Goal: Transaction & Acquisition: Purchase product/service

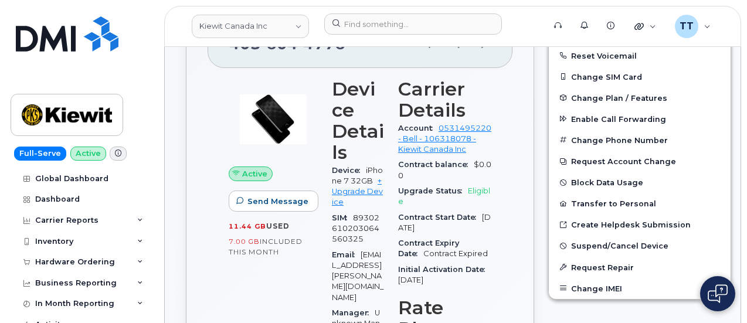
scroll to position [469, 0]
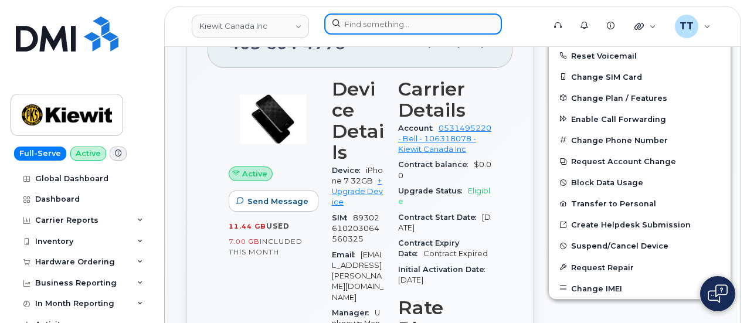
click at [413, 23] on input at bounding box center [413, 23] width 178 height 21
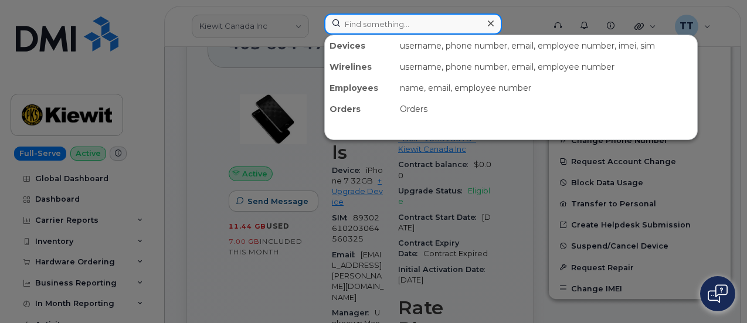
paste input "5512257752"
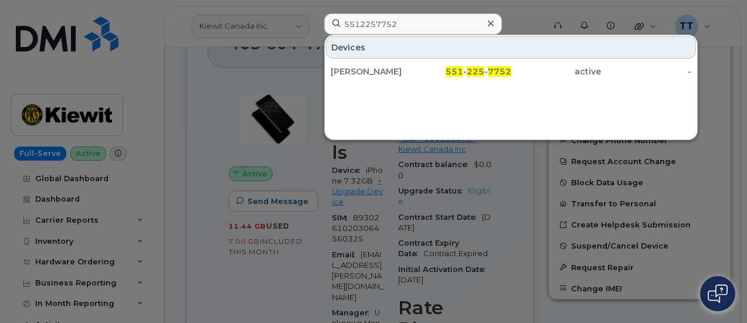
click at [290, 292] on div at bounding box center [373, 161] width 747 height 323
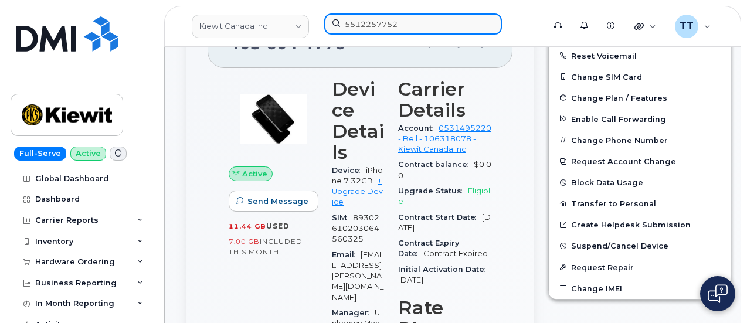
click at [412, 30] on input "5512257752" at bounding box center [413, 23] width 178 height 21
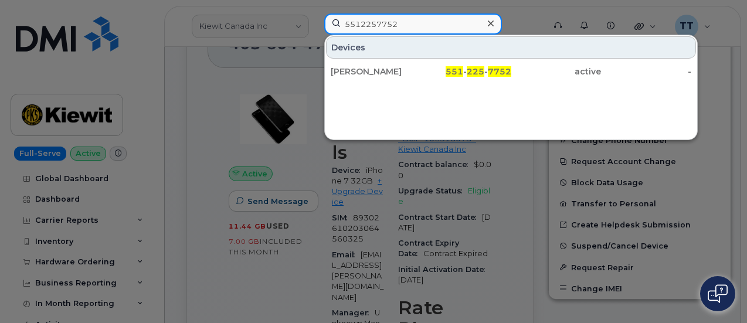
click at [413, 29] on input "5512257752" at bounding box center [413, 23] width 178 height 21
drag, startPoint x: 410, startPoint y: 24, endPoint x: 274, endPoint y: 54, distance: 139.3
click at [315, 39] on div "5512257752 Devices BESHOUY ASKHAROUN 551 - 225 - 7752 active -" at bounding box center [430, 26] width 231 height 26
paste input "299791"
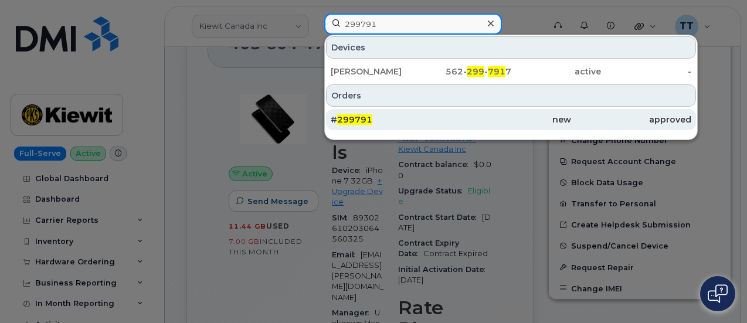
type input "299791"
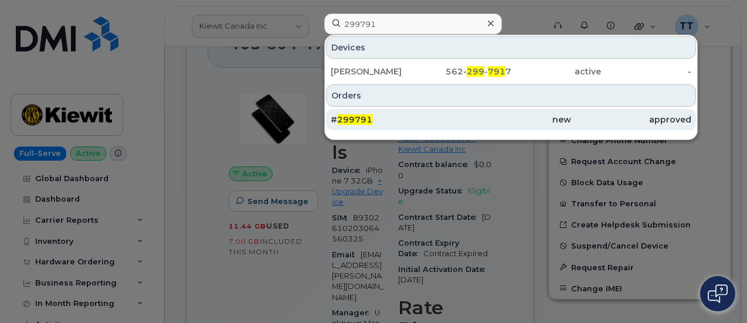
click at [369, 117] on span "299791" at bounding box center [354, 119] width 35 height 11
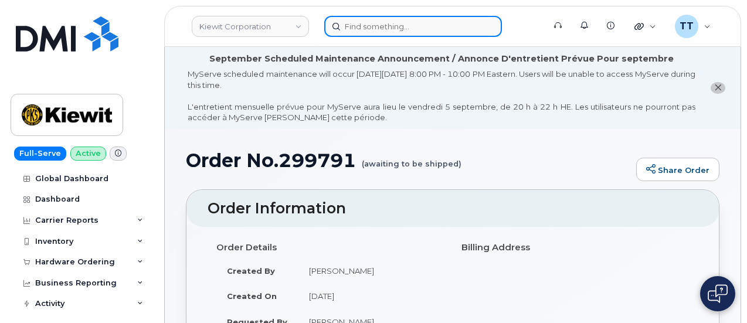
click at [388, 24] on input at bounding box center [413, 26] width 178 height 21
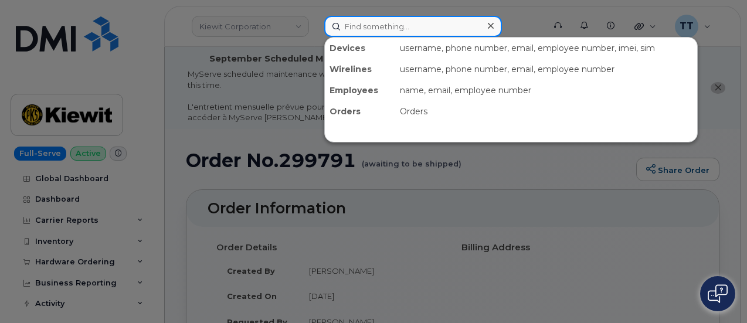
paste input "5512257752"
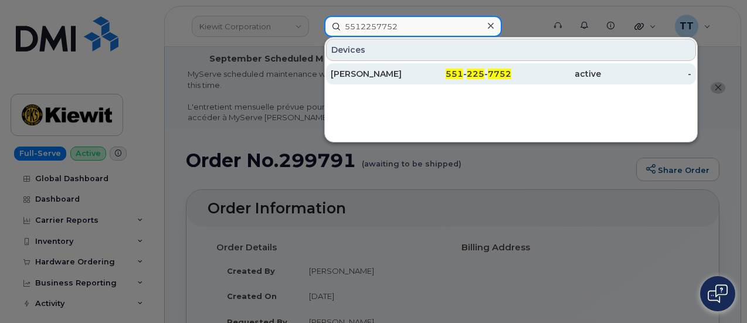
type input "5512257752"
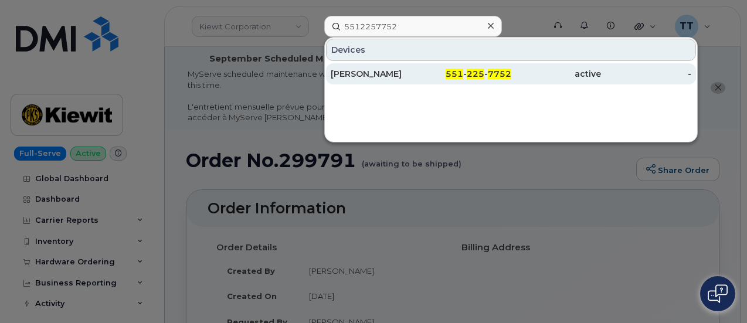
click at [376, 71] on div "[PERSON_NAME]" at bounding box center [375, 74] width 90 height 12
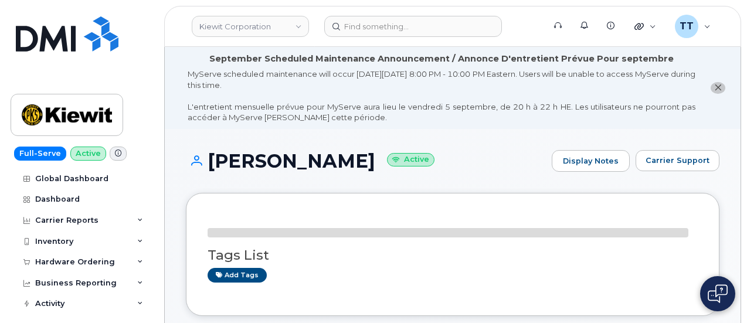
click at [267, 173] on div "BESHOUY ASKHAROUN Active Display Notes Carrier Support" at bounding box center [452, 171] width 533 height 43
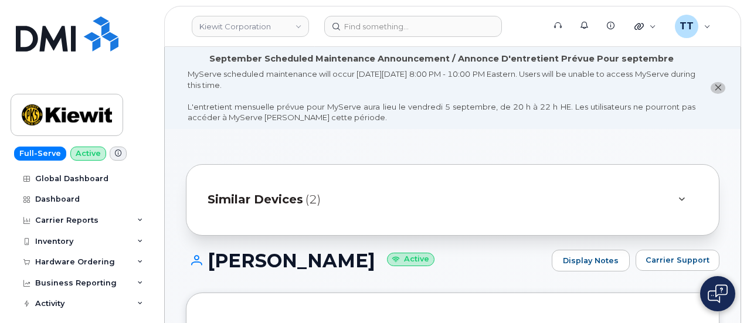
click at [267, 165] on div "Similar Devices (2)" at bounding box center [452, 199] width 533 height 71
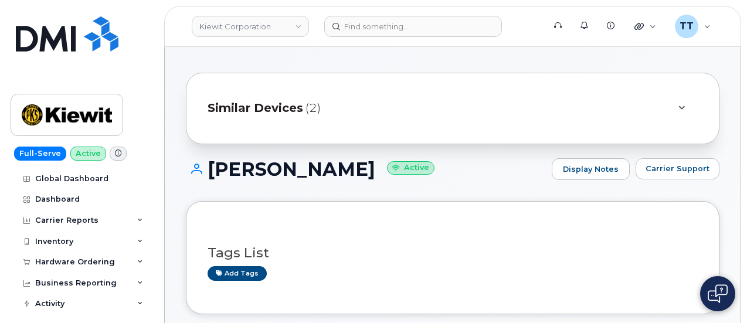
scroll to position [117, 0]
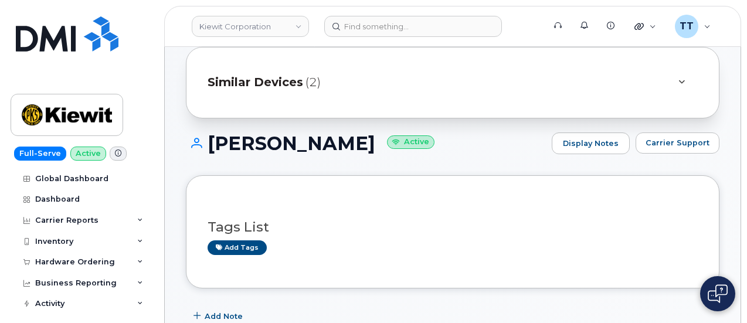
click at [331, 135] on h1 "BESHOUY ASKHAROUN Active" at bounding box center [366, 143] width 360 height 21
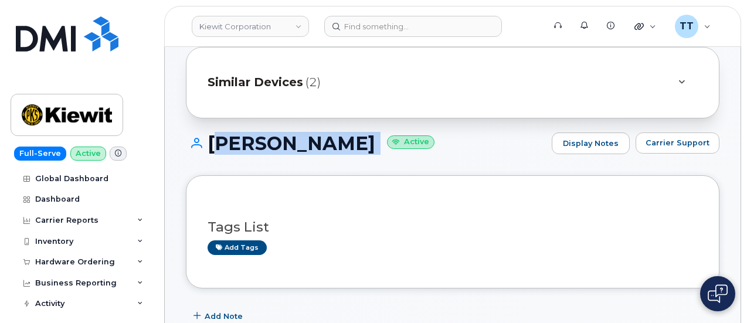
click at [331, 135] on h1 "BESHOUY ASKHAROUN Active" at bounding box center [366, 143] width 360 height 21
copy h1 "BESHOUY ASKHAROUN"
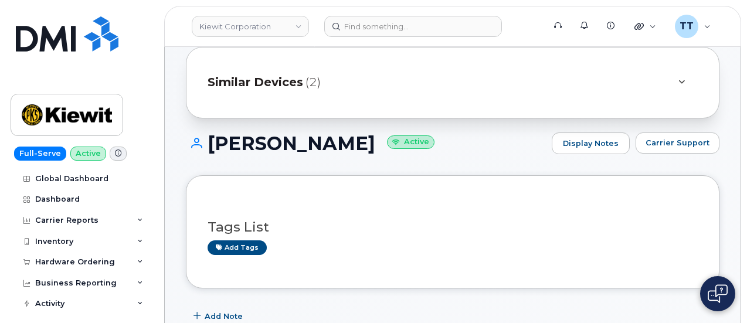
click at [329, 177] on div "Tags List Add tags" at bounding box center [452, 231] width 533 height 113
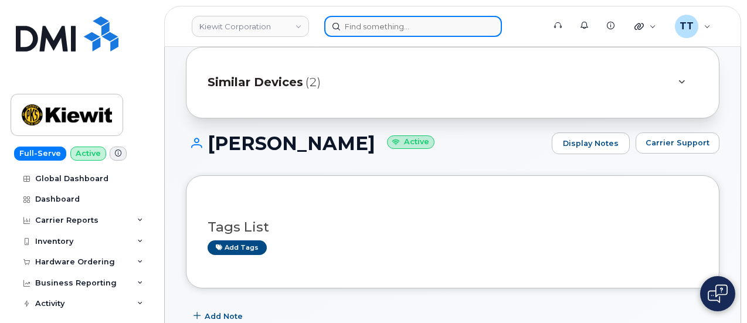
click at [375, 29] on input at bounding box center [413, 26] width 178 height 21
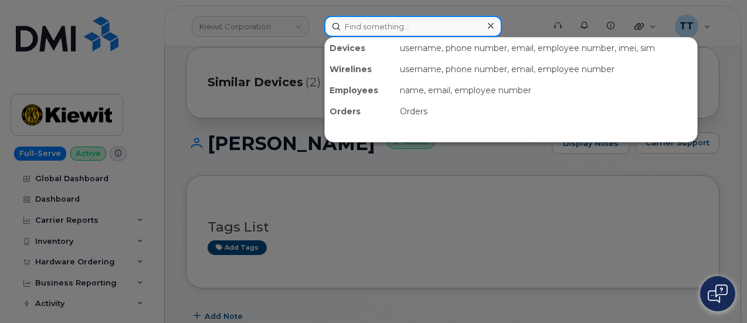
paste input "702.335.3159"
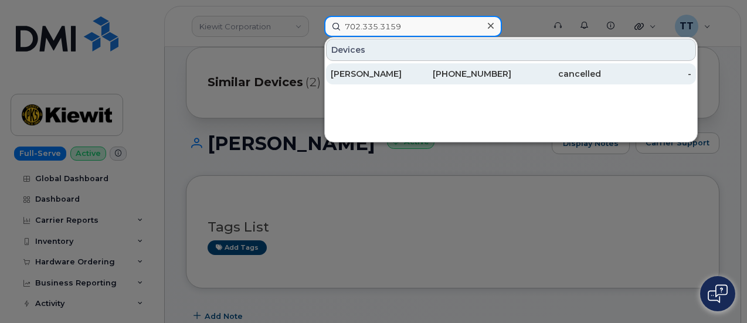
type input "702.335.3159"
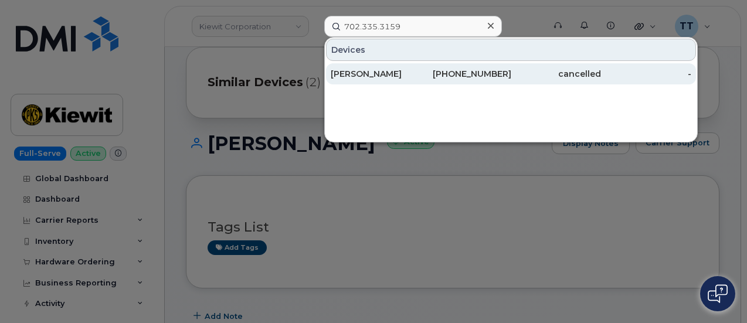
click at [406, 77] on div "Sean Brookins" at bounding box center [375, 74] width 90 height 12
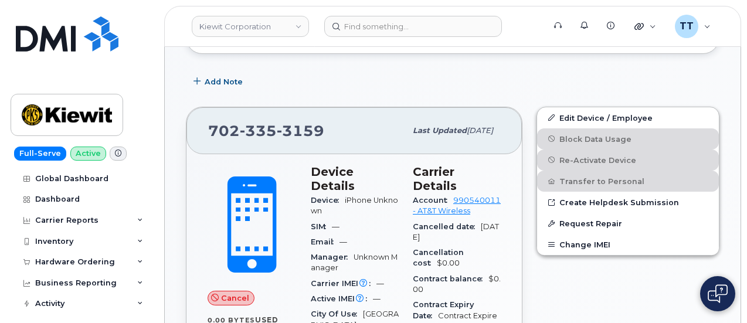
scroll to position [410, 0]
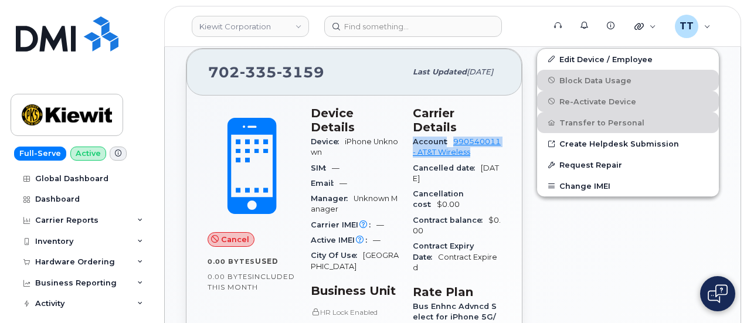
drag, startPoint x: 414, startPoint y: 124, endPoint x: 485, endPoint y: 141, distance: 72.8
click at [485, 141] on div "Account 990540011 - AT&T Wireless" at bounding box center [457, 147] width 88 height 26
click at [454, 163] on span "Cancelled date" at bounding box center [447, 167] width 68 height 9
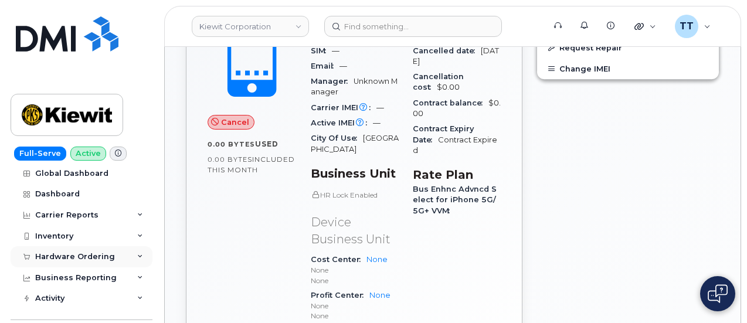
scroll to position [0, 0]
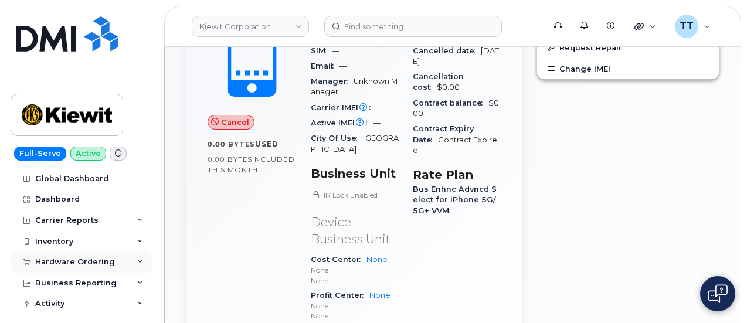
click at [70, 265] on div "Hardware Ordering" at bounding box center [75, 261] width 80 height 9
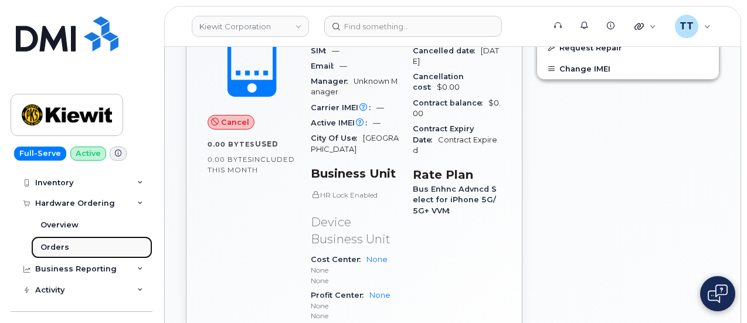
click at [57, 251] on div "Orders" at bounding box center [54, 247] width 29 height 11
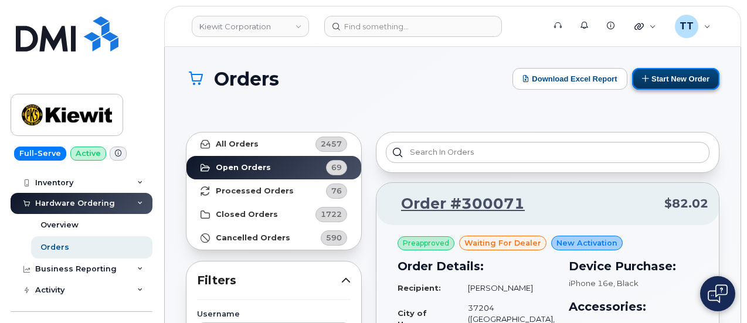
click at [679, 77] on button "Start New Order" at bounding box center [675, 79] width 87 height 22
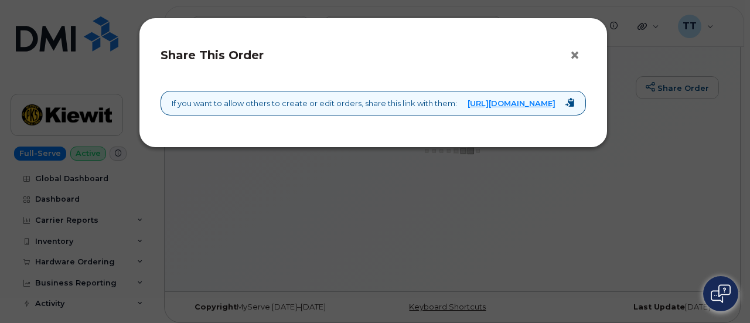
click at [576, 57] on button "×" at bounding box center [578, 56] width 16 height 18
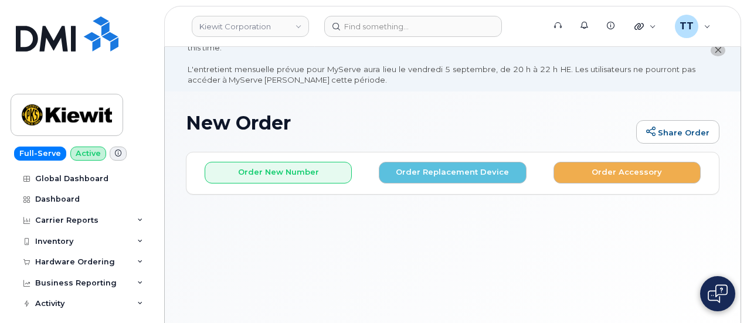
scroll to position [87, 0]
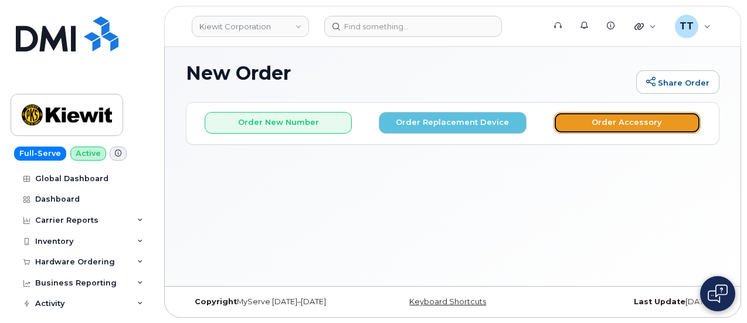
click at [599, 129] on button "Order Accessory" at bounding box center [626, 123] width 147 height 22
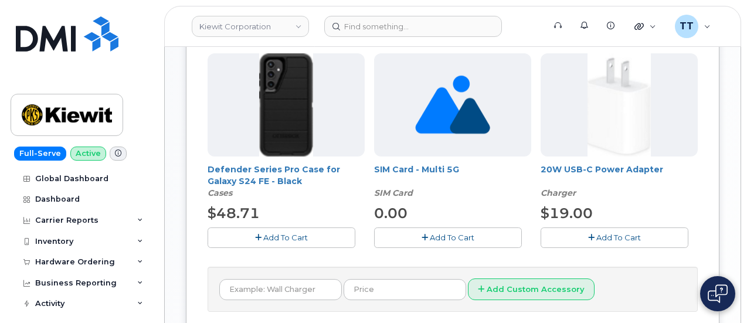
scroll to position [586, 0]
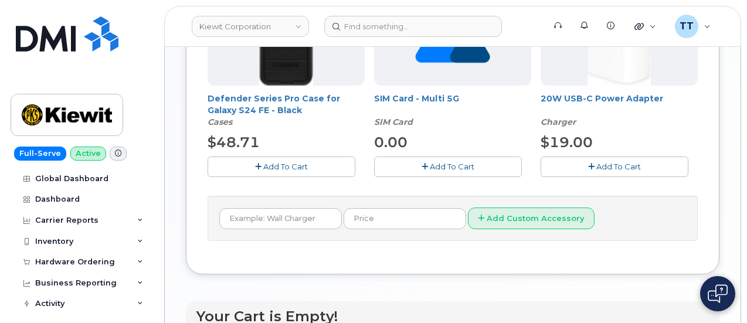
click at [430, 169] on span "Add To Cart" at bounding box center [452, 166] width 45 height 9
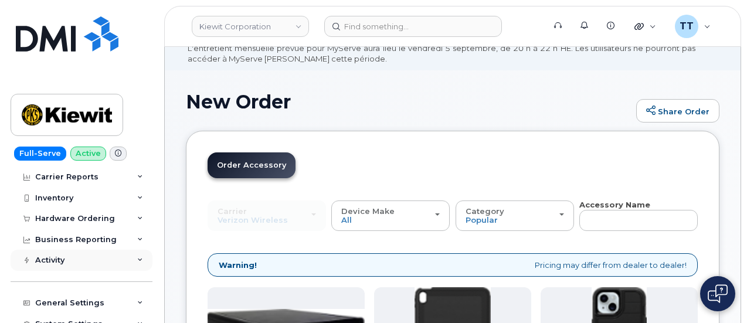
scroll to position [59, 0]
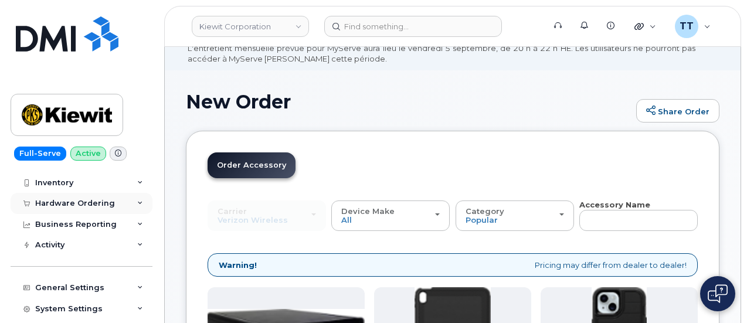
drag, startPoint x: 66, startPoint y: 199, endPoint x: 67, endPoint y: 205, distance: 6.1
click at [66, 202] on div "Hardware Ordering" at bounding box center [75, 203] width 80 height 9
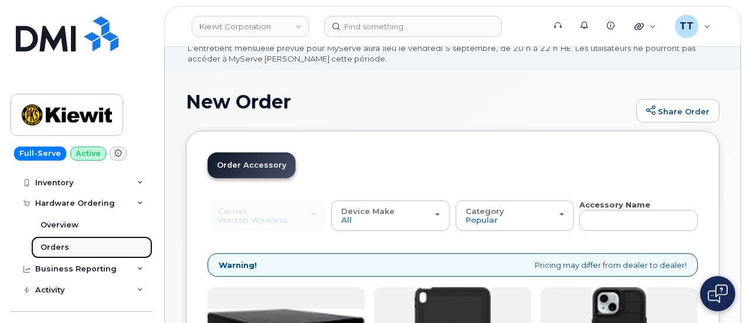
click at [74, 241] on link "Orders" at bounding box center [91, 247] width 121 height 22
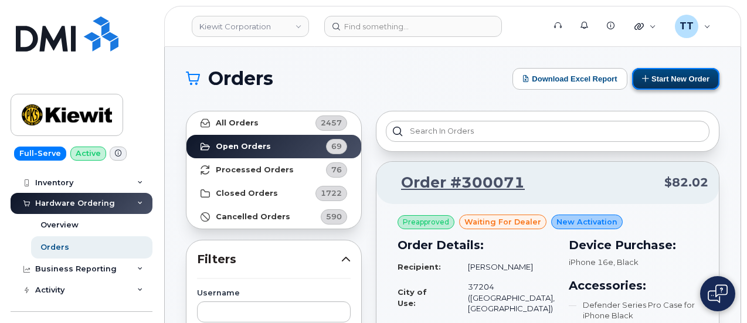
click at [679, 74] on button "Start New Order" at bounding box center [675, 79] width 87 height 22
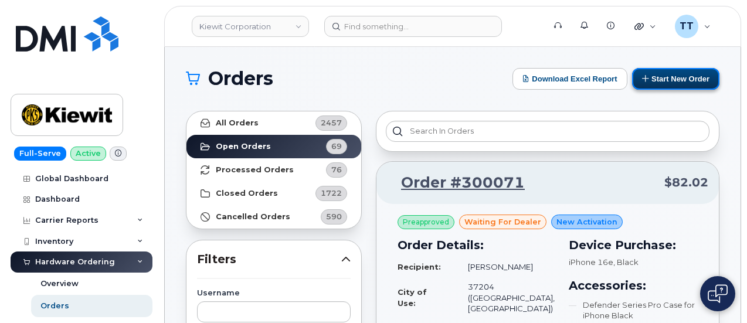
click at [680, 83] on button "Start New Order" at bounding box center [675, 79] width 87 height 22
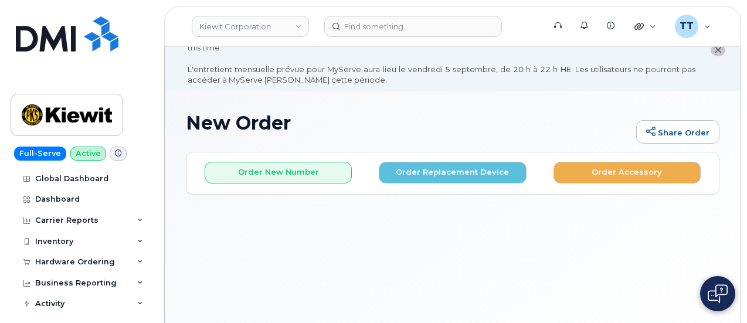
scroll to position [87, 0]
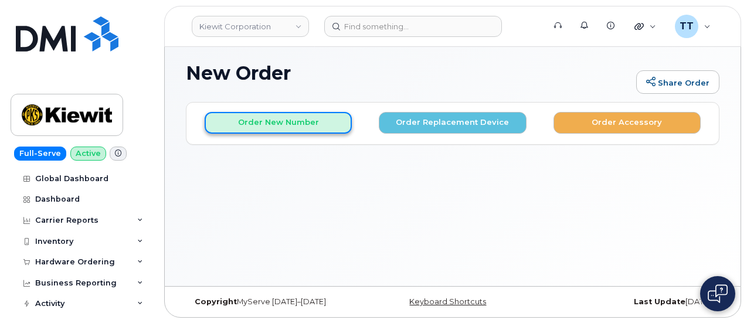
click at [281, 123] on button "Order New Number" at bounding box center [278, 123] width 147 height 22
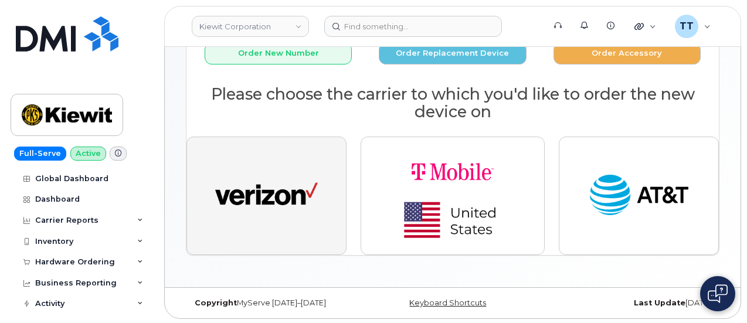
click at [247, 214] on img "button" at bounding box center [266, 195] width 103 height 53
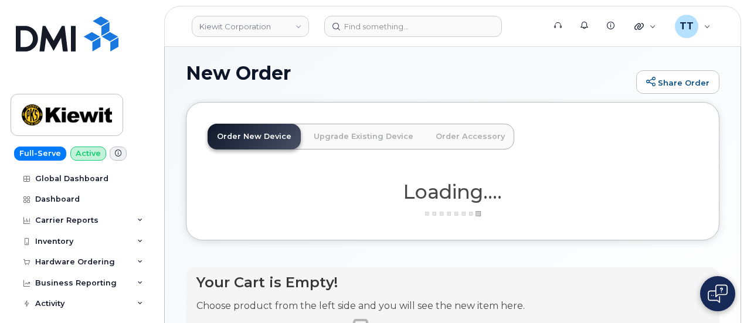
click at [462, 141] on link "Order Accessory" at bounding box center [470, 137] width 88 height 26
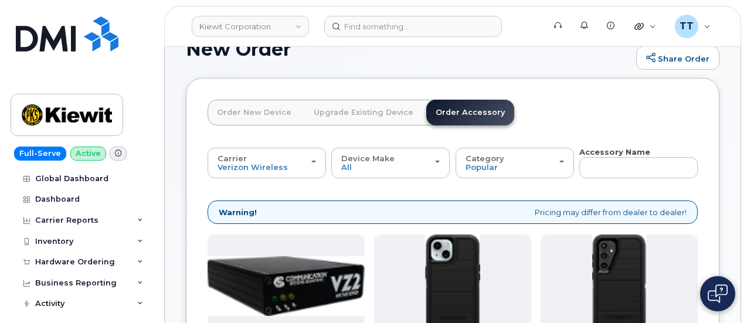
scroll to position [59, 0]
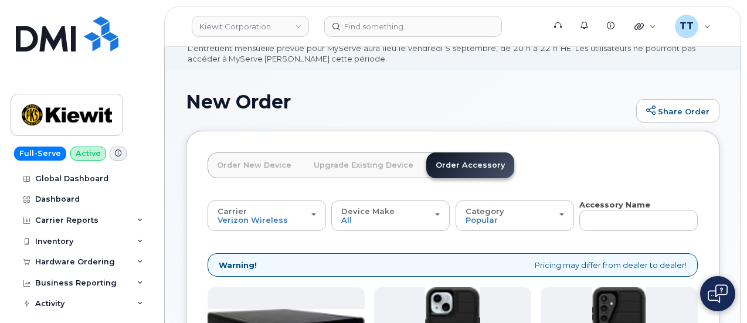
click at [248, 180] on div "Order New Device Upgrade Existing Device Order Accessory Order new device and n…" at bounding box center [360, 175] width 306 height 47
click at [251, 168] on link "Order New Device" at bounding box center [253, 165] width 93 height 26
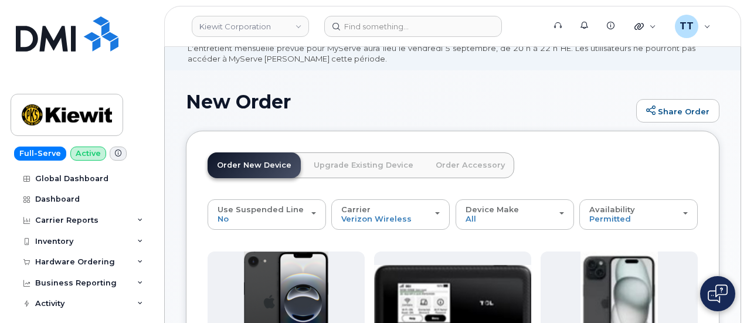
click at [437, 172] on link "Order Accessory" at bounding box center [470, 165] width 88 height 26
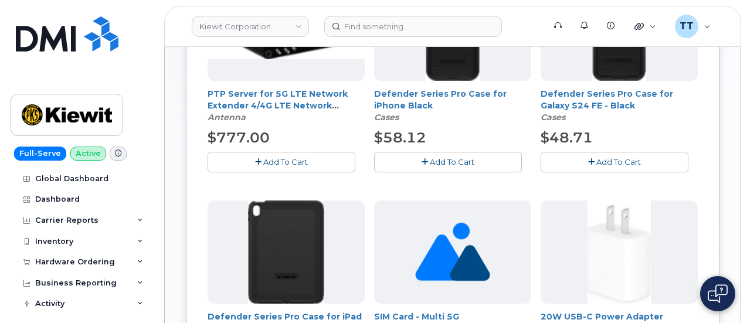
scroll to position [410, 0]
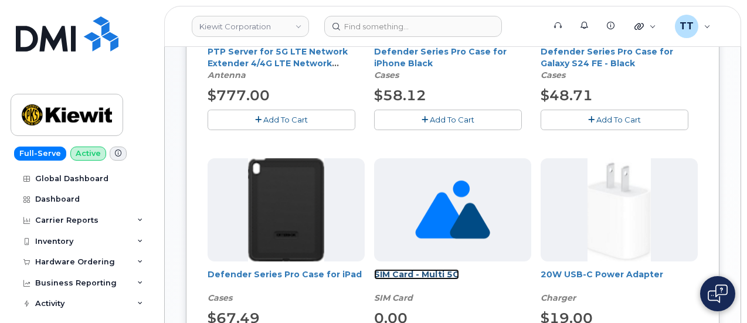
click at [374, 271] on link "SIM Card - Multi 5G" at bounding box center [416, 274] width 85 height 11
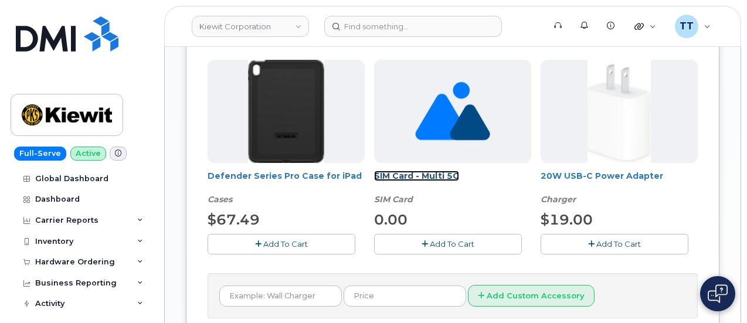
scroll to position [527, 0]
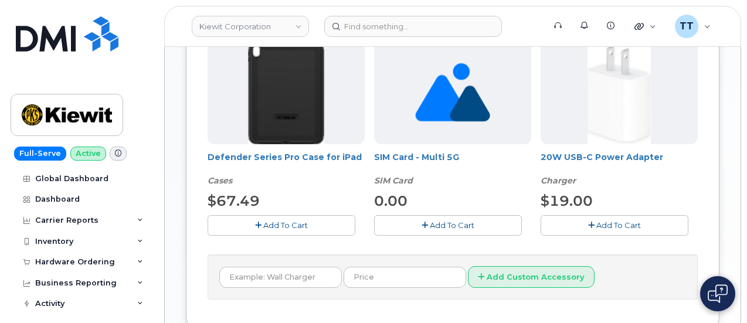
click at [430, 223] on span "Add To Cart" at bounding box center [452, 224] width 45 height 9
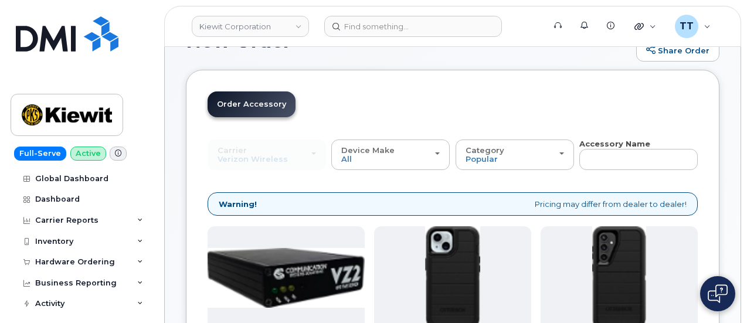
scroll to position [117, 0]
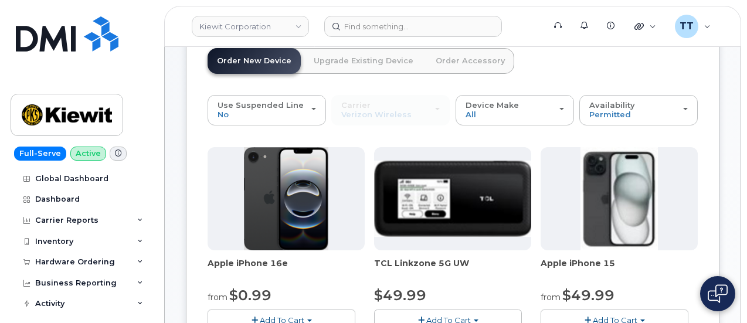
scroll to position [234, 0]
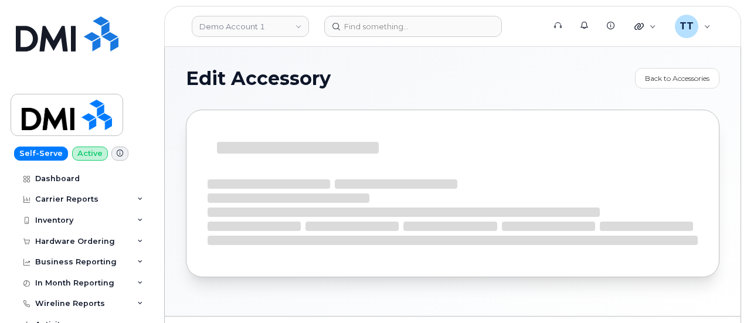
select select "SIM Card"
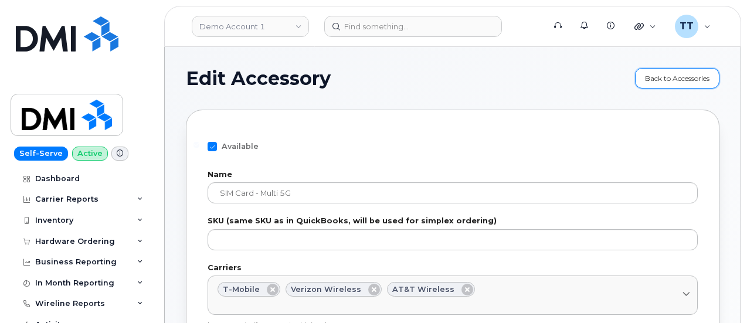
click at [656, 77] on link "Back to Accessories" at bounding box center [677, 78] width 84 height 21
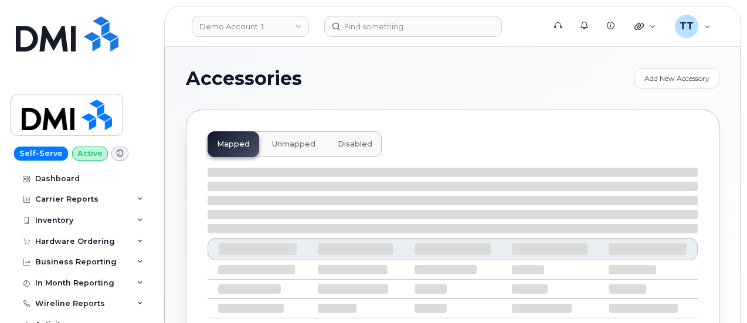
select select "null"
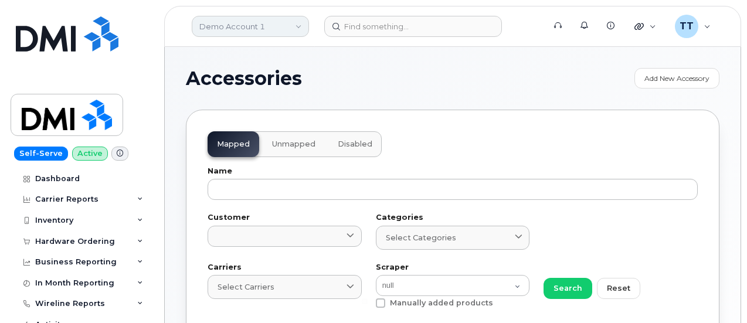
click at [243, 33] on link "Demo Account 1" at bounding box center [250, 26] width 117 height 21
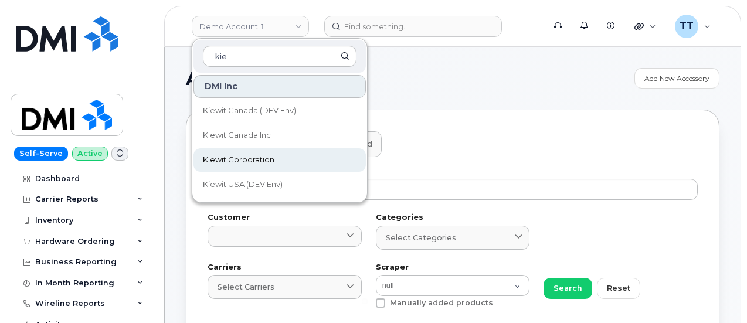
type input "kie"
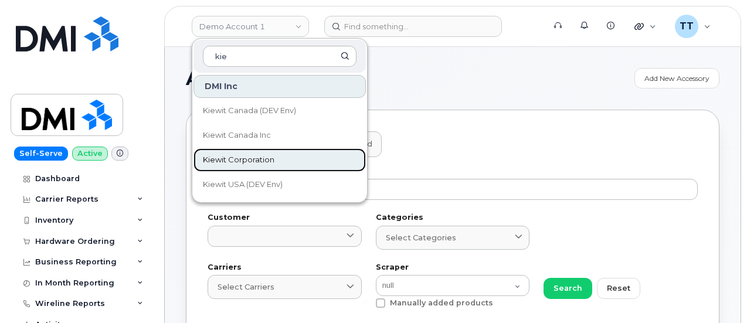
click at [256, 154] on span "Kiewit Corporation" at bounding box center [238, 160] width 71 height 12
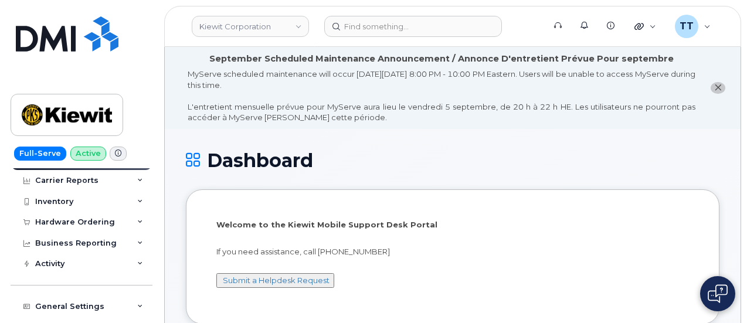
scroll to position [59, 0]
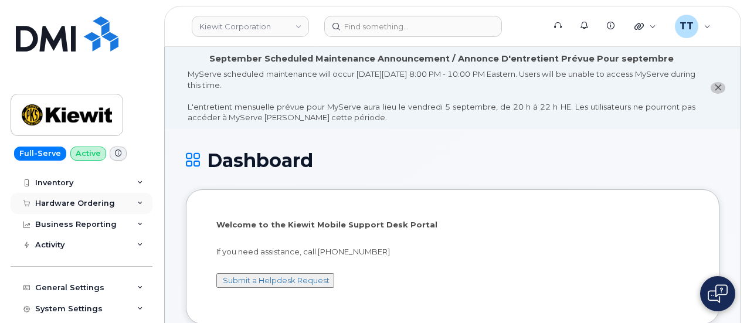
click at [73, 200] on div "Hardware Ordering" at bounding box center [75, 203] width 80 height 9
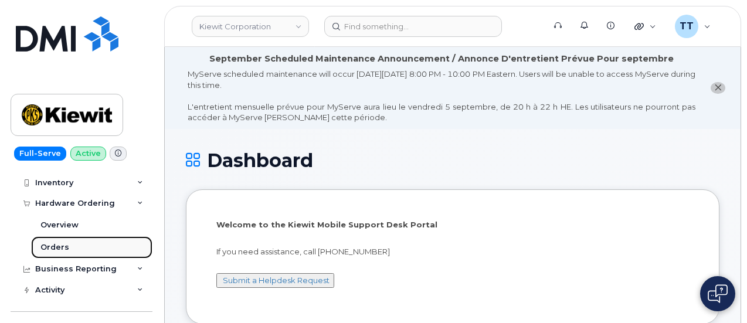
click at [66, 251] on link "Orders" at bounding box center [91, 247] width 121 height 22
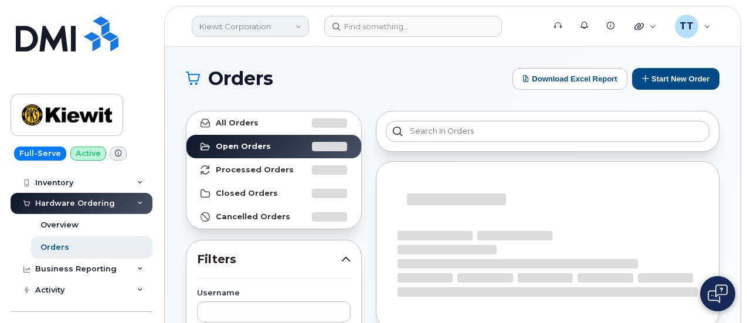
click at [223, 30] on link "Kiewit Corporation" at bounding box center [250, 26] width 117 height 21
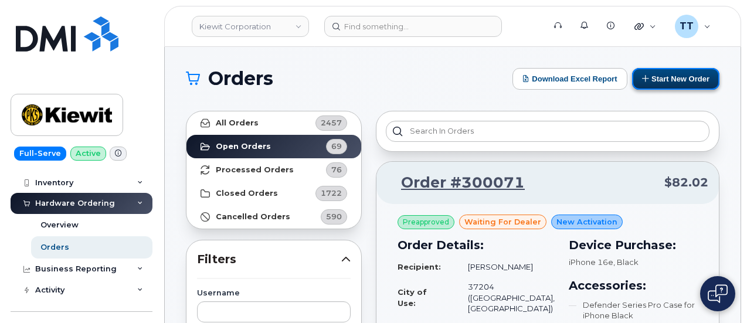
click at [677, 79] on button "Start New Order" at bounding box center [675, 79] width 87 height 22
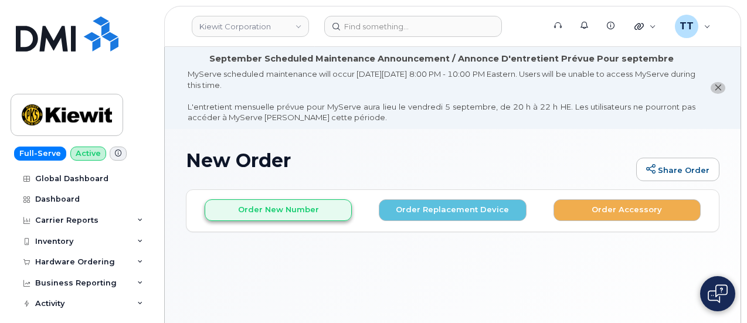
scroll to position [87, 0]
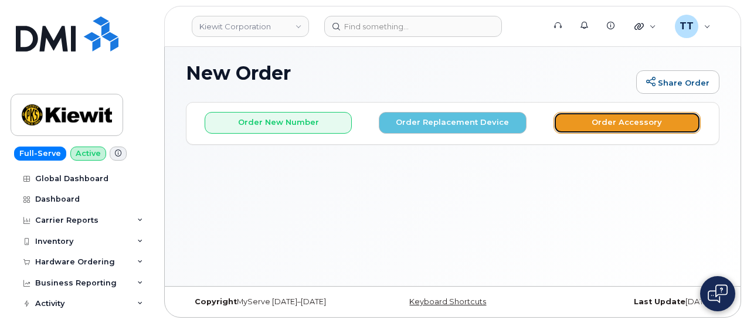
click at [582, 121] on button "Order Accessory" at bounding box center [626, 123] width 147 height 22
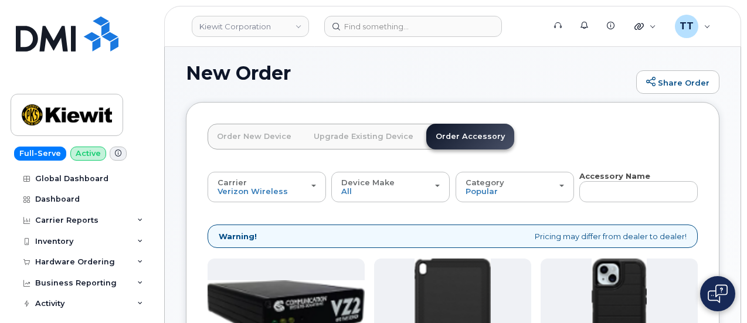
click at [243, 137] on link "Order New Device" at bounding box center [253, 137] width 93 height 26
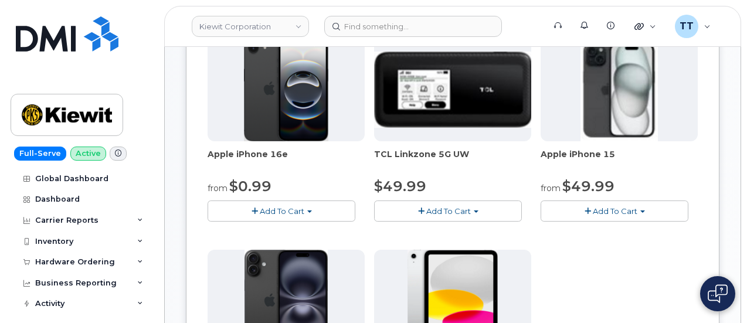
scroll to position [124, 0]
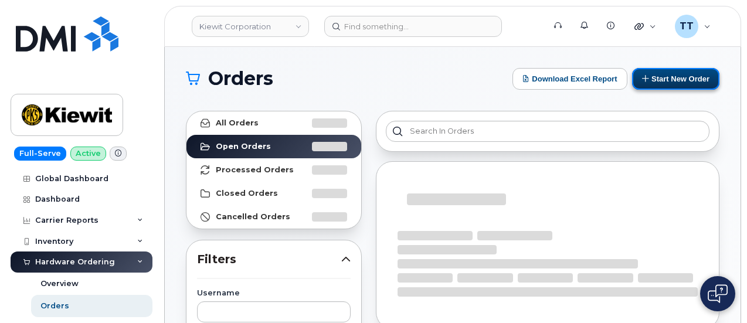
click at [671, 80] on button "Start New Order" at bounding box center [675, 79] width 87 height 22
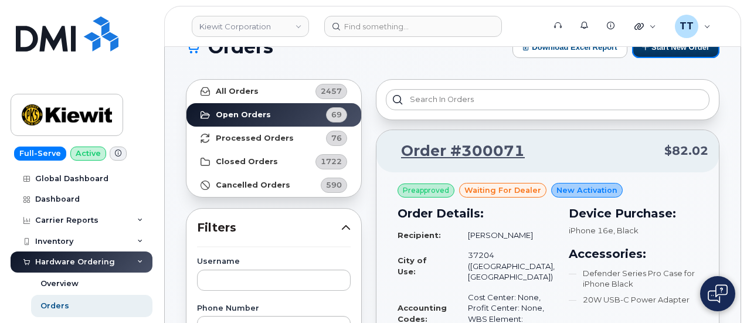
scroll to position [59, 0]
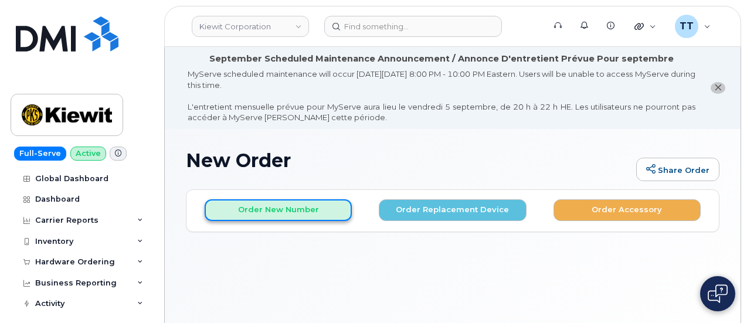
click at [252, 208] on button "Order New Number" at bounding box center [278, 210] width 147 height 22
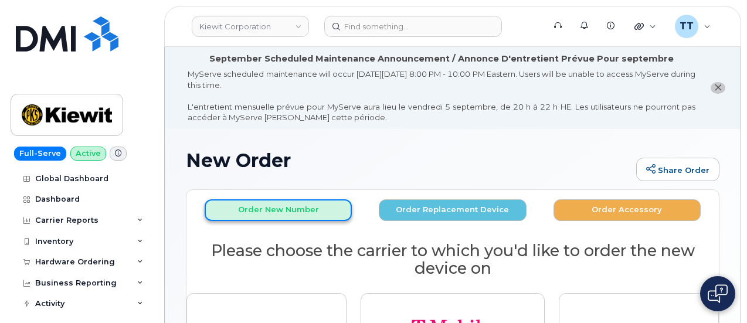
scroll to position [59, 0]
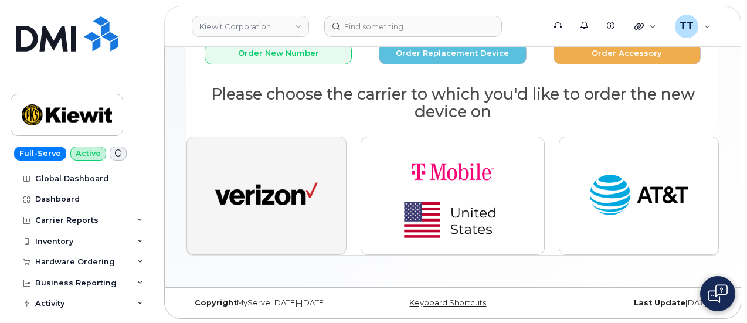
click at [270, 223] on button "button" at bounding box center [266, 196] width 160 height 118
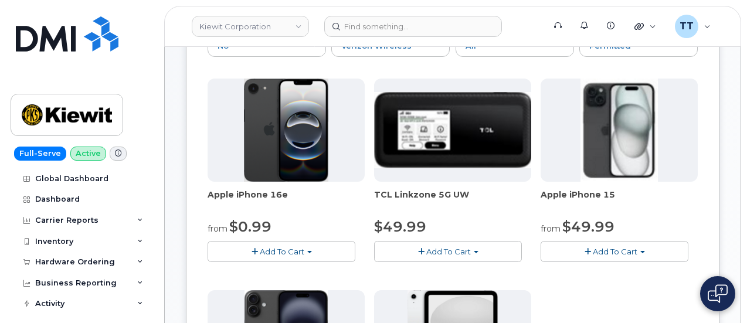
scroll to position [156, 0]
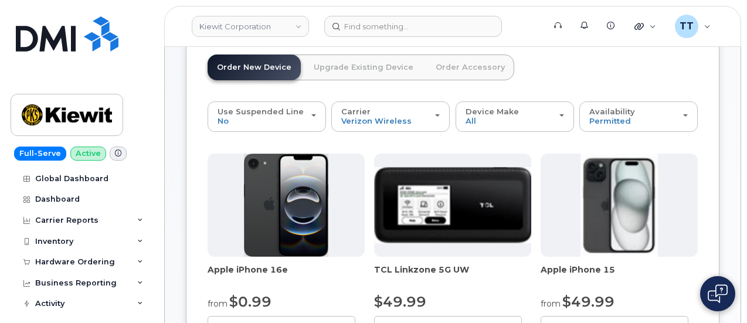
click at [441, 66] on link "Order Accessory" at bounding box center [470, 67] width 88 height 26
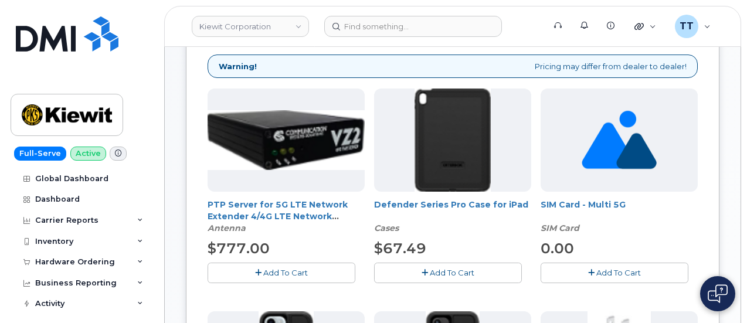
scroll to position [274, 0]
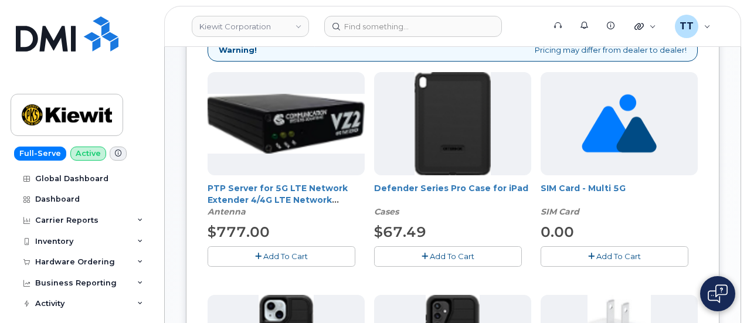
click at [596, 254] on span "Add To Cart" at bounding box center [618, 255] width 45 height 9
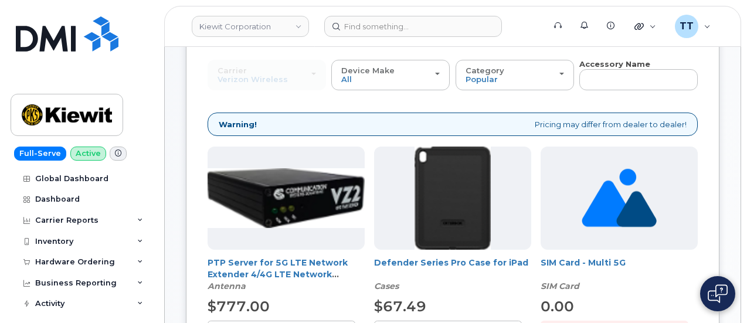
scroll to position [156, 0]
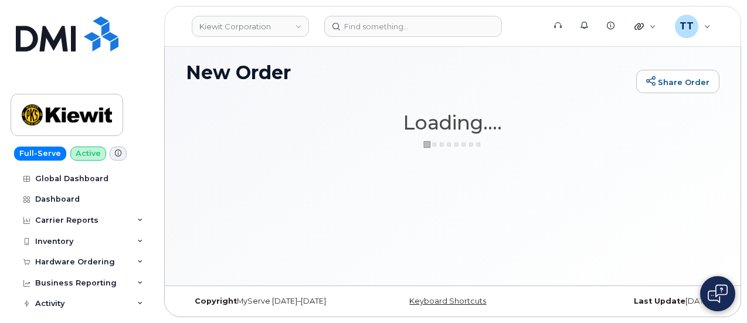
scroll to position [87, 0]
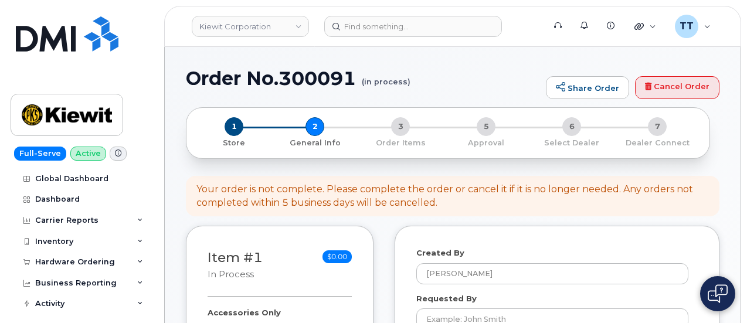
select select
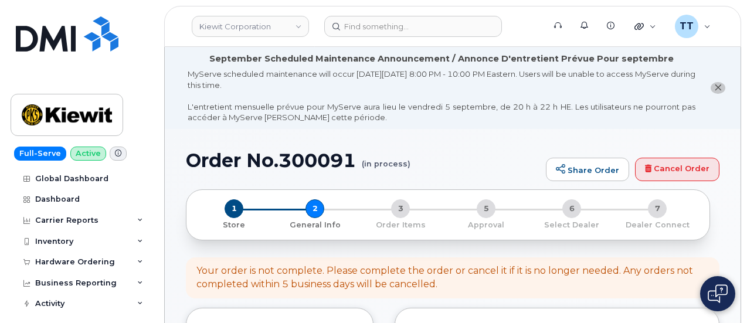
click at [276, 161] on h1 "Order No.300091 (in process)" at bounding box center [363, 160] width 354 height 21
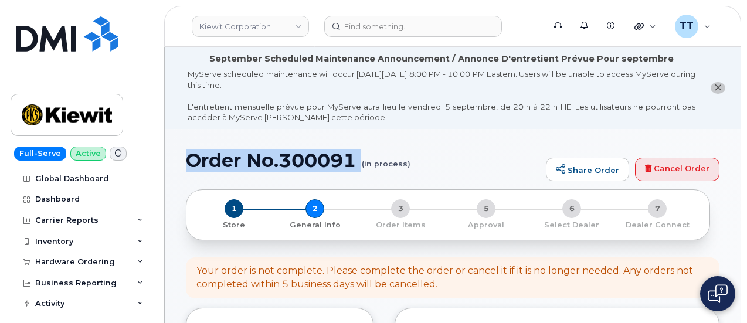
click at [276, 161] on h1 "Order No.300091 (in process)" at bounding box center [363, 160] width 354 height 21
copy h1 "Order No.300091"
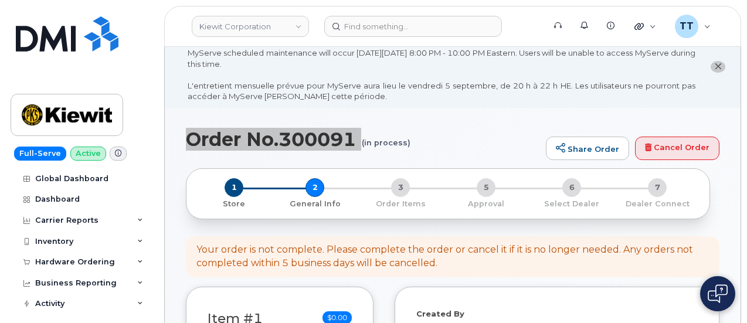
scroll to position [234, 0]
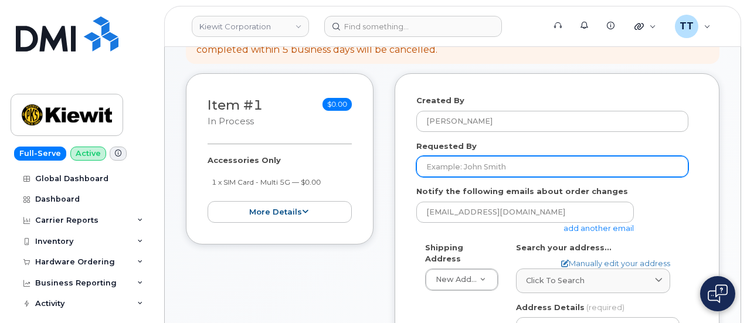
click at [466, 173] on input "Requested By" at bounding box center [552, 166] width 272 height 21
paste input "[PERSON_NAME]"
type input "[PERSON_NAME]"
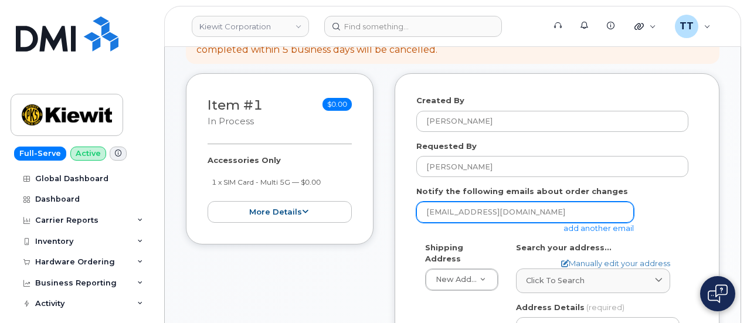
click at [517, 210] on input "[EMAIL_ADDRESS][DOMAIN_NAME]" at bounding box center [524, 212] width 217 height 21
click at [513, 212] on input "[EMAIL_ADDRESS][DOMAIN_NAME]" at bounding box center [524, 212] width 217 height 21
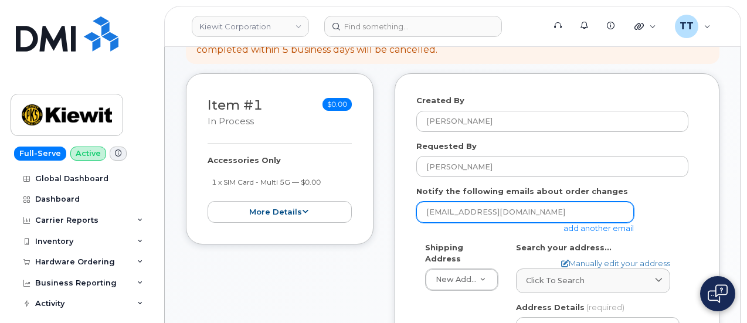
click at [513, 214] on input "[EMAIL_ADDRESS][DOMAIN_NAME]" at bounding box center [524, 212] width 217 height 21
paste input "[PERSON_NAME][EMAIL_ADDRESS][PERSON_NAME][DOMAIN_NAME]"
type input "[PERSON_NAME][EMAIL_ADDRESS][PERSON_NAME][DOMAIN_NAME]"
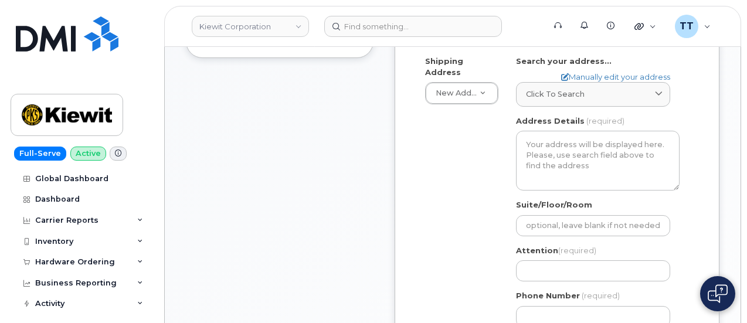
scroll to position [410, 0]
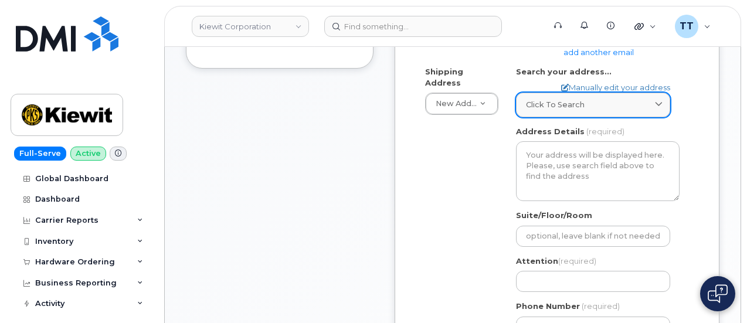
click at [579, 99] on span "Click to search" at bounding box center [555, 104] width 59 height 11
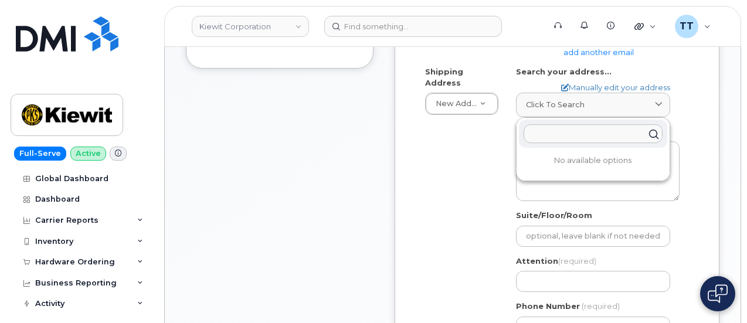
paste input "[STREET_ADDRESS]­"
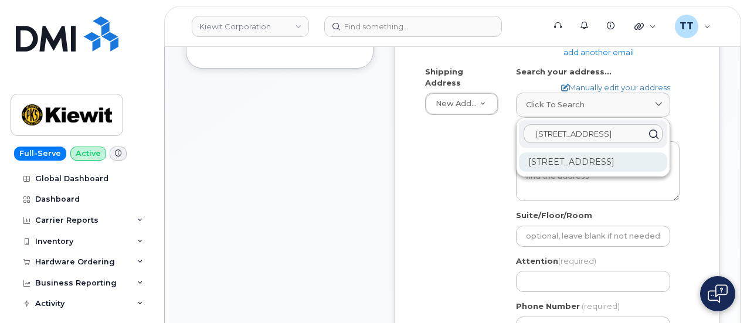
type input "[STREET_ADDRESS]­"
click at [567, 162] on div "[STREET_ADDRESS]" at bounding box center [593, 161] width 148 height 19
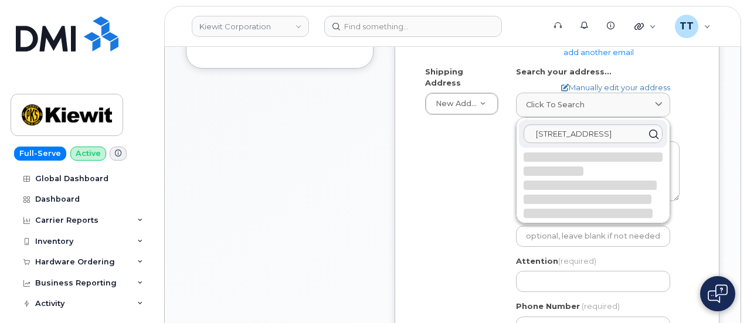
select select
type textarea "[STREET_ADDRESS]"
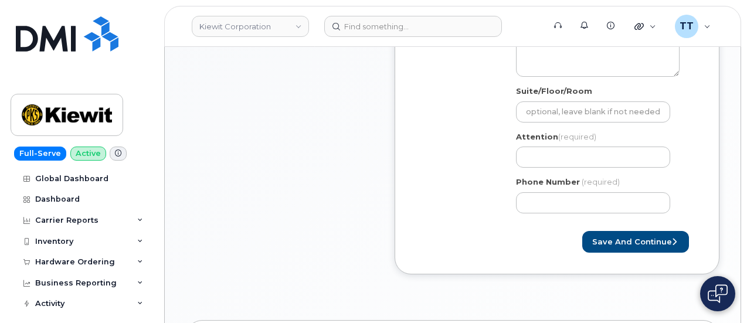
scroll to position [586, 0]
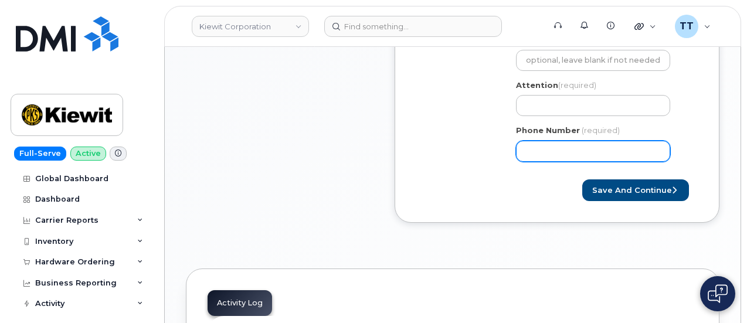
click at [561, 148] on input "Phone Number" at bounding box center [593, 151] width 154 height 21
paste input "602.7571278"
click at [541, 149] on input "602.7571278" at bounding box center [593, 151] width 154 height 21
type input "6027571278"
select select
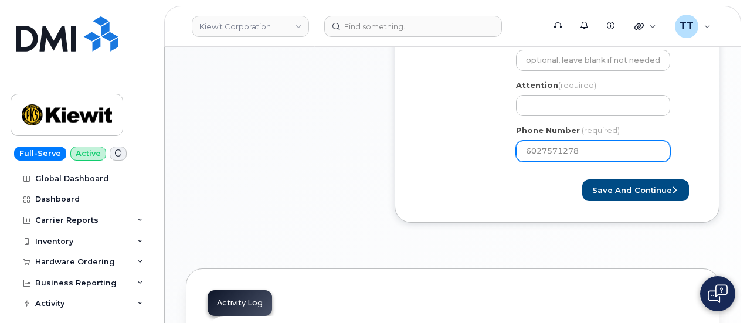
type input "6027571278"
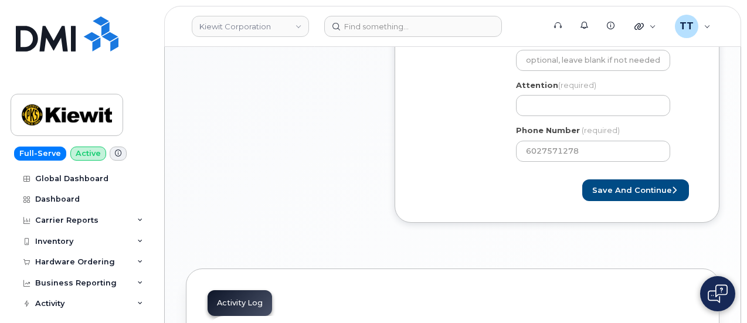
click at [578, 115] on div "TX Fort Worth Search your address... Manually edit your address Click to search…" at bounding box center [597, 30] width 181 height 280
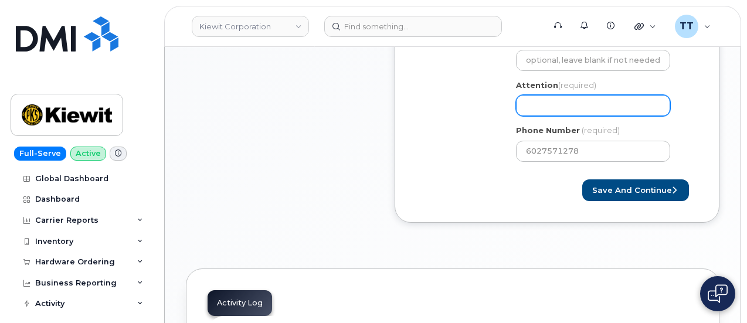
click at [578, 111] on input "Attention (required)" at bounding box center [593, 105] width 154 height 21
drag, startPoint x: 578, startPoint y: 111, endPoint x: 542, endPoint y: 105, distance: 36.7
click at [543, 111] on input "Attention (required)" at bounding box center [593, 105] width 154 height 21
paste input "CS0791225"
select select
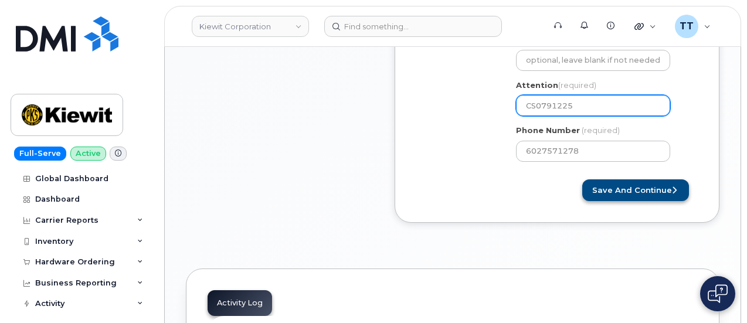
type input "CS0791225"
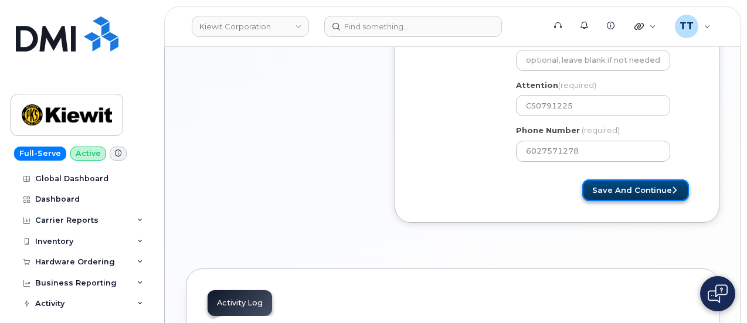
click at [619, 182] on button "Save and Continue" at bounding box center [635, 190] width 107 height 22
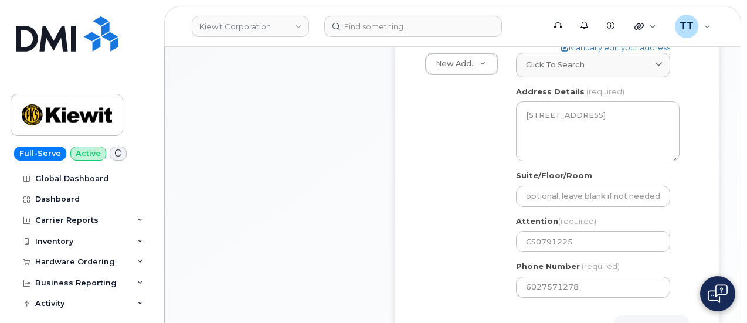
scroll to position [352, 0]
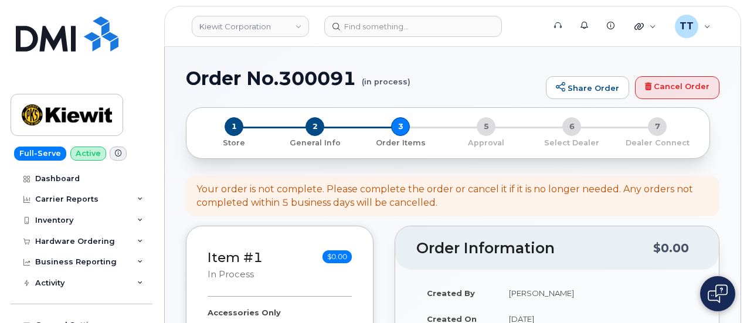
select select
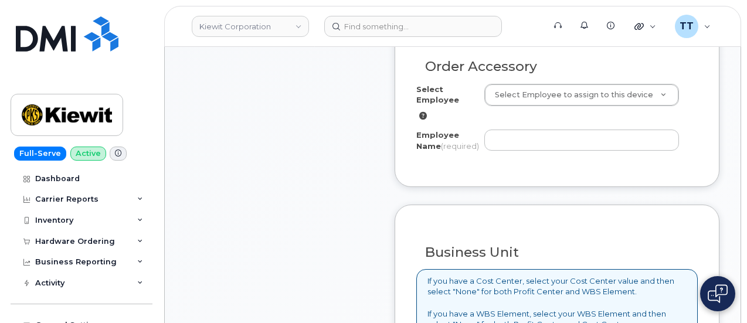
scroll to position [503, 0]
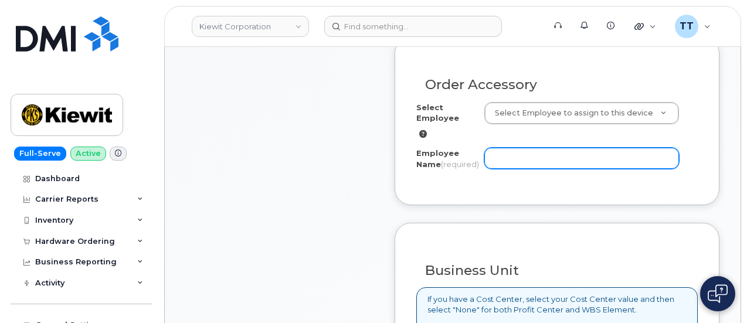
click at [531, 163] on input "Employee Name (required)" at bounding box center [581, 158] width 195 height 21
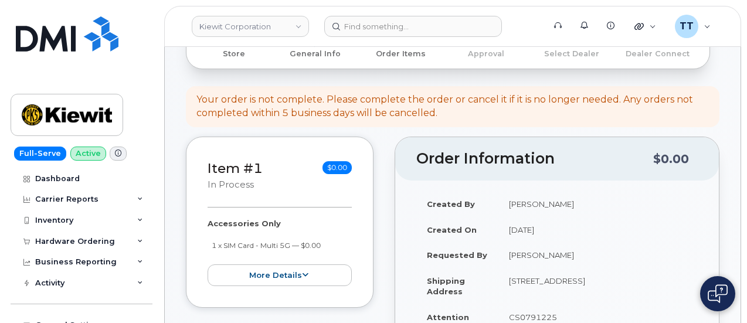
scroll to position [210, 0]
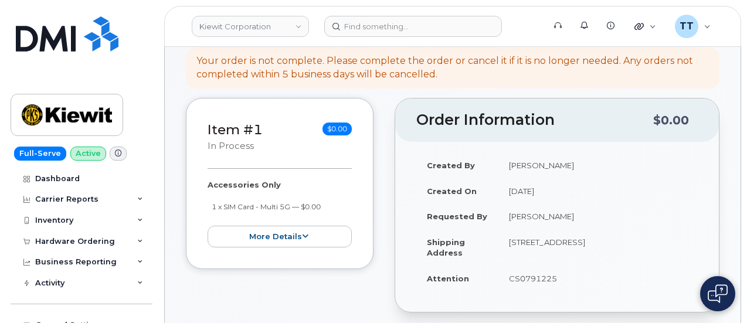
click at [516, 160] on td "[PERSON_NAME]" at bounding box center [597, 165] width 199 height 26
copy tbody "[PERSON_NAME]"
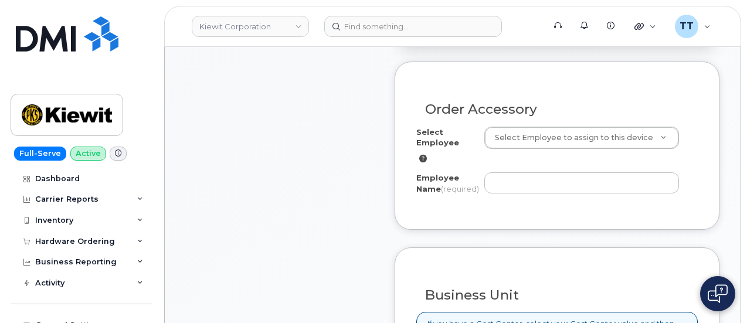
scroll to position [503, 0]
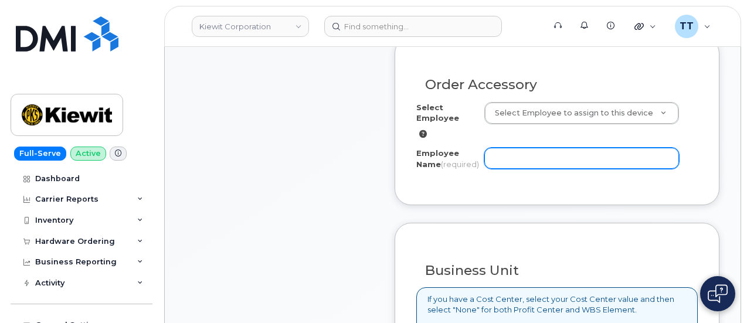
click at [505, 158] on input "Employee Name (required)" at bounding box center [581, 158] width 195 height 21
paste input "[PERSON_NAME]"
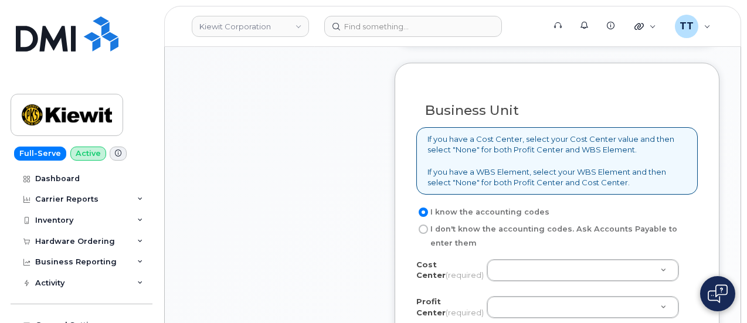
scroll to position [737, 0]
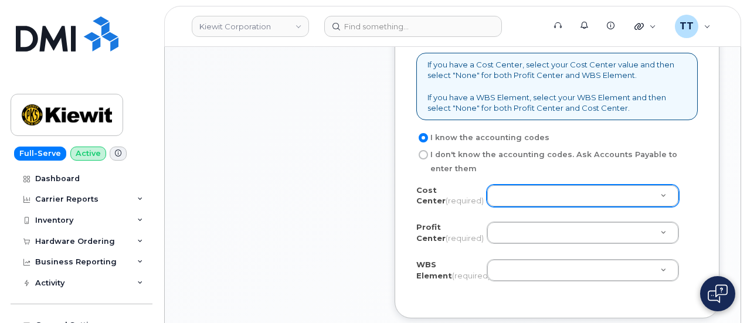
type input "[PERSON_NAME]"
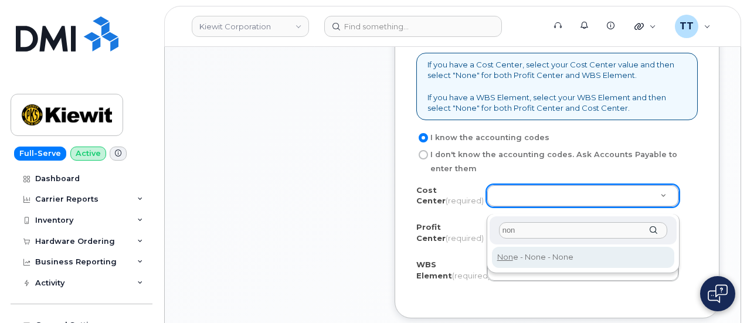
type input "non"
type input "None"
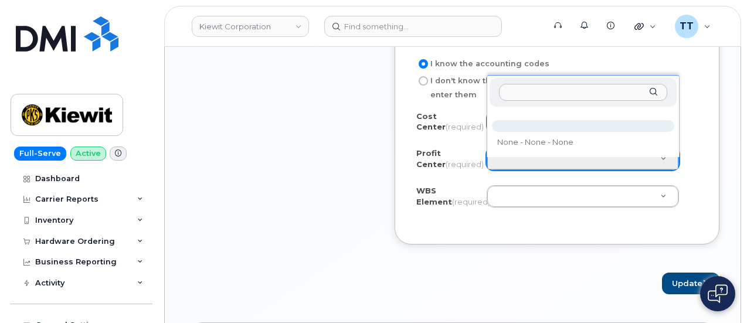
scroll to position [796, 0]
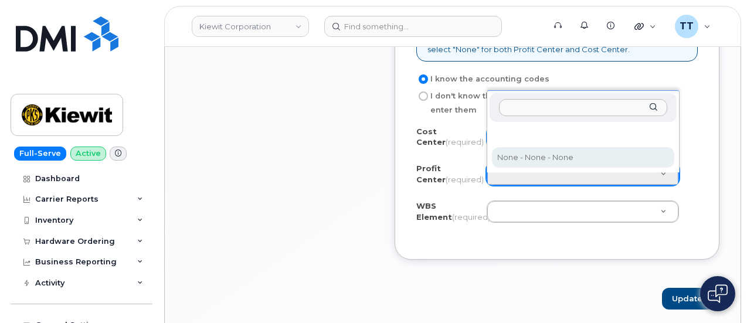
select select "None"
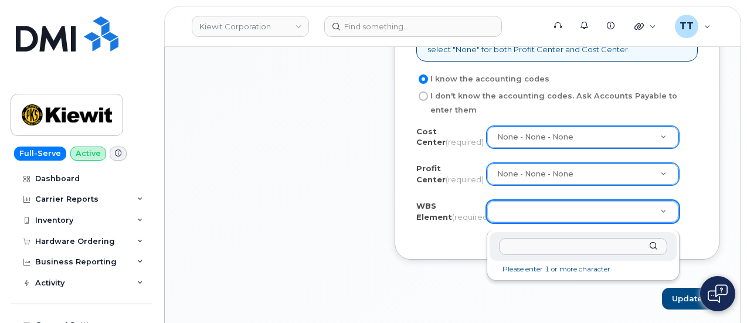
paste input "105116.1109"
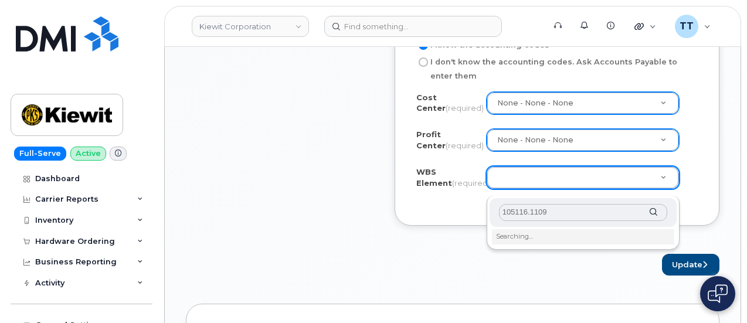
scroll to position [854, 0]
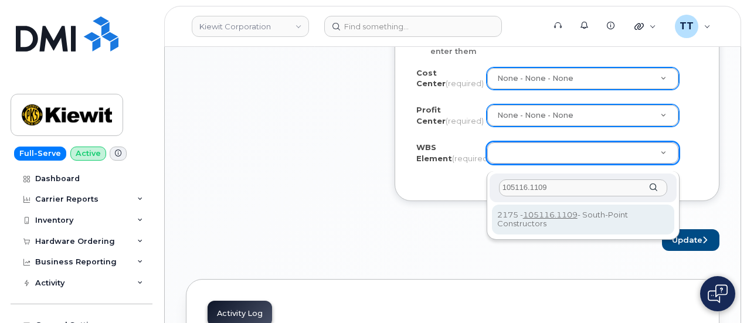
type input "105116.1109"
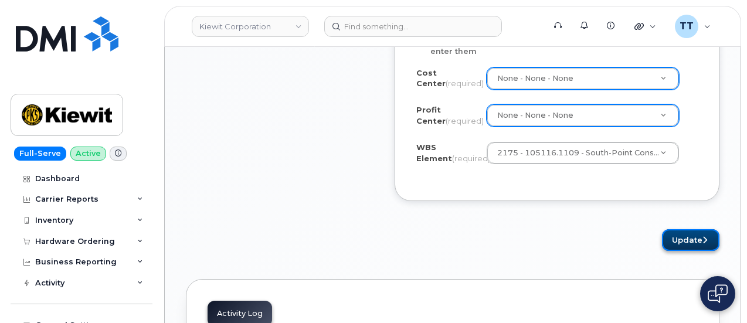
click at [686, 238] on button "Update" at bounding box center [690, 240] width 57 height 22
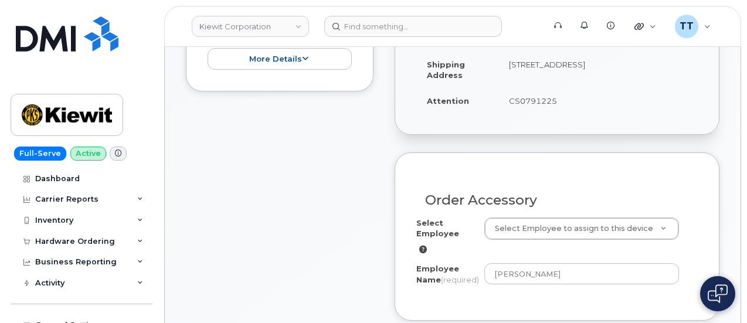
scroll to position [444, 0]
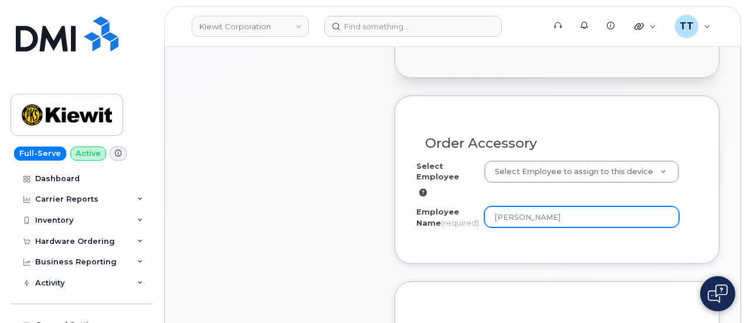
click at [516, 223] on input "[PERSON_NAME]" at bounding box center [581, 216] width 195 height 21
click at [516, 220] on input "[PERSON_NAME]" at bounding box center [581, 216] width 195 height 21
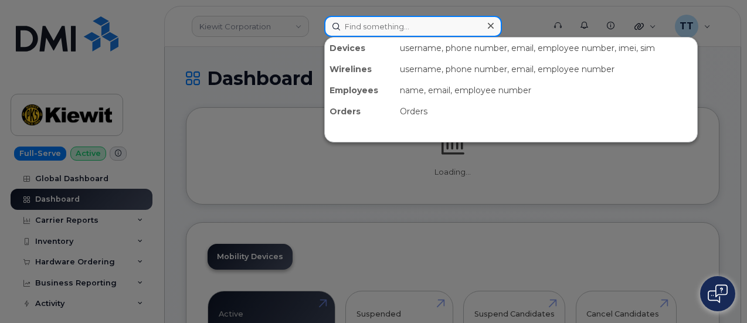
click at [377, 28] on input at bounding box center [413, 26] width 178 height 21
paste input "[PERSON_NAME]"
type input "[PERSON_NAME]"
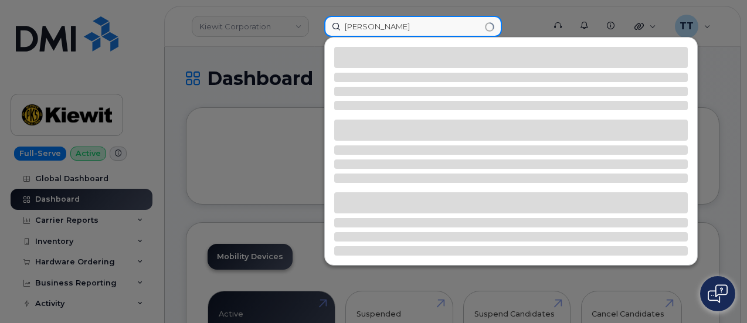
click at [373, 31] on input "[PERSON_NAME]" at bounding box center [413, 26] width 178 height 21
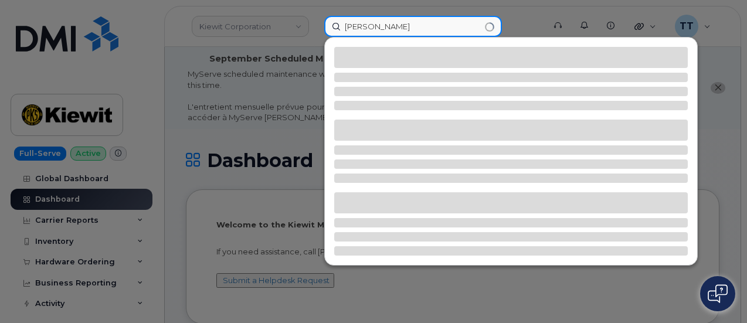
click at [373, 31] on input "[PERSON_NAME]" at bounding box center [413, 26] width 178 height 21
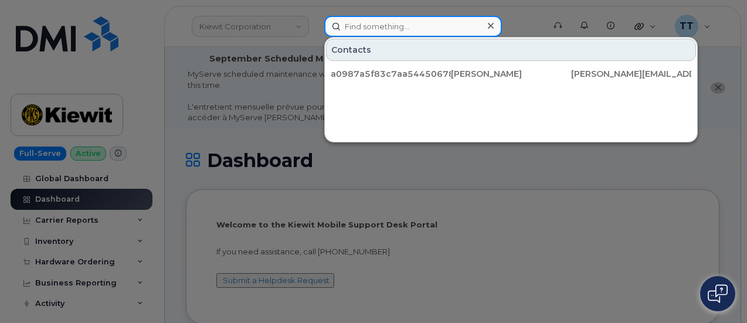
click at [368, 31] on input at bounding box center [413, 26] width 178 height 21
paste input "Emilee Chiappetti"
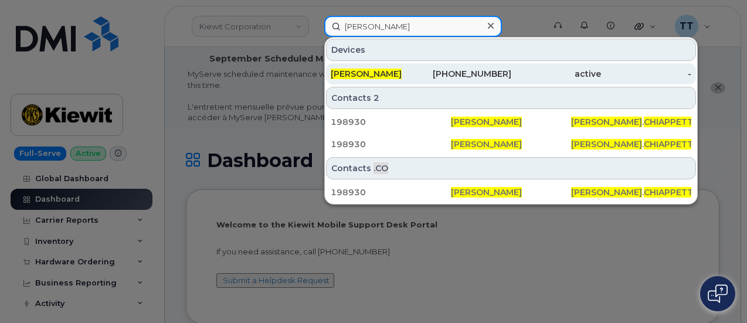
type input "Emilee Chiappetti"
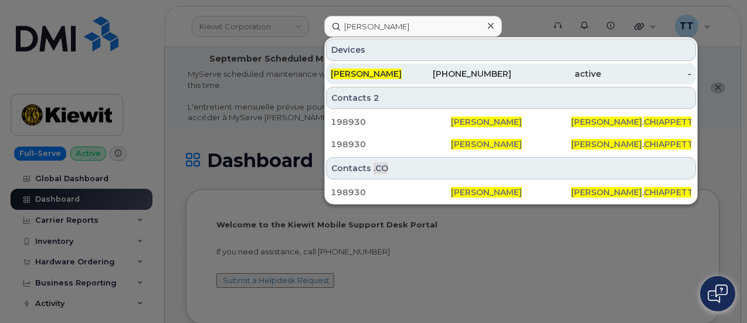
click at [380, 73] on span "EMILEE CHIAPPETTI" at bounding box center [365, 74] width 71 height 11
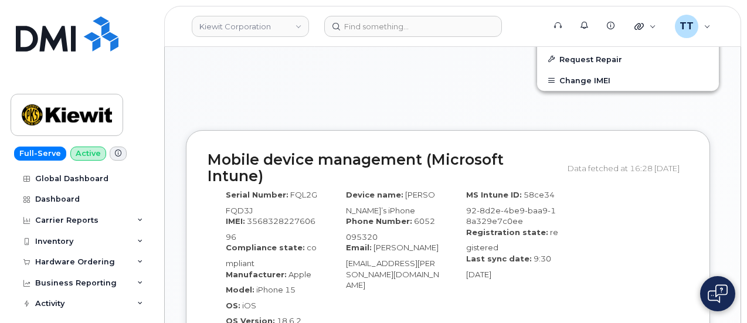
scroll to position [703, 0]
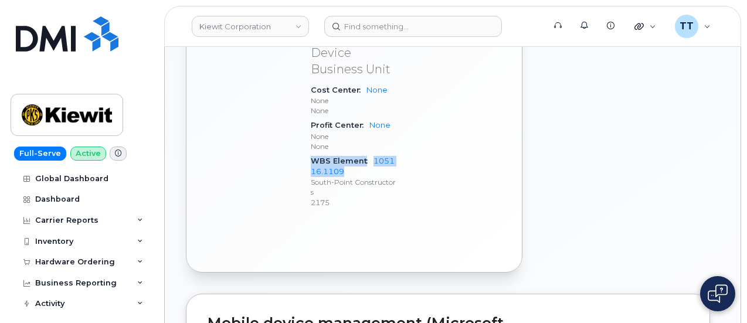
drag, startPoint x: 310, startPoint y: 135, endPoint x: 346, endPoint y: 140, distance: 36.1
click at [350, 154] on div "WBS Element 105116.1109 South-Point Constructors 2175" at bounding box center [353, 182] width 85 height 56
click at [364, 156] on span "WBS Element" at bounding box center [342, 160] width 63 height 9
click at [356, 154] on div "WBS Element 105116.1109 South-Point Constructors 2175" at bounding box center [353, 182] width 85 height 56
click at [366, 156] on span "WBS Element" at bounding box center [342, 160] width 63 height 9
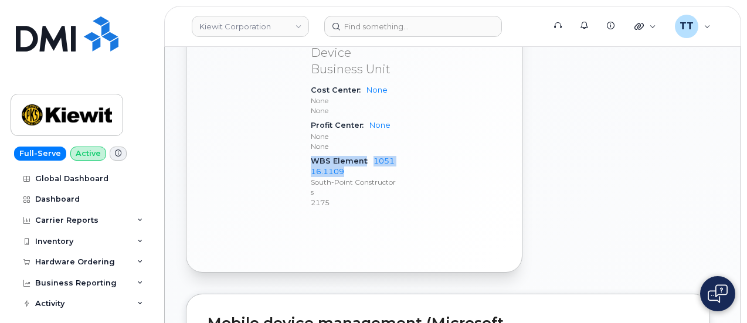
drag, startPoint x: 313, startPoint y: 132, endPoint x: 357, endPoint y: 143, distance: 45.9
click at [357, 154] on div "WBS Element 105116.1109 South-Point Constructors 2175" at bounding box center [353, 182] width 85 height 56
copy div "WBS Element 105116.1109"
click at [331, 156] on link "105116.1109" at bounding box center [353, 165] width 84 height 19
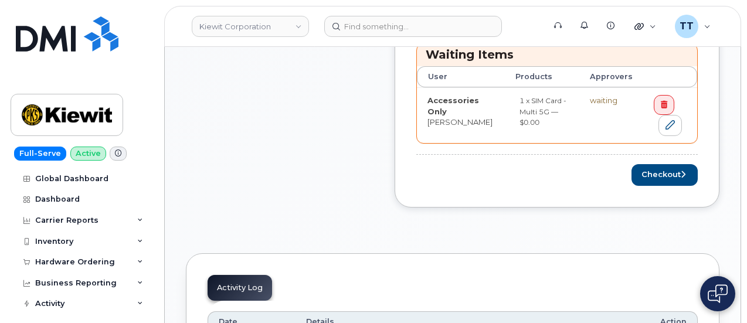
scroll to position [609, 0]
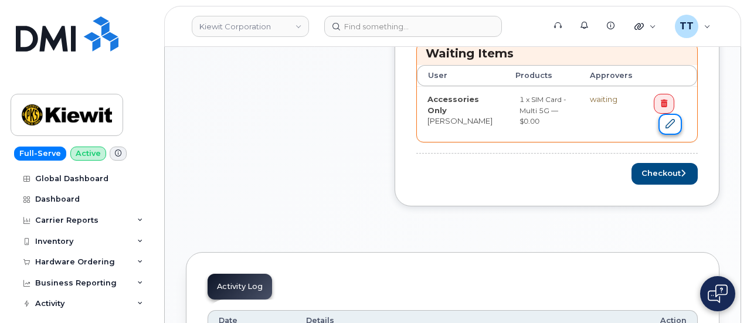
click at [674, 115] on link at bounding box center [669, 125] width 23 height 22
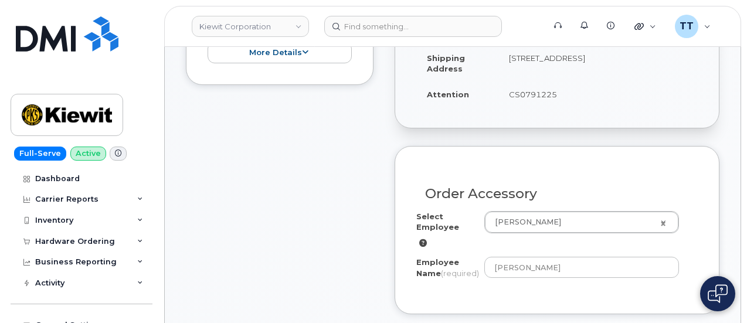
scroll to position [410, 0]
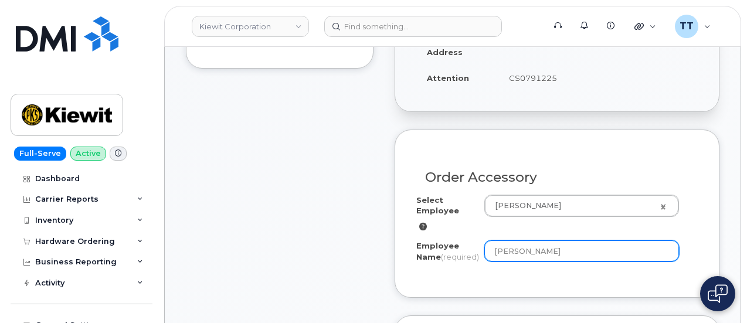
click at [526, 254] on input "[PERSON_NAME]" at bounding box center [581, 250] width 195 height 21
drag, startPoint x: 526, startPoint y: 254, endPoint x: 526, endPoint y: 246, distance: 7.6
paste input "Eddie Santana"
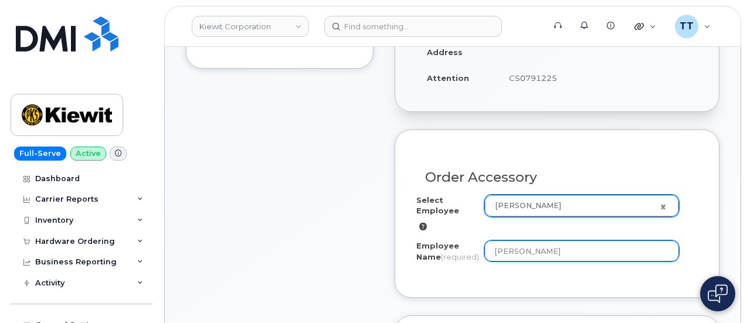
type input "Eddie Santana"
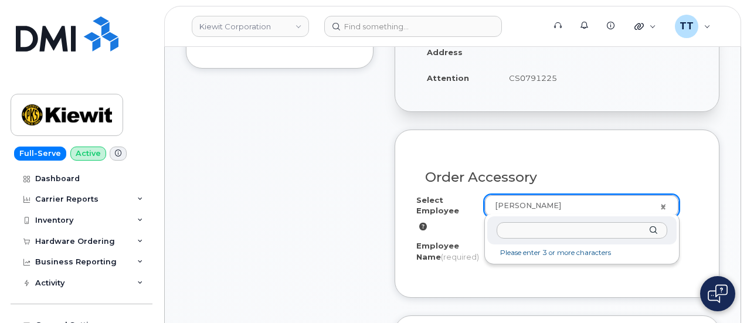
paste input "Eddie Santana"
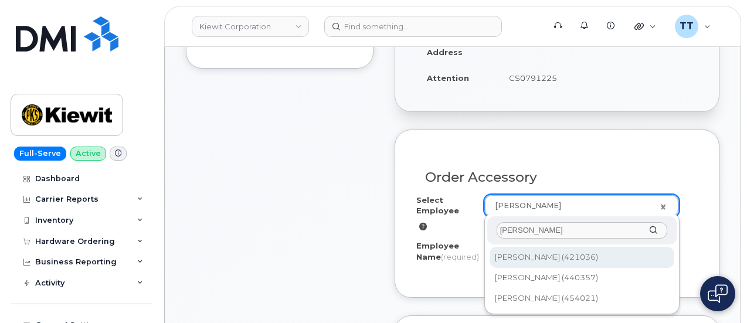
type input "Eddie Santana"
type input "2155215"
select select
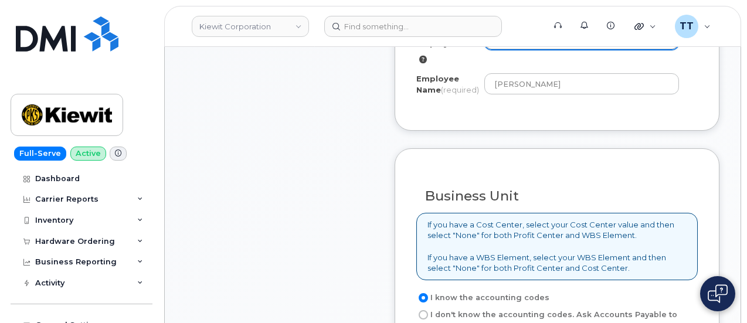
scroll to position [762, 0]
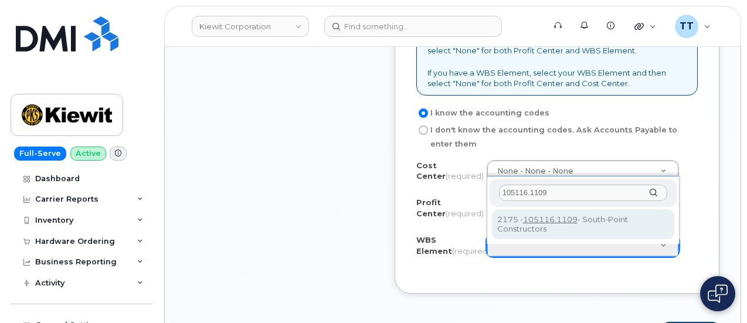
type input "105116.1109"
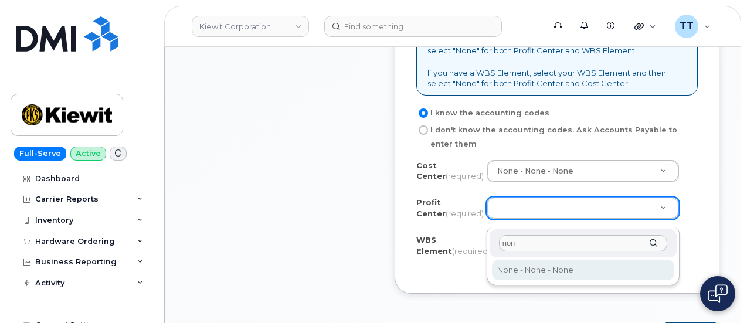
type input "non"
select select "None"
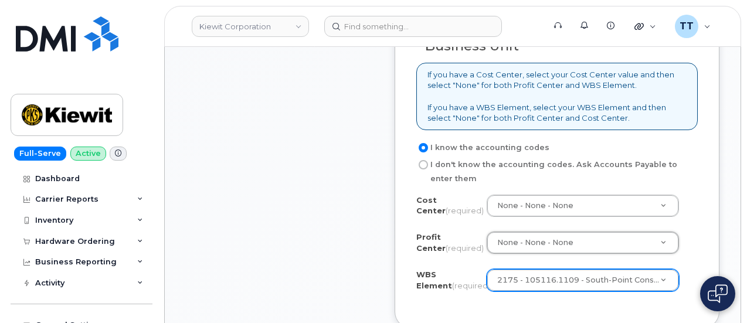
scroll to position [820, 0]
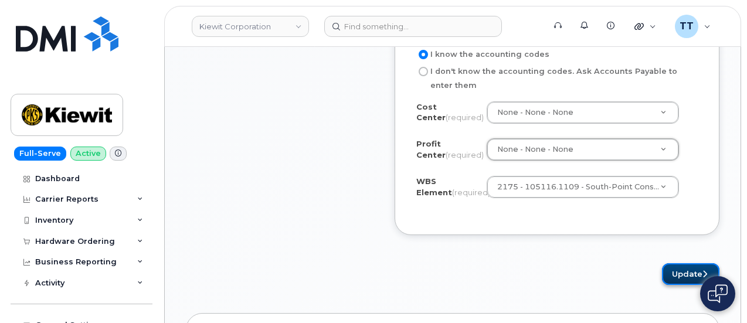
click at [683, 283] on button "Update" at bounding box center [690, 274] width 57 height 22
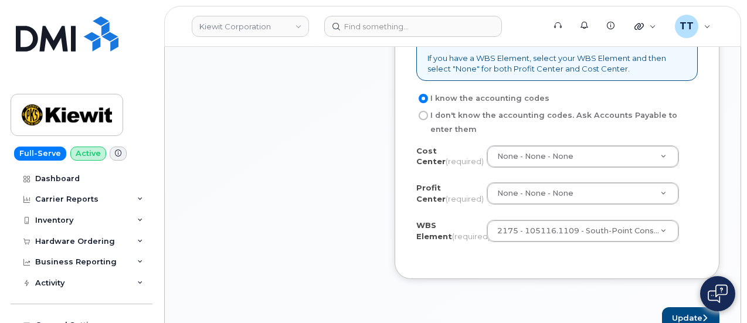
scroll to position [762, 0]
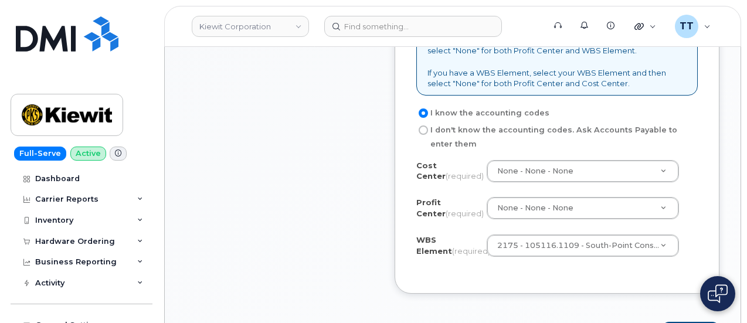
click at [416, 162] on div "I know the accounting codes I don't know the accounting codes. Ask Accounts Pay…" at bounding box center [556, 189] width 281 height 166
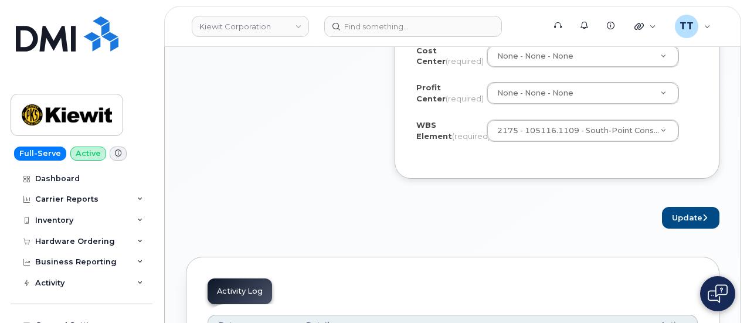
scroll to position [879, 0]
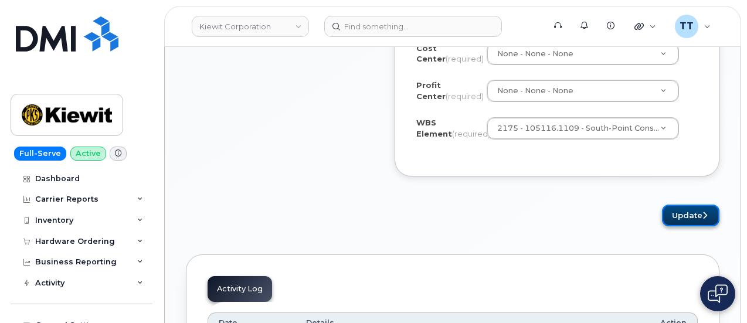
click at [674, 221] on button "Update" at bounding box center [690, 216] width 57 height 22
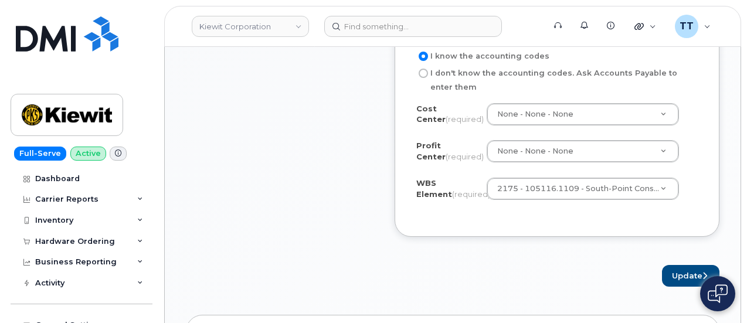
scroll to position [762, 0]
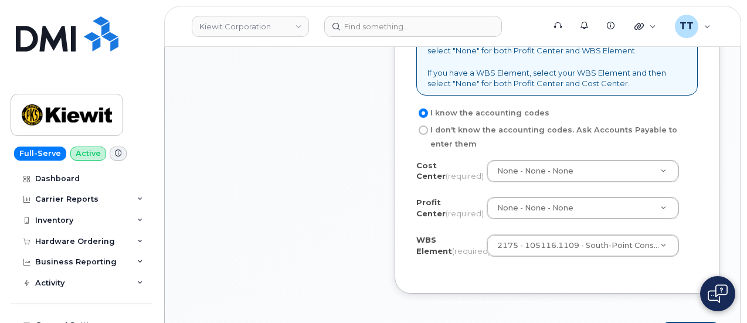
click at [470, 172] on label "Cost Center (required)" at bounding box center [446, 171] width 61 height 22
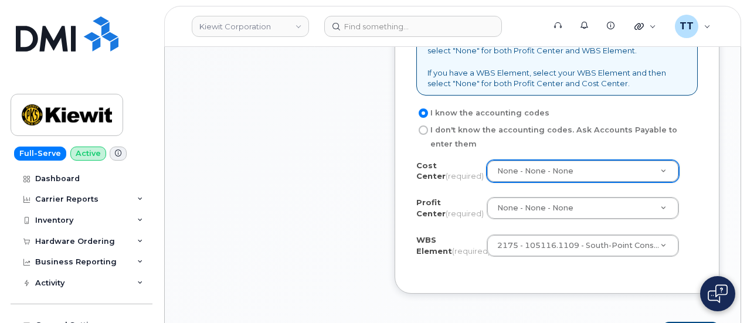
click at [429, 140] on label "I don't know the accounting codes. Ask Accounts Payable to enter them" at bounding box center [552, 137] width 272 height 28
click at [428, 135] on input "I don't know the accounting codes. Ask Accounts Payable to enter them" at bounding box center [422, 129] width 9 height 9
radio input "true"
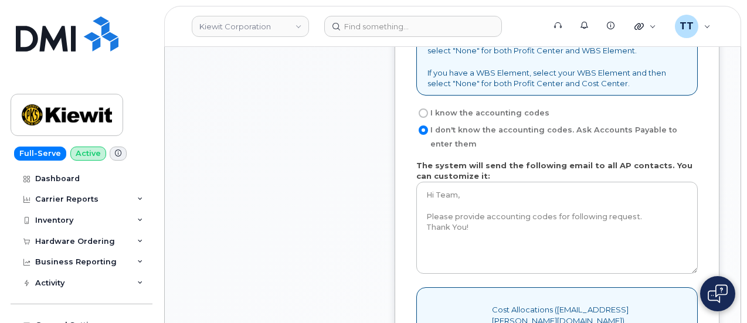
click at [423, 118] on input "I know the accounting codes" at bounding box center [422, 112] width 9 height 9
radio input "true"
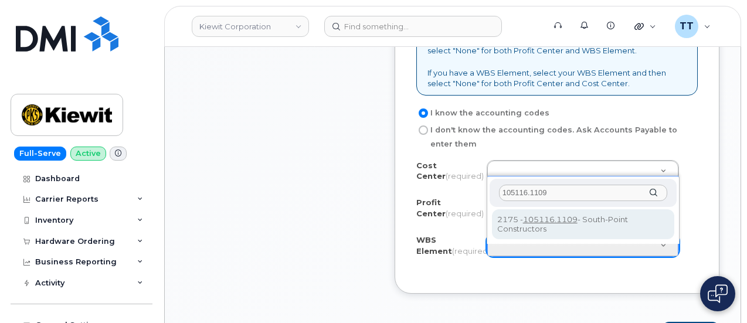
type input "105116.1109"
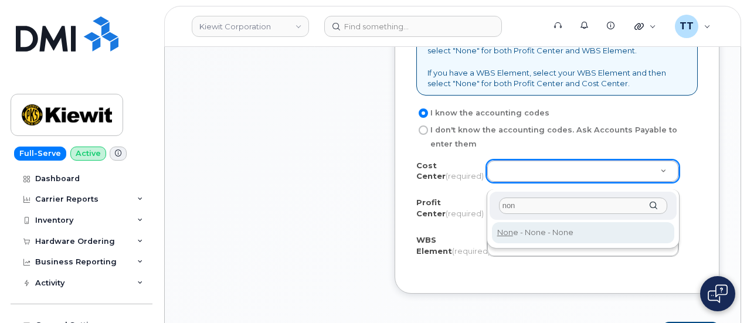
type input "non"
type input "None"
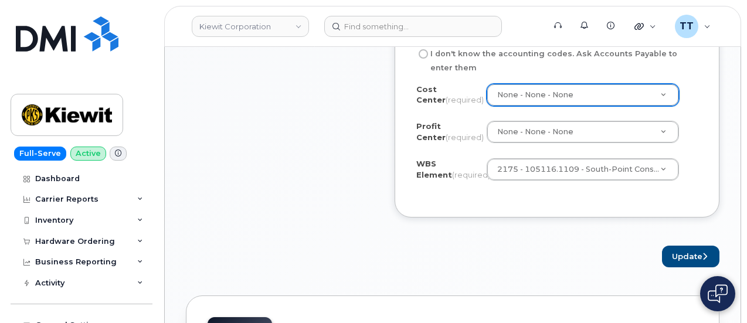
scroll to position [879, 0]
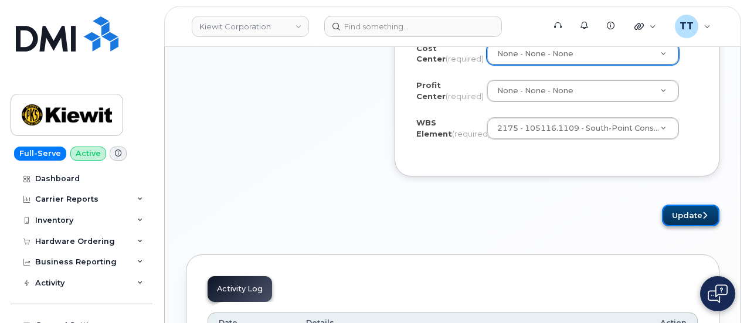
click at [682, 224] on button "Update" at bounding box center [690, 216] width 57 height 22
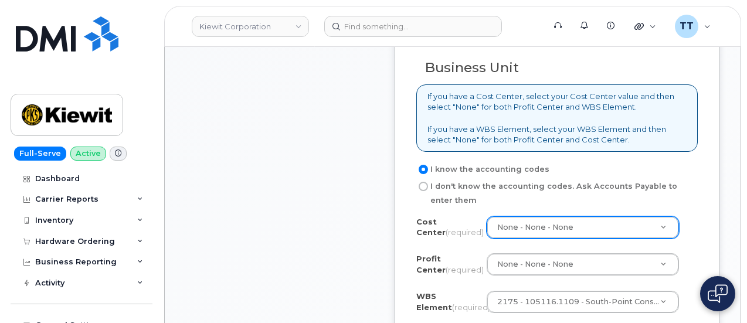
scroll to position [703, 0]
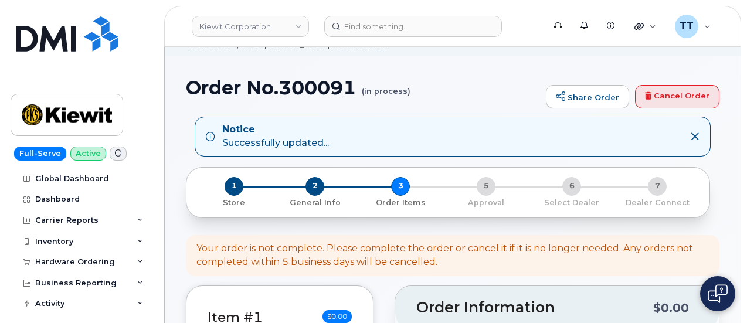
scroll to position [140, 0]
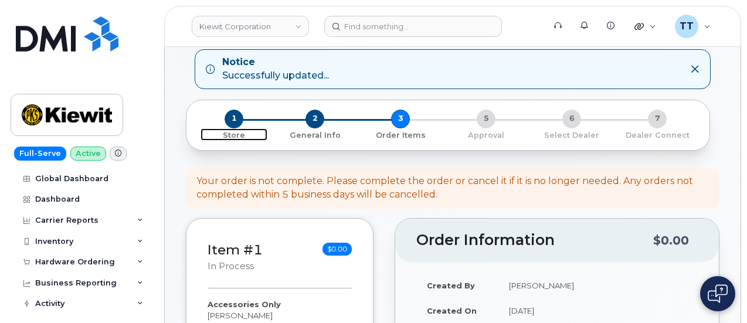
click at [231, 121] on span "1" at bounding box center [233, 119] width 19 height 19
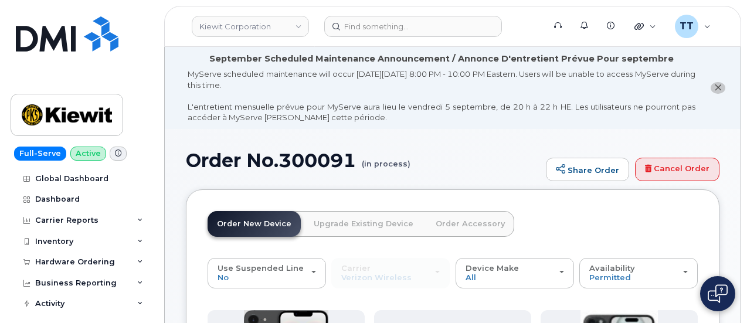
click at [437, 221] on link "Order Accessory" at bounding box center [470, 224] width 88 height 26
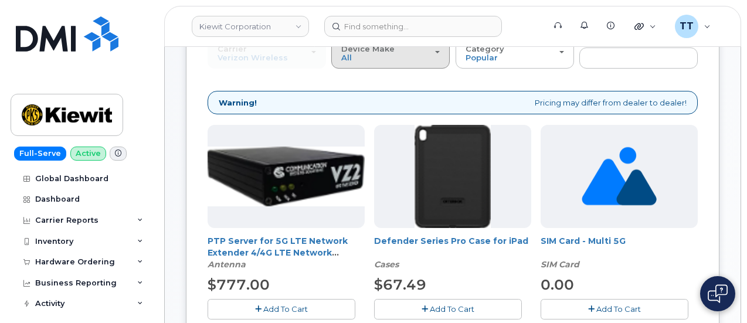
scroll to position [104, 0]
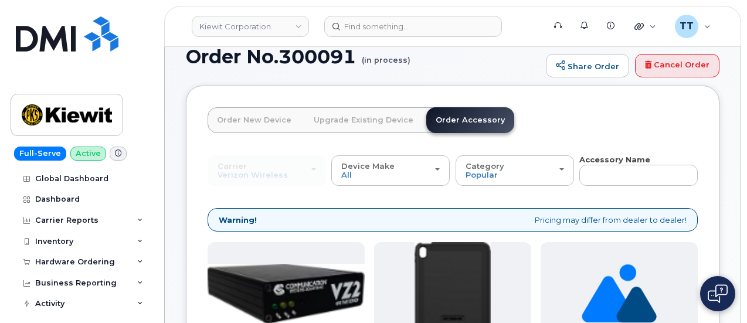
click at [349, 116] on link "Upgrade Existing Device" at bounding box center [363, 120] width 118 height 26
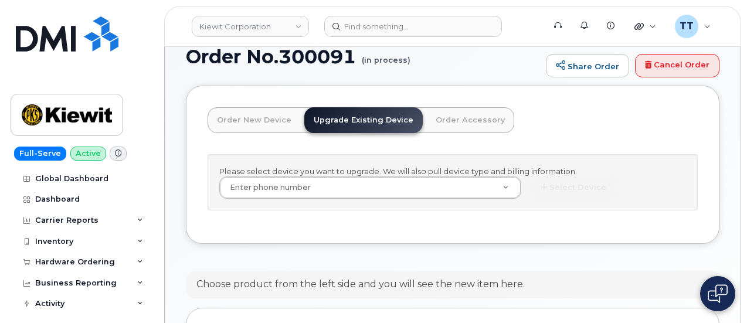
click at [237, 130] on link "Order New Device" at bounding box center [253, 120] width 93 height 26
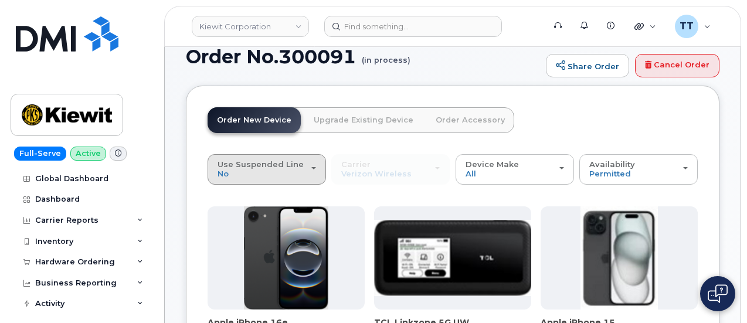
click at [280, 167] on span "Use Suspended Line" at bounding box center [260, 163] width 86 height 9
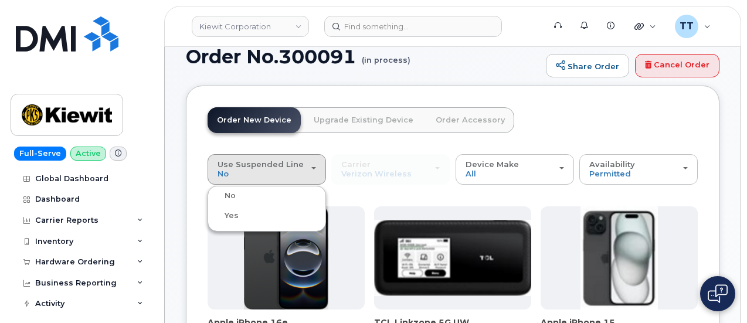
click at [436, 149] on div "Order New Device Upgrade Existing Device Order Accessory Order new device and n…" at bounding box center [360, 130] width 306 height 47
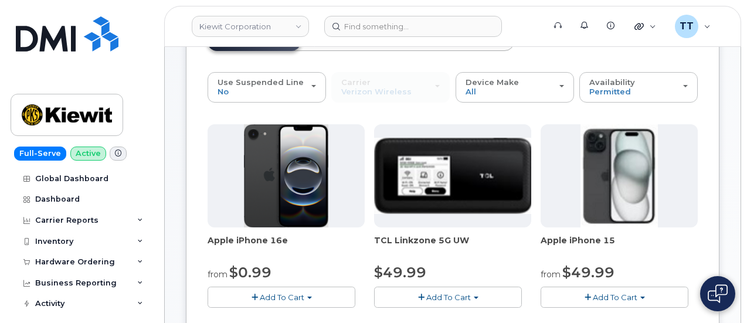
scroll to position [7, 0]
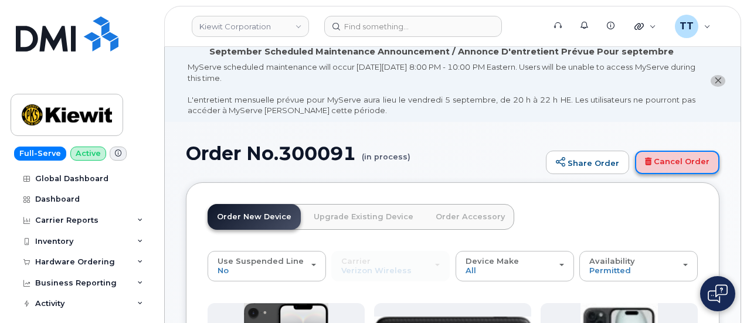
click at [662, 151] on link "Cancel Order" at bounding box center [677, 162] width 84 height 23
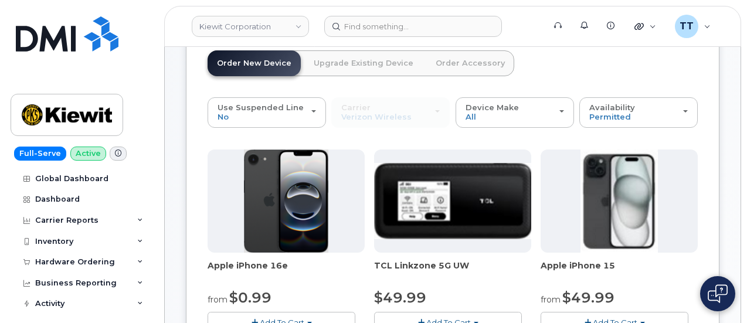
scroll to position [66, 0]
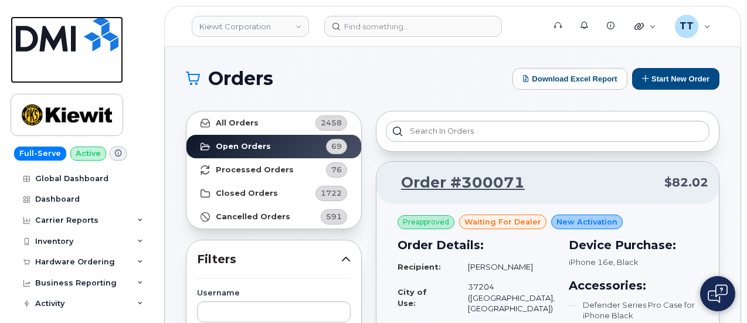
click at [29, 70] on link at bounding box center [67, 49] width 113 height 67
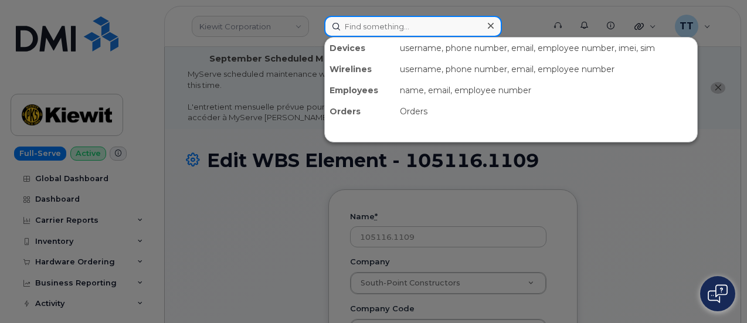
click at [396, 30] on input at bounding box center [413, 26] width 178 height 21
paste input "580-334-9109"
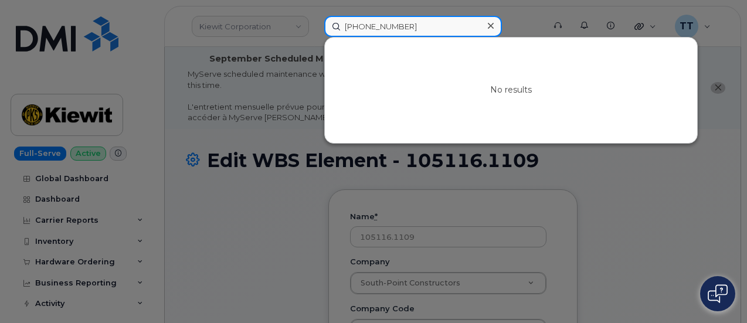
type input "580-334-9109"
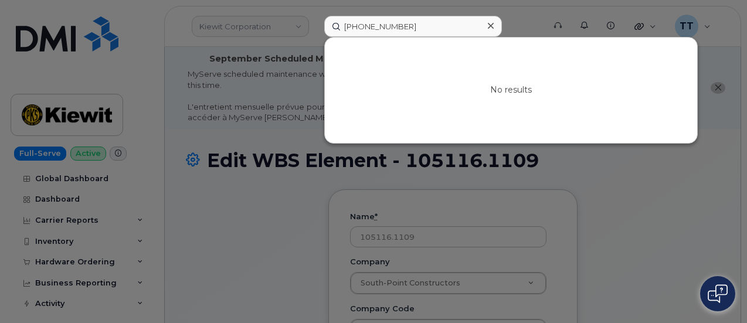
click at [127, 36] on div at bounding box center [373, 161] width 747 height 323
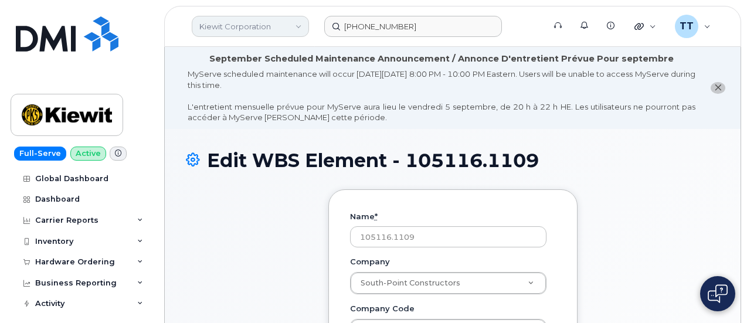
click at [223, 27] on link "Kiewit Corporation" at bounding box center [250, 26] width 117 height 21
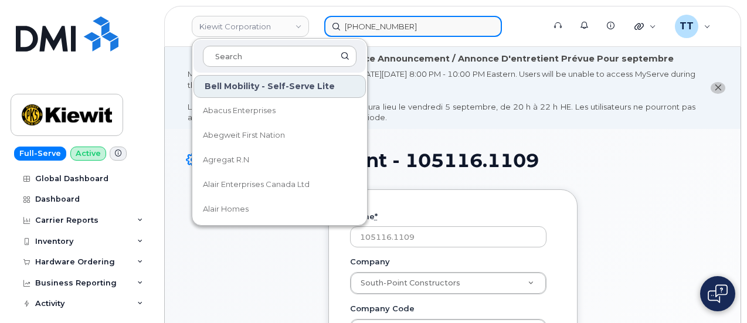
click at [427, 31] on input "580-334-9109" at bounding box center [413, 26] width 178 height 21
click at [415, 28] on input "580-334-9109" at bounding box center [413, 26] width 178 height 21
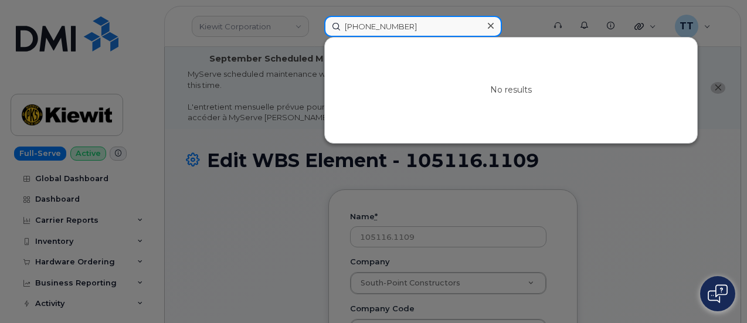
click at [415, 28] on input "580-334-9109" at bounding box center [413, 26] width 178 height 21
paste input "573-841-0999"
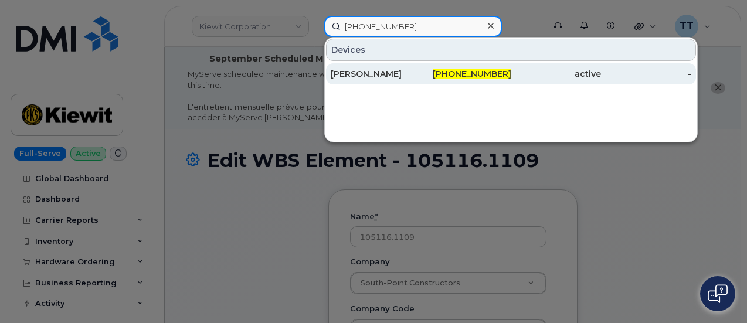
type input "573-841-0999"
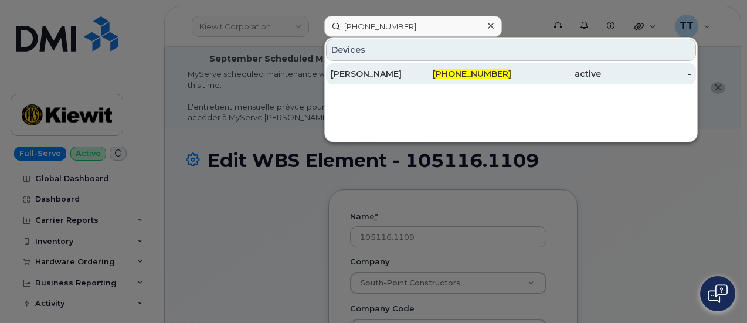
click at [401, 72] on div "MATTHEW COFFEY" at bounding box center [375, 74] width 90 height 12
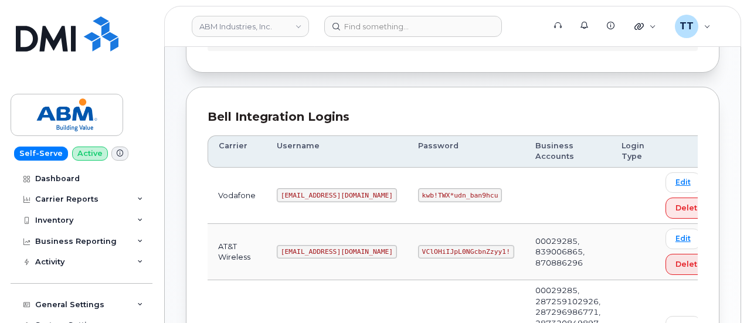
scroll to position [176, 0]
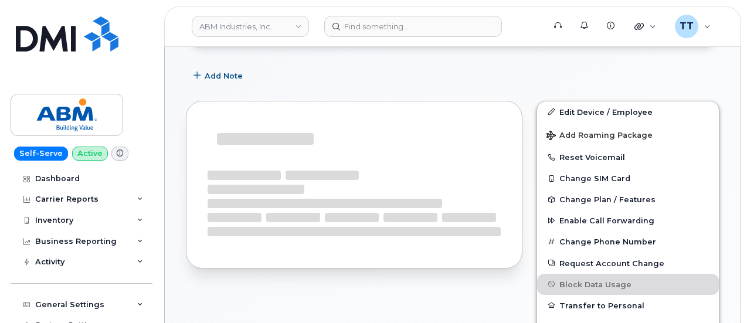
scroll to position [247, 0]
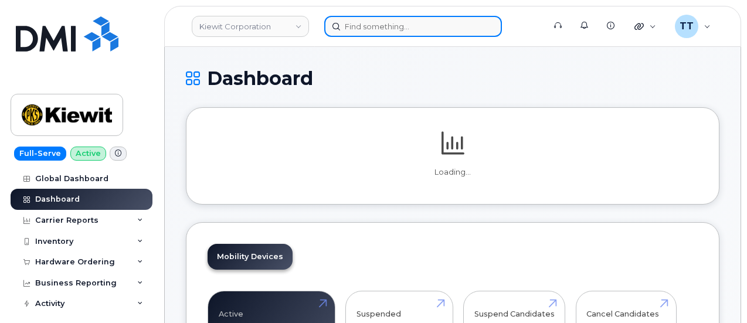
click at [407, 31] on input at bounding box center [413, 26] width 178 height 21
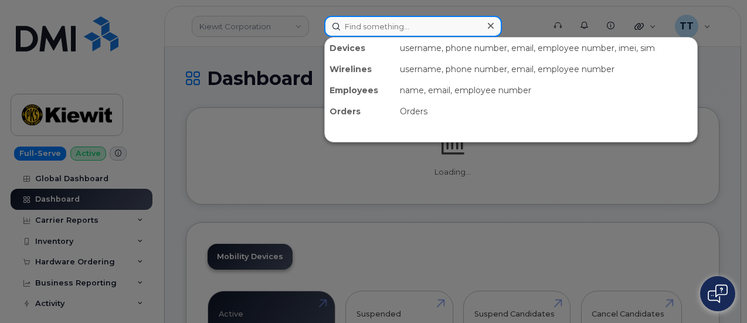
paste input "573-841-0916"
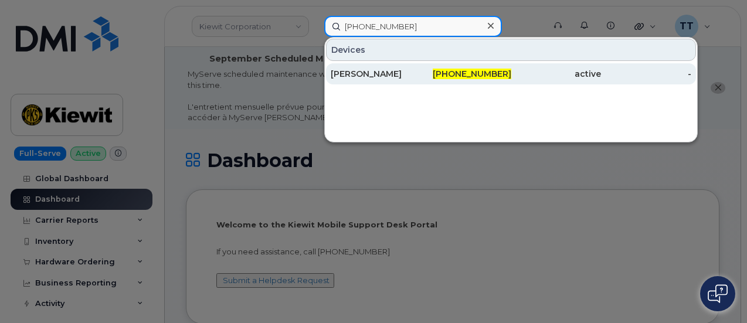
type input "573-841-0916"
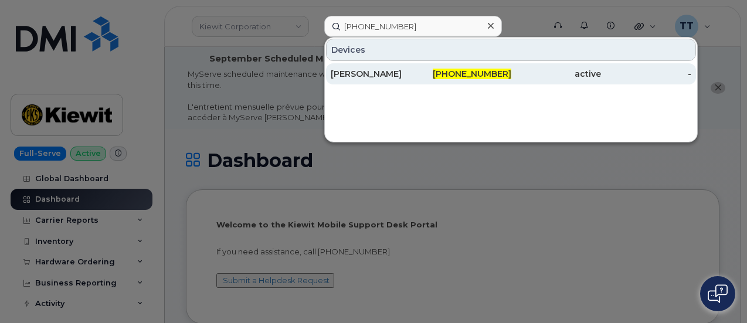
click at [407, 68] on div "[PERSON_NAME]" at bounding box center [375, 74] width 90 height 12
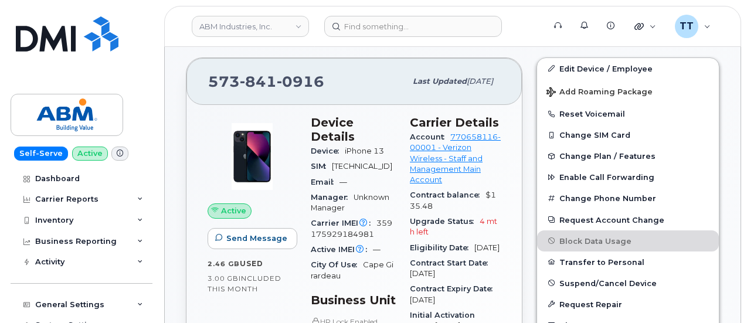
scroll to position [352, 0]
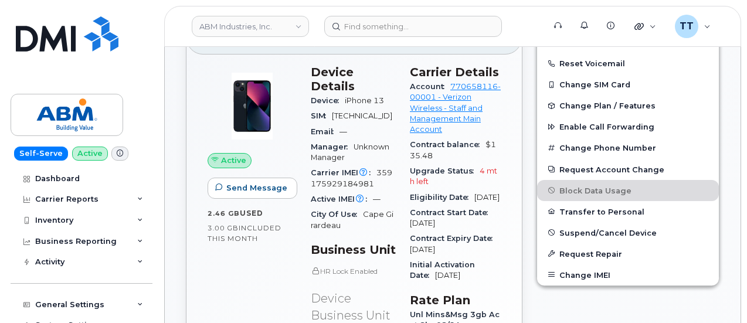
click at [384, 168] on span "359175929184981" at bounding box center [351, 177] width 81 height 19
drag, startPoint x: 384, startPoint y: 166, endPoint x: 335, endPoint y: 162, distance: 48.8
click at [337, 168] on span "Carrier IMEI Carrier IMEI is reported during the last billing cycle or change o…" at bounding box center [344, 172] width 66 height 9
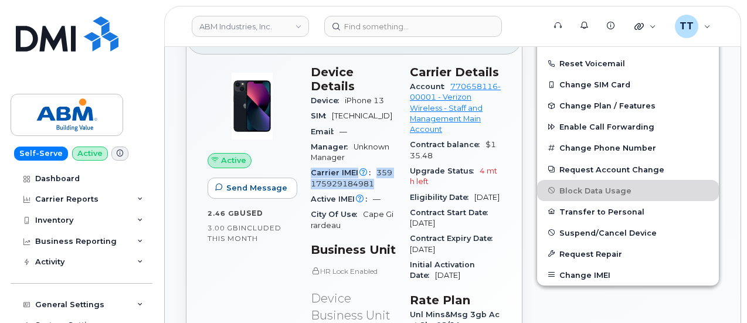
drag, startPoint x: 311, startPoint y: 165, endPoint x: 370, endPoint y: 175, distance: 60.7
click at [372, 176] on div "Carrier IMEI Carrier IMEI is reported during the last billing cycle or change o…" at bounding box center [353, 178] width 85 height 26
copy div "Carrier IMEI Carrier IMEI is reported during the last billing cycle or change o…"
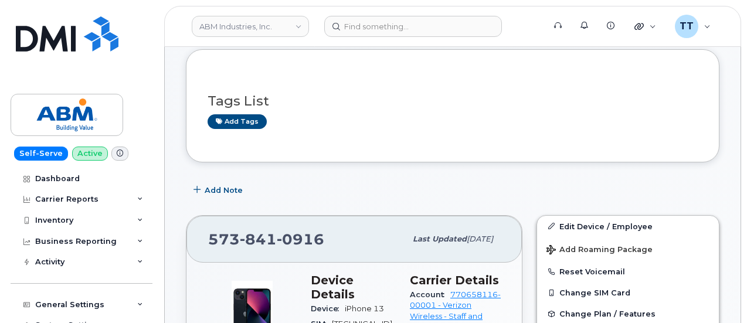
scroll to position [293, 0]
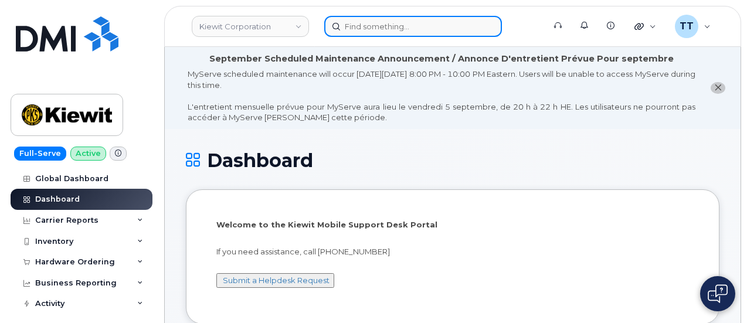
click at [373, 32] on input at bounding box center [413, 26] width 178 height 21
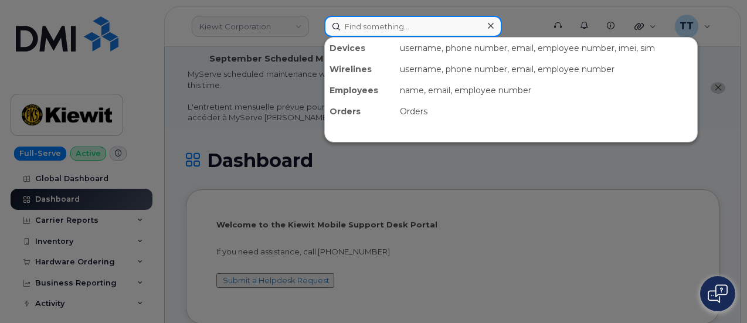
paste input "[PERSON_NAME]"
type input "[PERSON_NAME]"
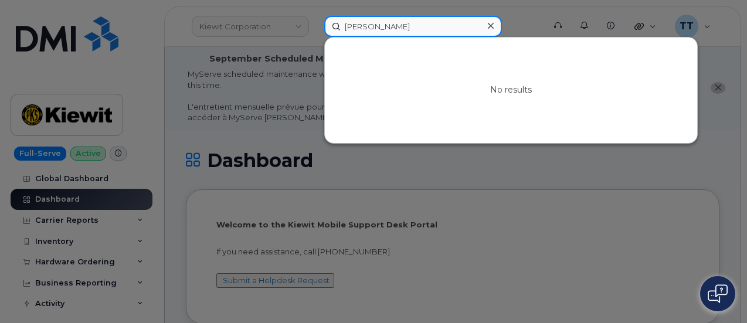
click at [370, 27] on input "Autumn Mancillas" at bounding box center [413, 26] width 178 height 21
click at [374, 25] on input at bounding box center [413, 26] width 178 height 21
paste input "Autumn Mancillas"
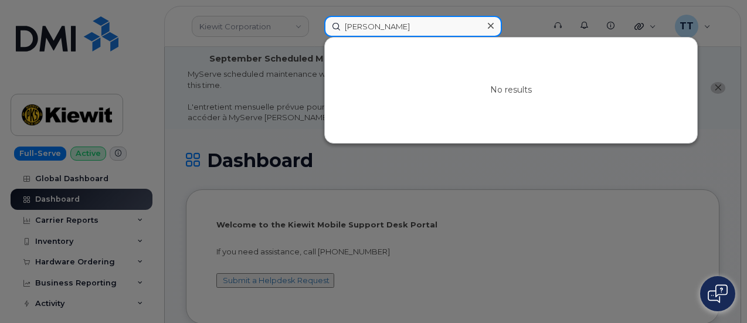
type input "Autumn Mancillas"
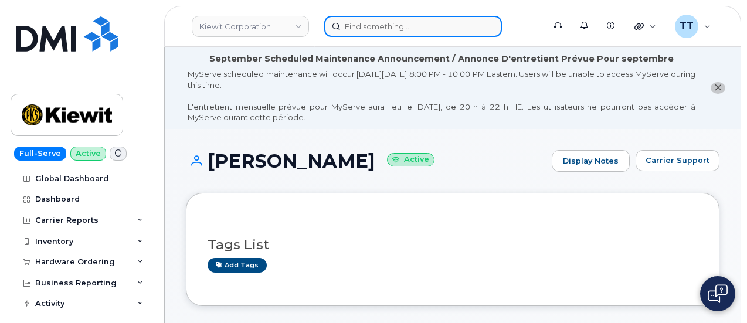
click at [360, 23] on input at bounding box center [413, 26] width 178 height 21
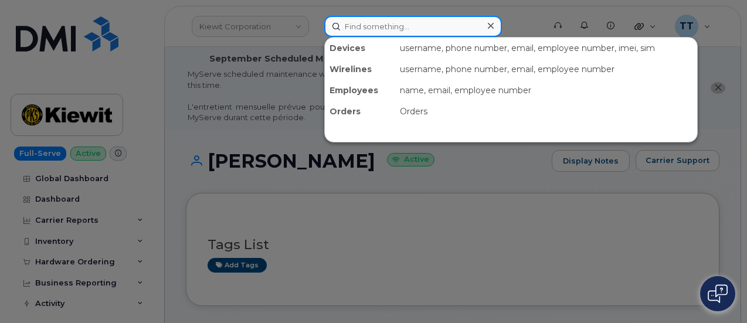
paste input "299062"
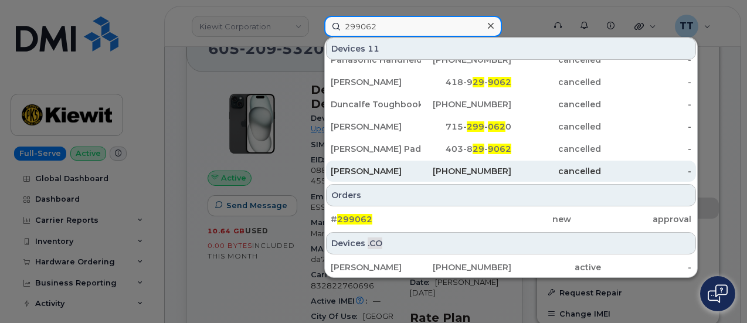
scroll to position [410, 0]
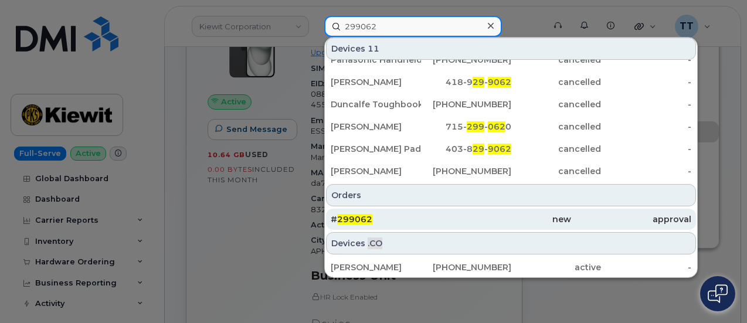
type input "299062"
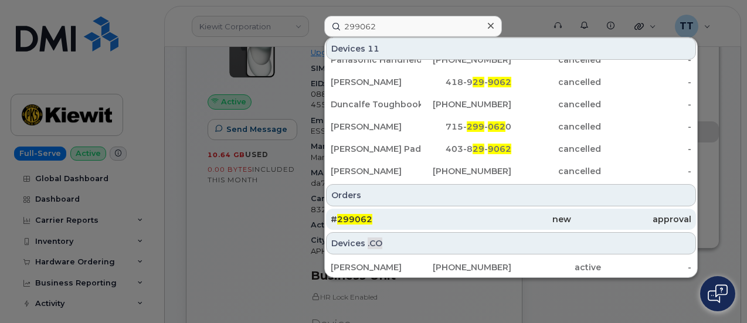
click at [361, 216] on span "299062" at bounding box center [354, 219] width 35 height 11
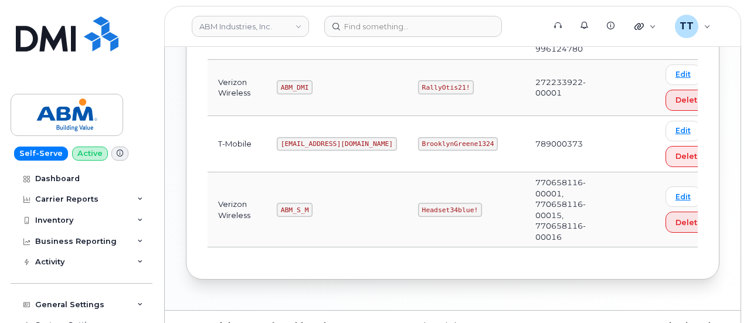
scroll to position [392, 0]
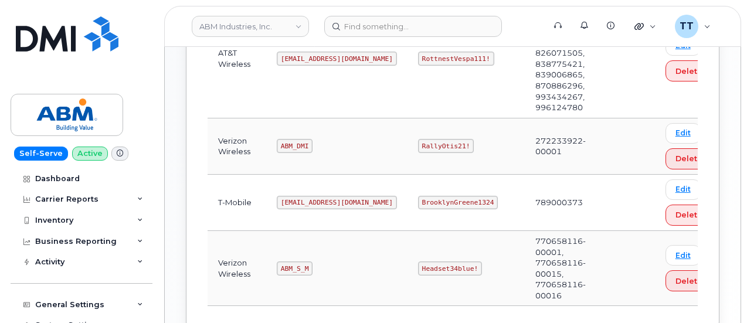
click at [284, 261] on code "ABM_S_M" at bounding box center [295, 268] width 36 height 14
copy code "ABM_S_M"
click at [418, 261] on code "Headset34blue!" at bounding box center [450, 268] width 64 height 14
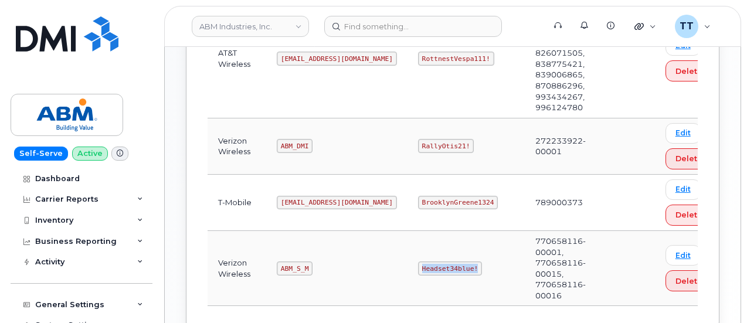
click at [418, 261] on code "Headset34blue!" at bounding box center [450, 268] width 64 height 14
copy code "Headset34blue!"
click at [132, 19] on div "Self-Serve Active Dashboard Carrier Reports Monthly Billing Data Daily Data Poo…" at bounding box center [79, 161] width 159 height 323
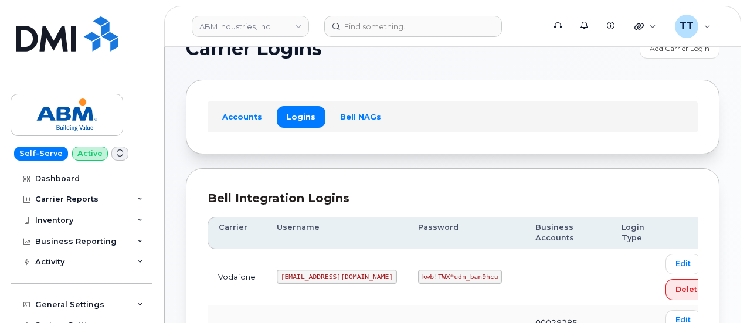
scroll to position [0, 0]
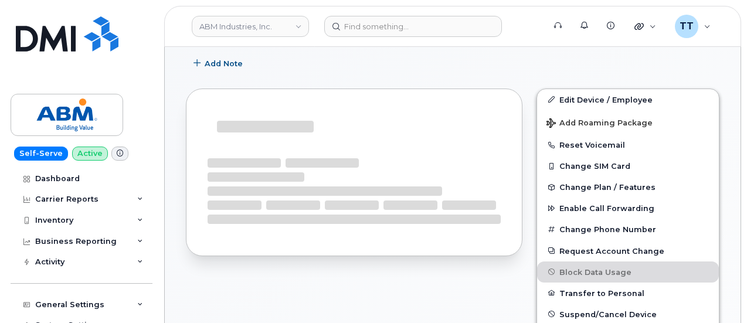
scroll to position [260, 0]
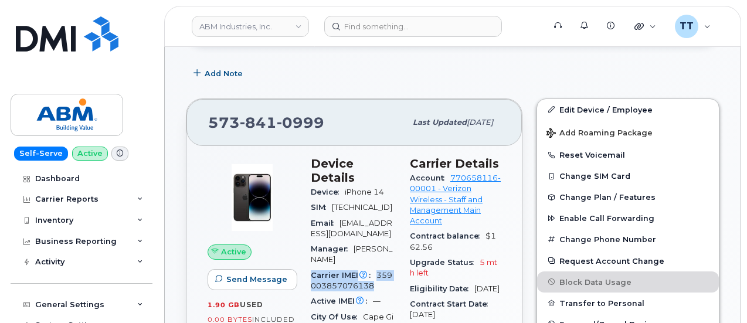
drag, startPoint x: 312, startPoint y: 271, endPoint x: 380, endPoint y: 283, distance: 69.7
click at [380, 283] on div "Carrier IMEI Carrier IMEI is reported during the last billing cycle or change o…" at bounding box center [353, 281] width 85 height 26
copy div "Carrier IMEI Carrier IMEI is reported during the last billing cycle or change o…"
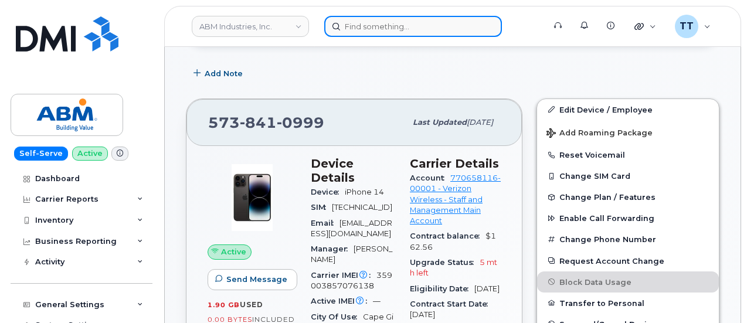
click at [382, 28] on input at bounding box center [413, 26] width 178 height 21
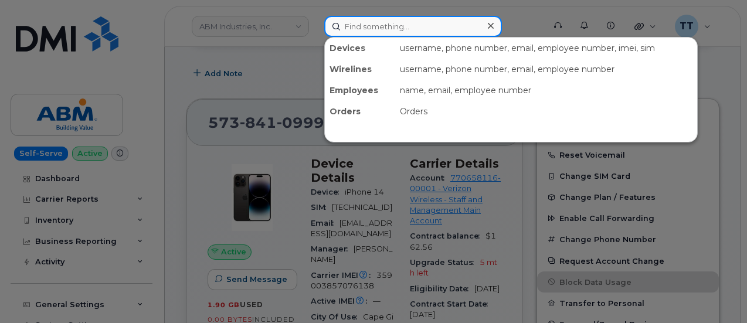
paste input "913-594-9391"
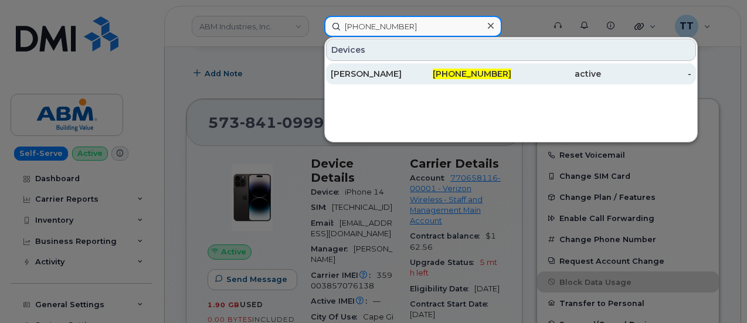
type input "913-594-9391"
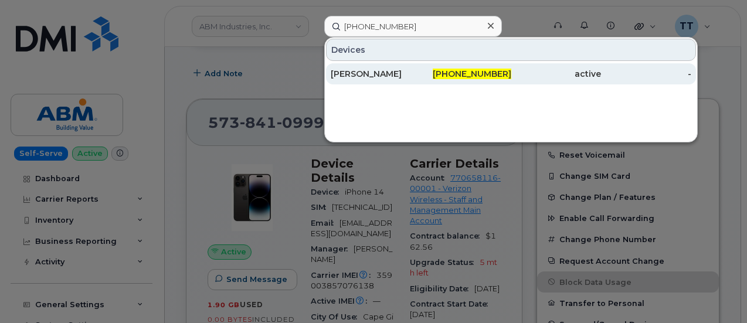
click at [403, 66] on div "TREVOR SCHULTE" at bounding box center [375, 73] width 90 height 21
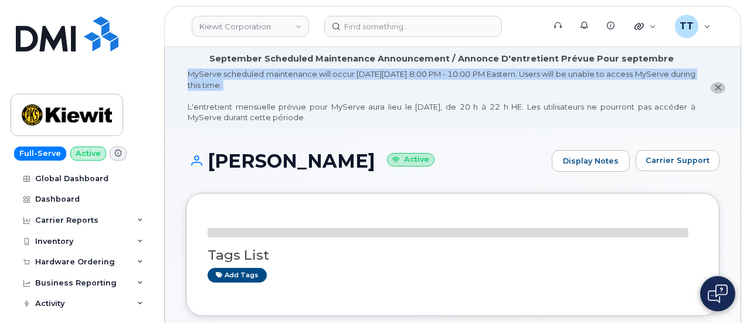
click at [298, 82] on div "MyServe scheduled maintenance will occur [DATE][DATE] 8:00 PM - 10:00 PM Easter…" at bounding box center [441, 96] width 507 height 54
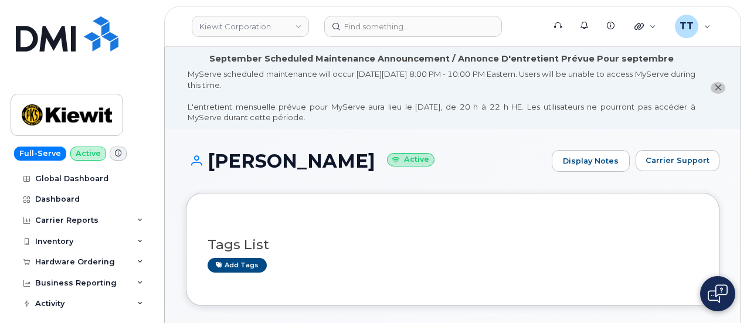
click at [292, 167] on h1 "[PERSON_NAME] Active" at bounding box center [366, 161] width 360 height 21
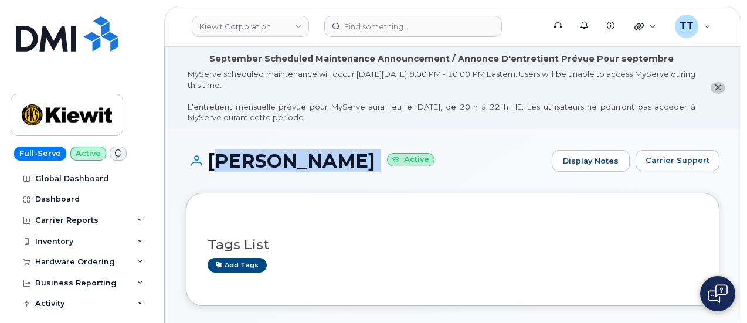
click at [292, 167] on h1 "[PERSON_NAME] Active" at bounding box center [366, 161] width 360 height 21
copy h1 "TREVOR SCHULTE"
click at [393, 190] on div "TREVOR SCHULTE Active Display Notes Carrier Support" at bounding box center [452, 171] width 533 height 43
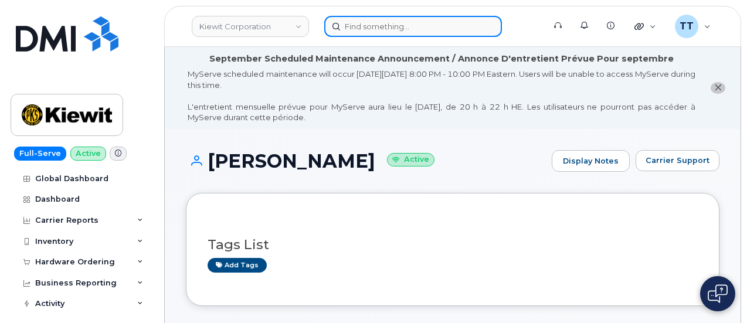
click at [407, 26] on input at bounding box center [413, 26] width 178 height 21
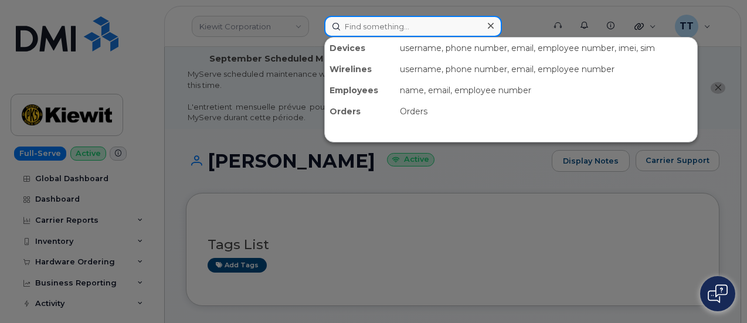
paste input "7169365108"
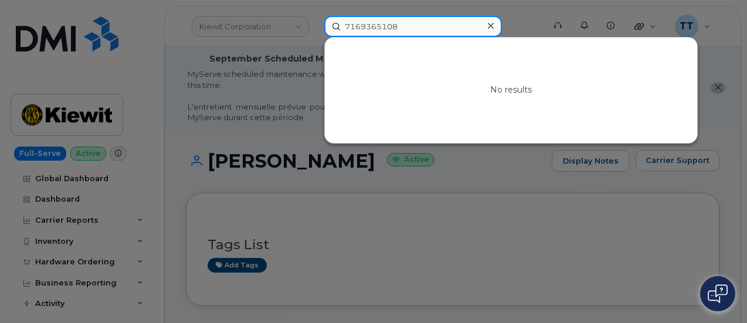
type input "7169365108"
click at [380, 29] on input "7169365108" at bounding box center [413, 26] width 178 height 21
paste input "glayis"
drag, startPoint x: 383, startPoint y: 22, endPoint x: 278, endPoint y: 26, distance: 105.0
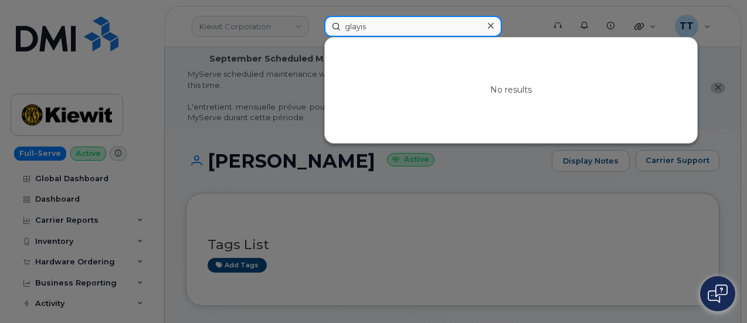
click at [315, 25] on div "glayis No results" at bounding box center [430, 26] width 231 height 21
paste input "cb3474207025"
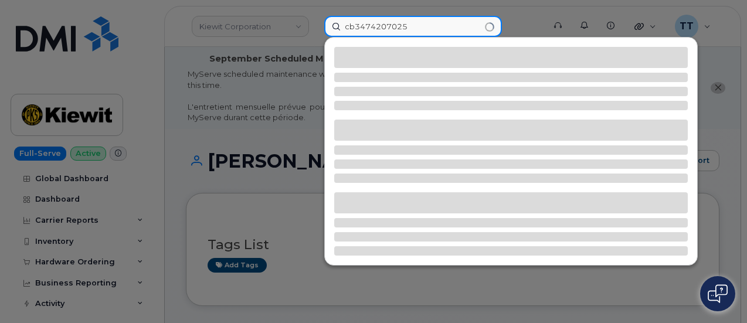
click at [353, 26] on input "cb3474207025" at bounding box center [413, 26] width 178 height 21
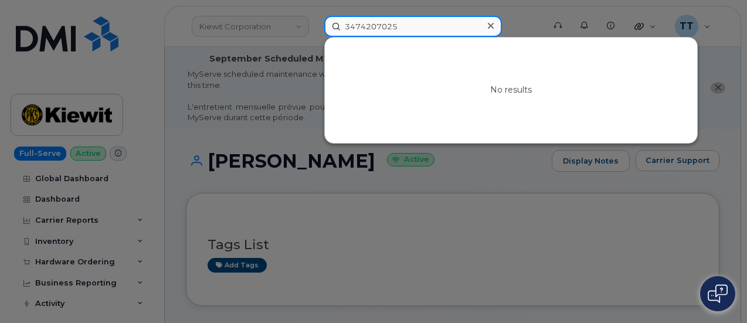
click at [421, 26] on input "3474207025" at bounding box center [413, 26] width 178 height 21
paste input "299791"
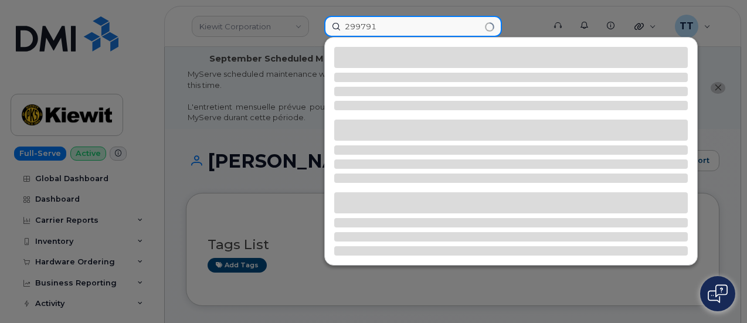
type input "299791"
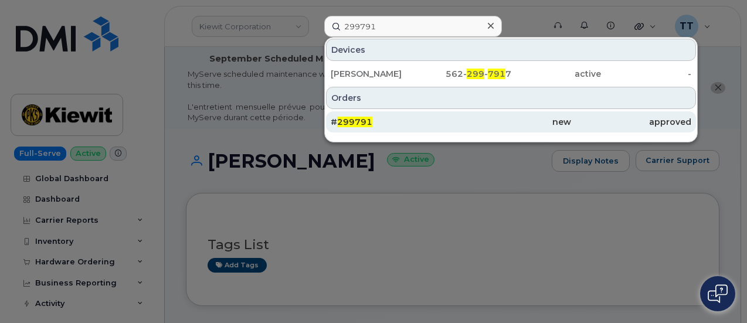
click at [394, 121] on div "# 299791" at bounding box center [390, 122] width 120 height 12
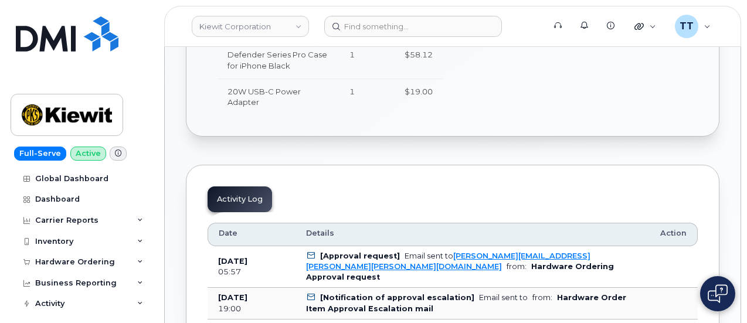
scroll to position [645, 0]
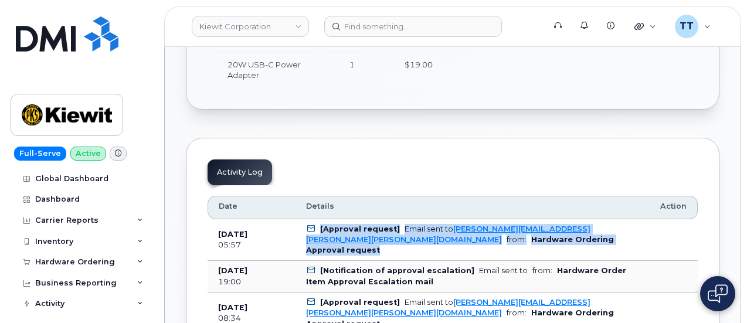
drag, startPoint x: 300, startPoint y: 224, endPoint x: 622, endPoint y: 241, distance: 322.7
click at [622, 241] on td "[Approval request] Email sent to [PERSON_NAME][EMAIL_ADDRESS][PERSON_NAME][PERS…" at bounding box center [472, 240] width 354 height 42
copy td "[Approval request] Email sent to [PERSON_NAME][EMAIL_ADDRESS][PERSON_NAME][PERS…"
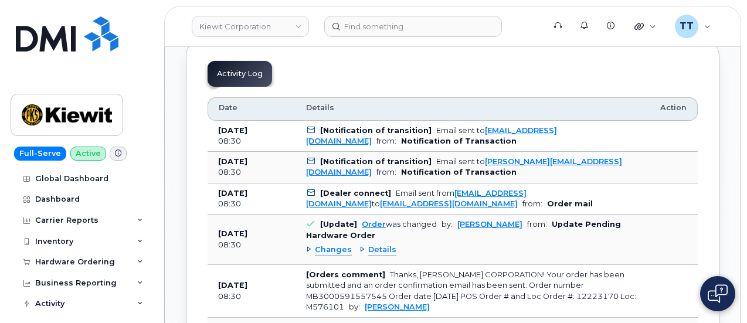
scroll to position [762, 0]
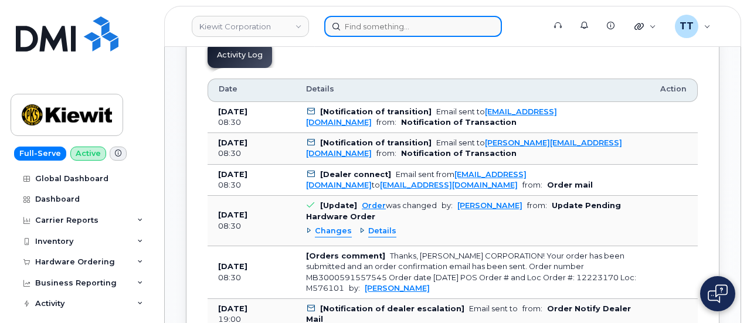
click at [408, 27] on input at bounding box center [413, 26] width 178 height 21
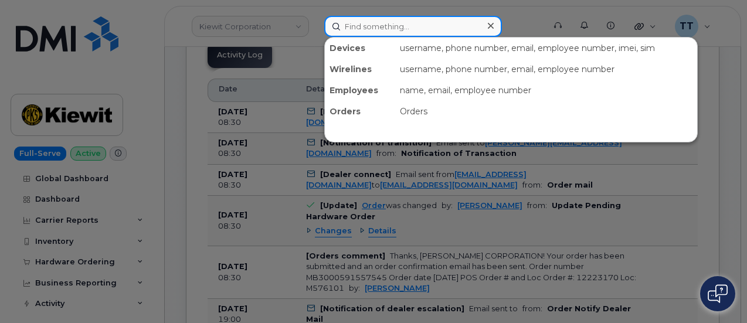
paste input "297897"
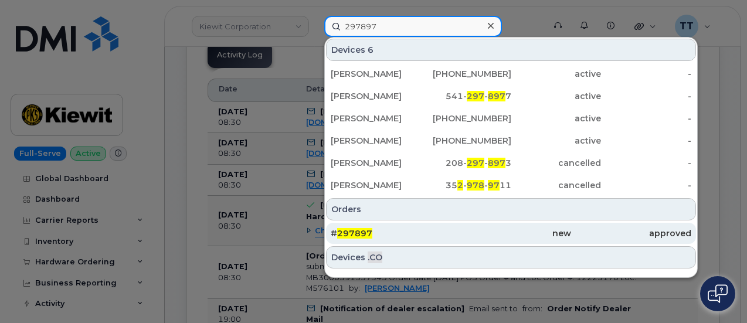
type input "297897"
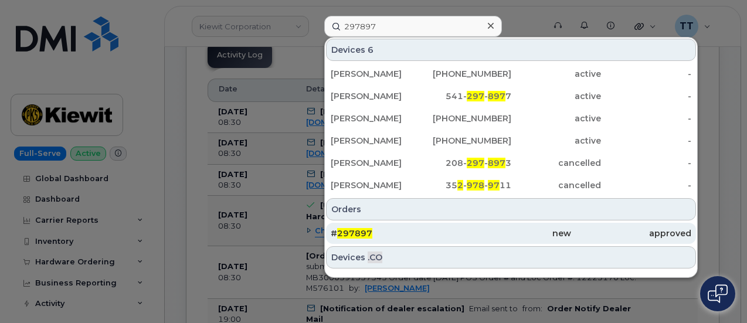
click at [379, 231] on div "# 297897" at bounding box center [390, 233] width 120 height 12
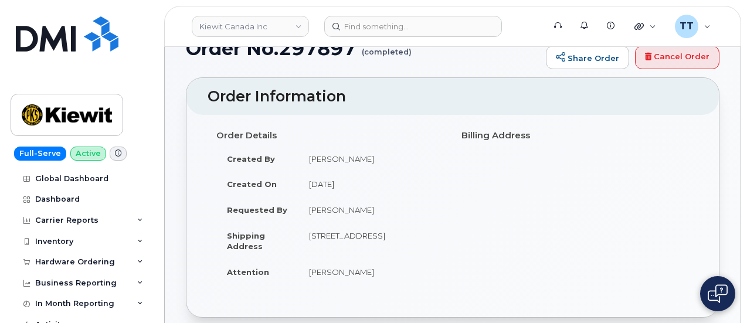
scroll to position [117, 0]
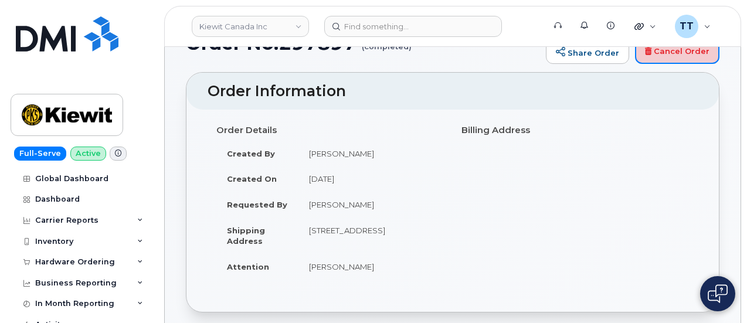
drag, startPoint x: 681, startPoint y: 54, endPoint x: 423, endPoint y: 37, distance: 258.4
click at [681, 54] on link "Cancel Order" at bounding box center [677, 51] width 84 height 23
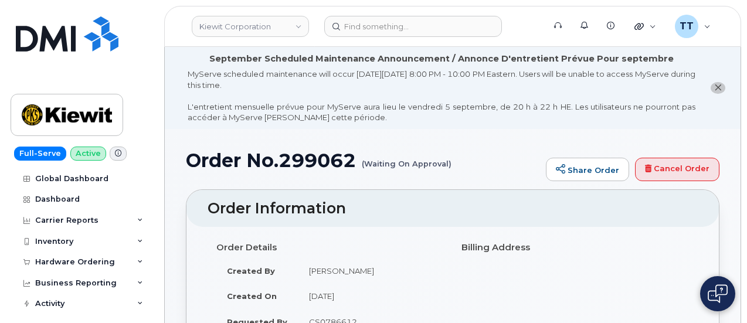
scroll to position [645, 0]
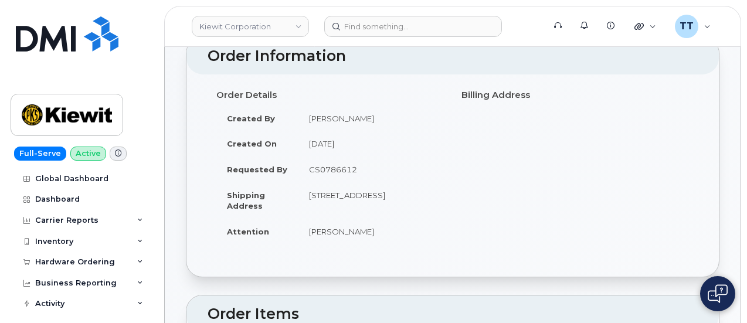
scroll to position [0, 0]
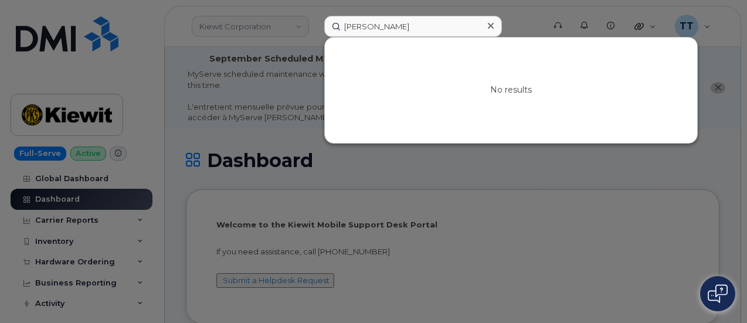
click at [267, 89] on div at bounding box center [373, 161] width 747 height 323
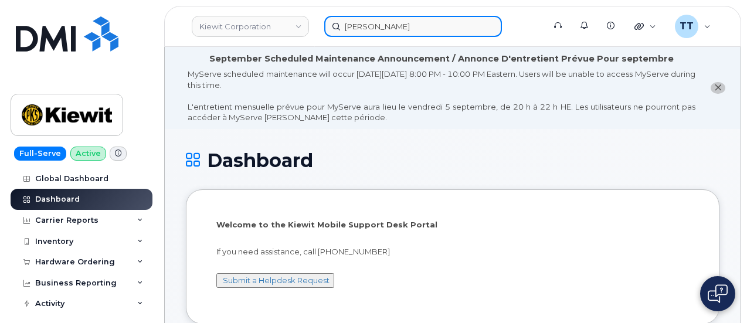
click at [374, 28] on input "Autumn Mancillas" at bounding box center [413, 26] width 178 height 21
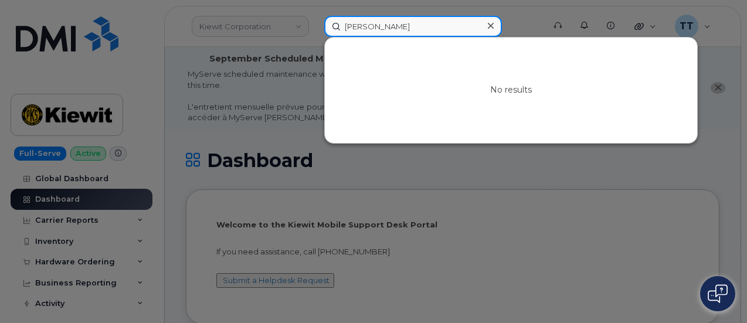
click at [374, 28] on input "Autumn Mancillas" at bounding box center [413, 26] width 178 height 21
paste input "300065"
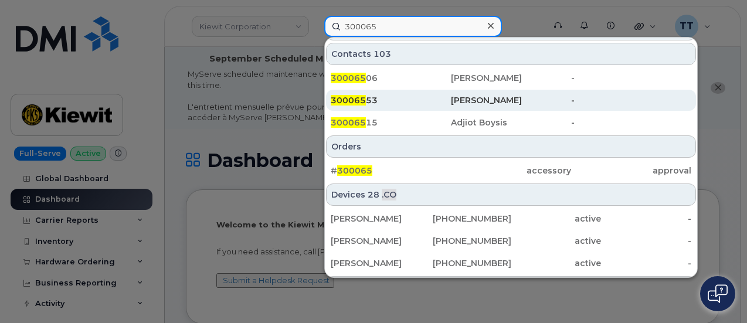
scroll to position [469, 0]
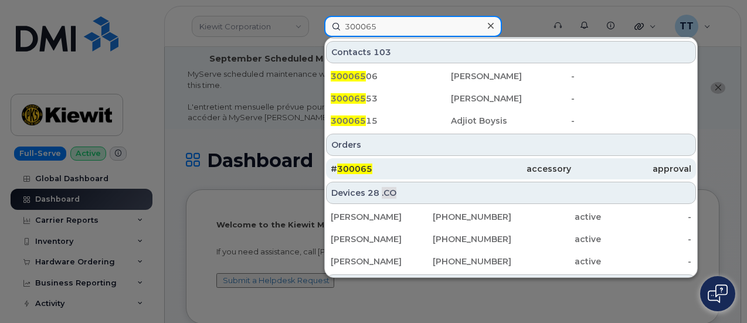
type input "300065"
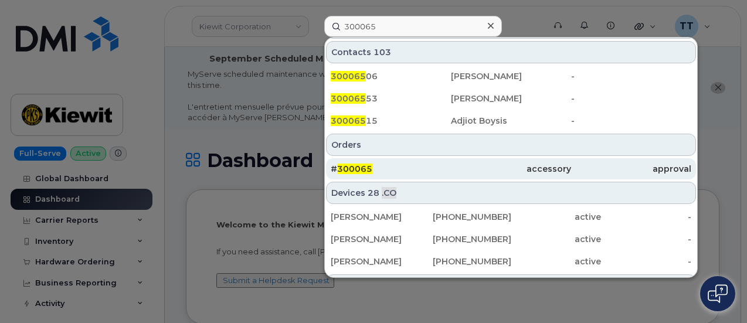
click at [417, 167] on div "# 300065" at bounding box center [390, 169] width 120 height 12
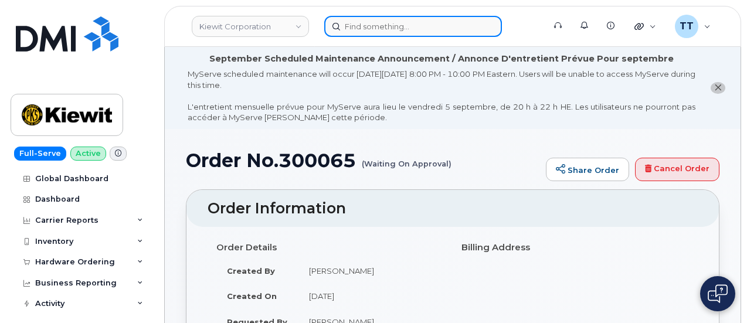
click at [380, 23] on input at bounding box center [413, 26] width 178 height 21
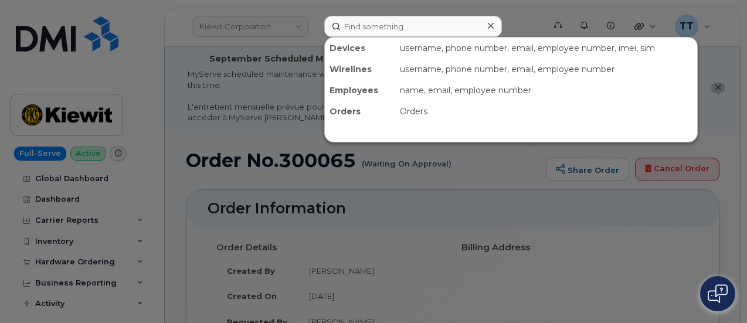
drag, startPoint x: 380, startPoint y: 23, endPoint x: 268, endPoint y: 123, distance: 150.2
click at [255, 134] on div at bounding box center [373, 161] width 747 height 323
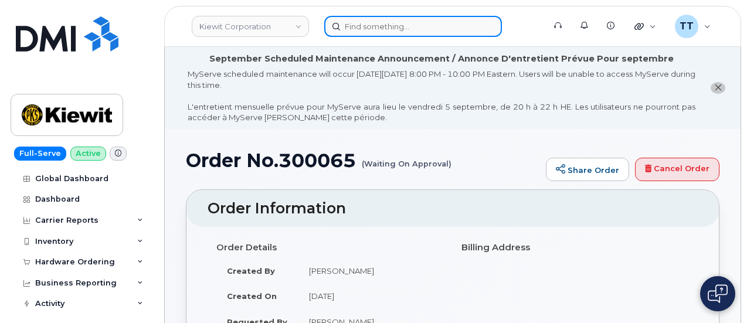
click at [375, 31] on input at bounding box center [413, 26] width 178 height 21
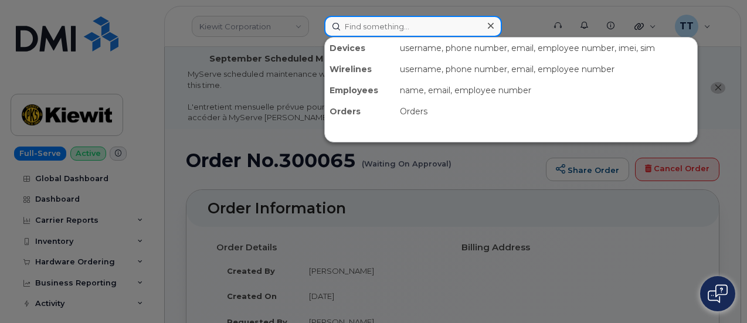
paste input "[PHONE_NUMBER]"
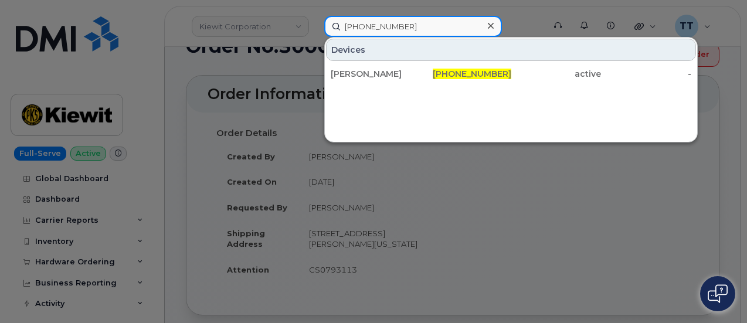
scroll to position [117, 0]
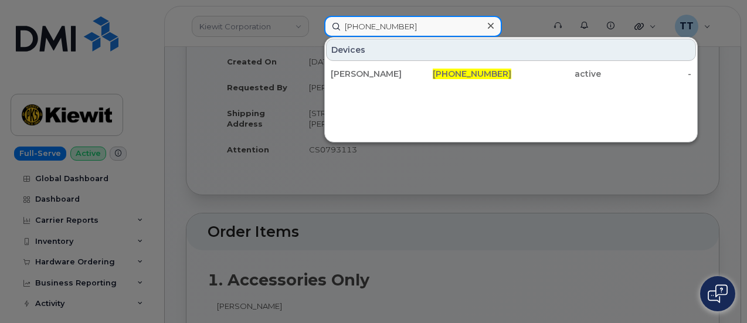
type input "[PHONE_NUMBER]"
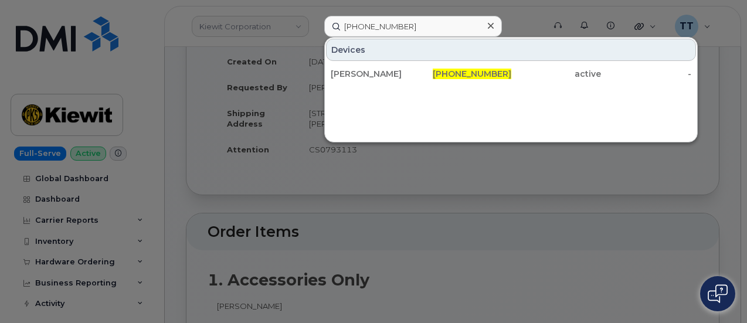
click at [361, 210] on div at bounding box center [373, 161] width 747 height 323
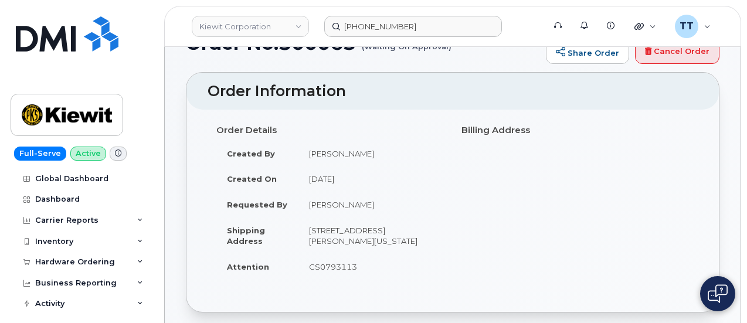
scroll to position [176, 0]
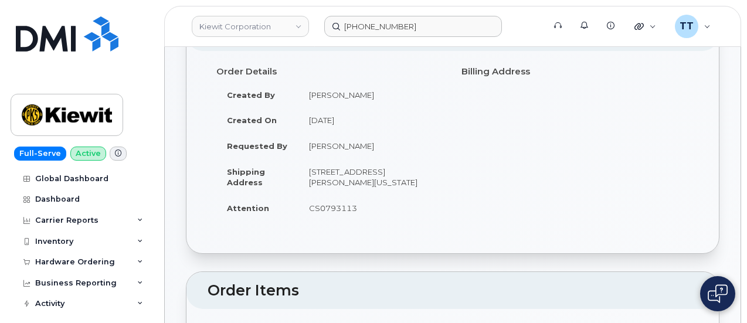
click at [334, 213] on td "CS0793113" at bounding box center [370, 208] width 145 height 26
copy td "CS0793113"
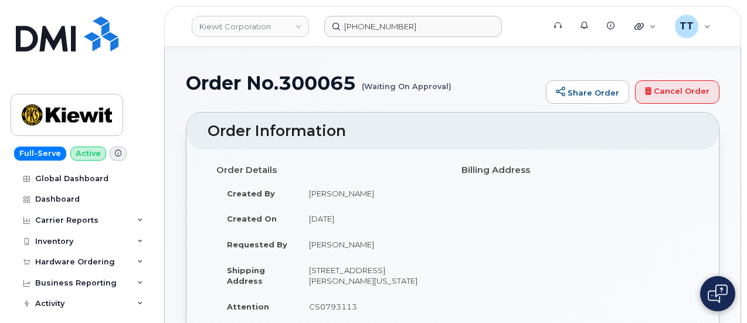
scroll to position [0, 0]
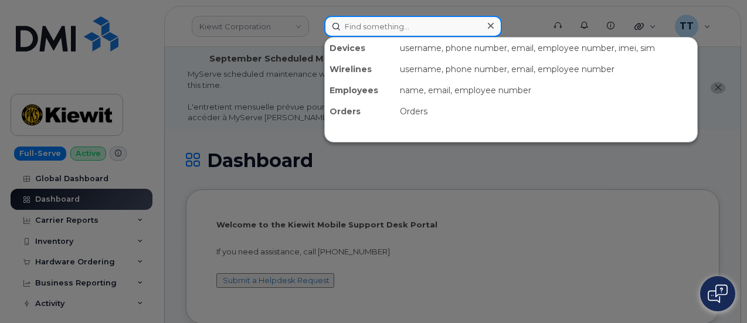
click at [394, 27] on input at bounding box center [413, 26] width 178 height 21
paste input "299591"
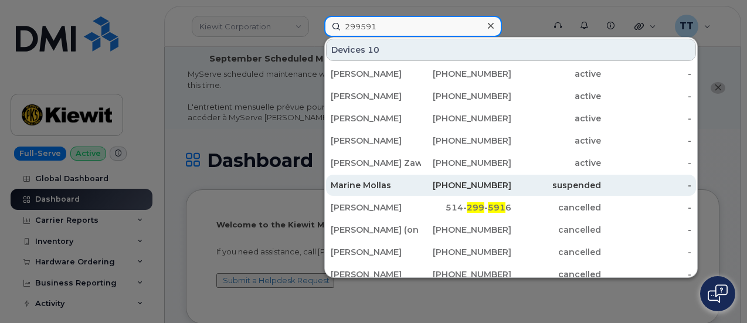
scroll to position [103, 0]
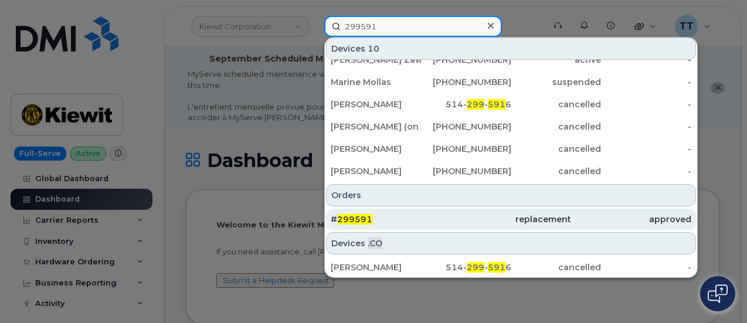
type input "299591"
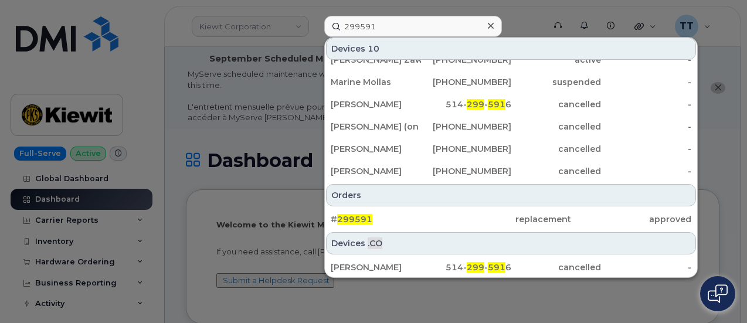
click at [193, 120] on div at bounding box center [373, 161] width 747 height 323
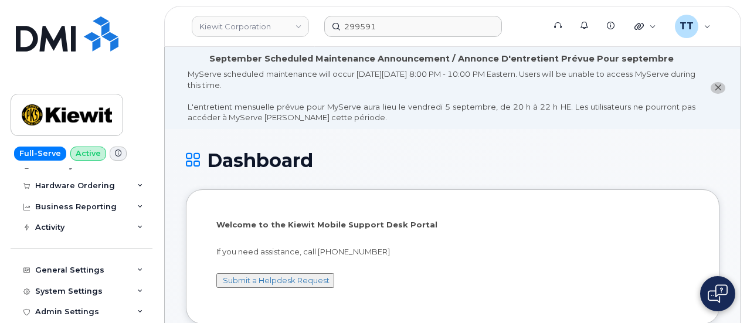
scroll to position [59, 0]
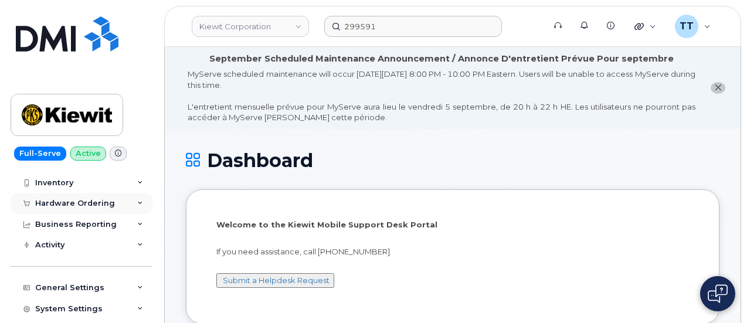
click at [81, 207] on div "Hardware Ordering" at bounding box center [75, 203] width 80 height 9
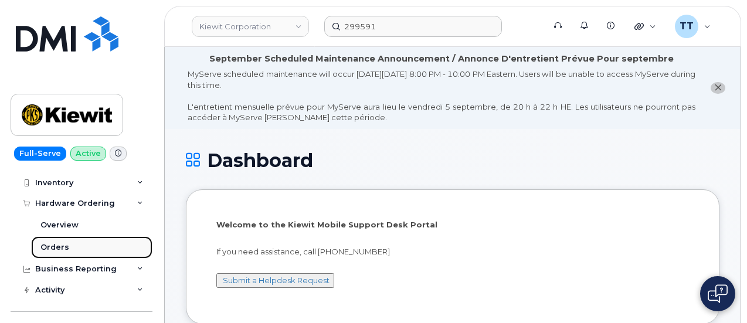
click at [69, 244] on link "Orders" at bounding box center [91, 247] width 121 height 22
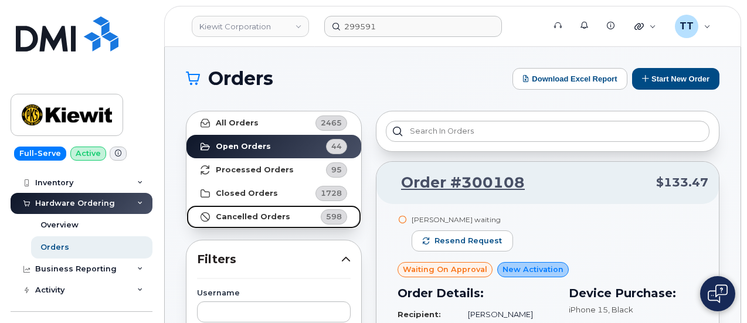
click at [251, 212] on strong "Cancelled Orders" at bounding box center [253, 216] width 74 height 9
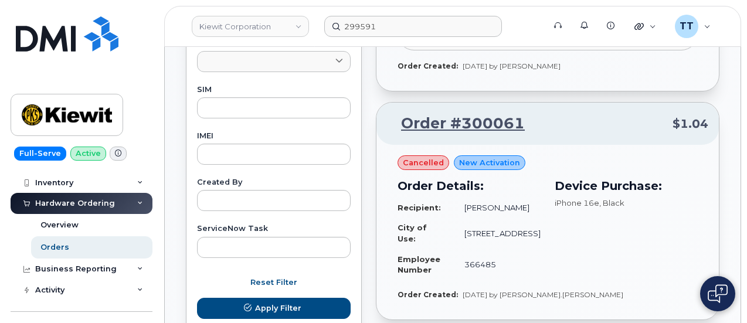
scroll to position [586, 0]
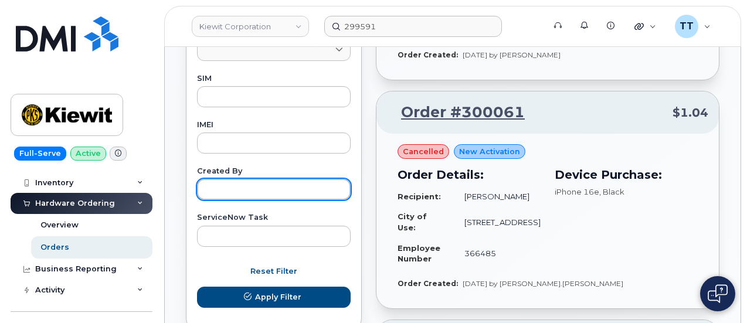
click at [275, 187] on input "text" at bounding box center [274, 189] width 154 height 21
type input "travis tedesco"
click at [197, 287] on button "Apply Filter" at bounding box center [274, 297] width 154 height 21
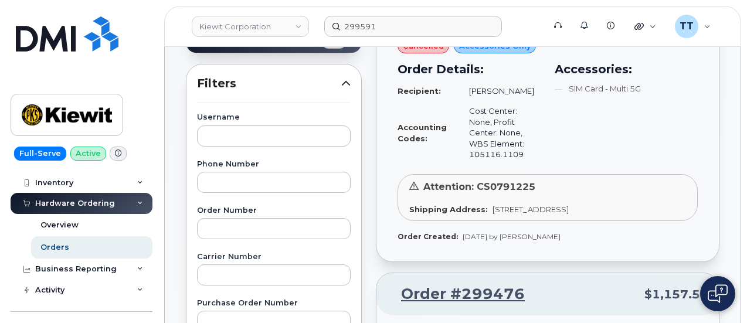
scroll to position [117, 0]
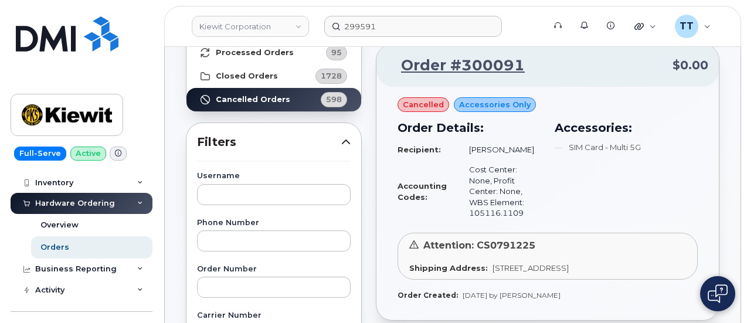
click at [510, 241] on span "Attention: CS0791225" at bounding box center [479, 245] width 112 height 11
copy span "CS0791225"
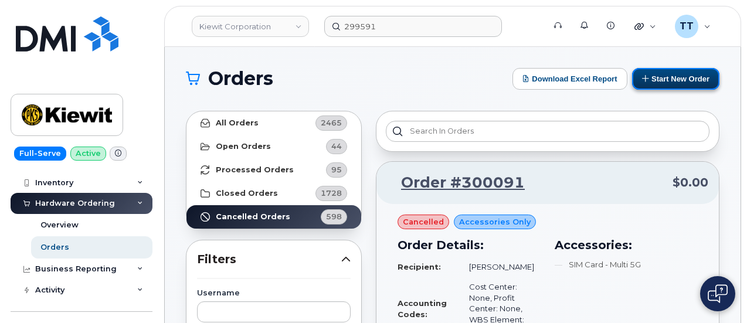
click at [643, 74] on button "Start New Order" at bounding box center [675, 79] width 87 height 22
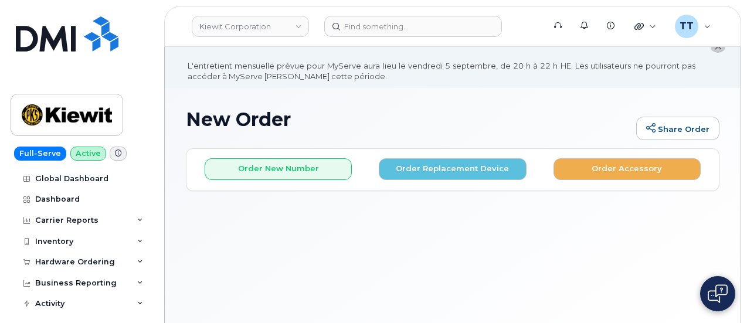
scroll to position [59, 0]
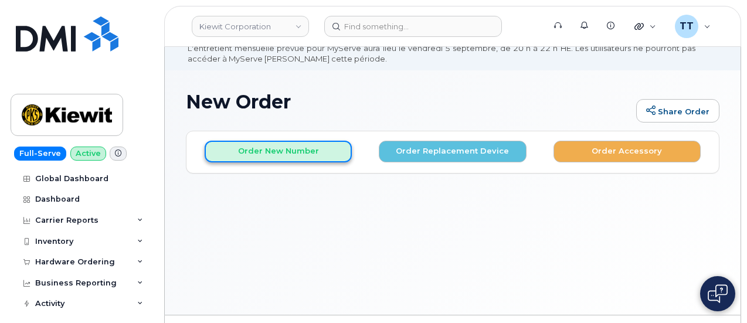
click at [278, 151] on button "Order New Number" at bounding box center [278, 152] width 147 height 22
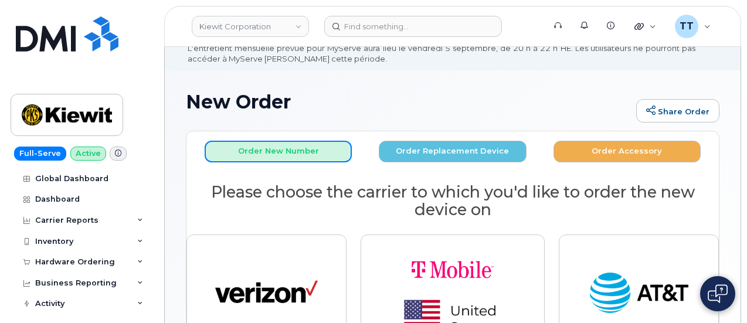
scroll to position [117, 0]
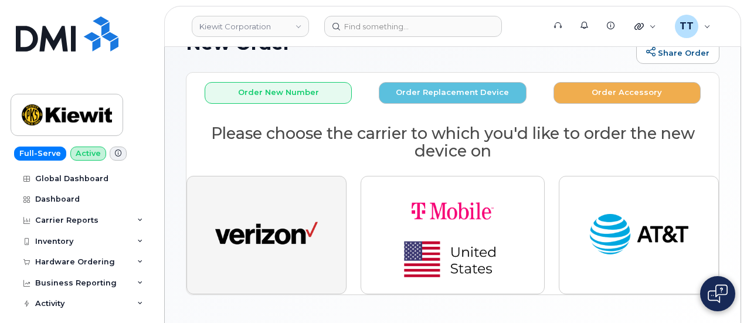
click at [204, 179] on button "button" at bounding box center [266, 235] width 160 height 118
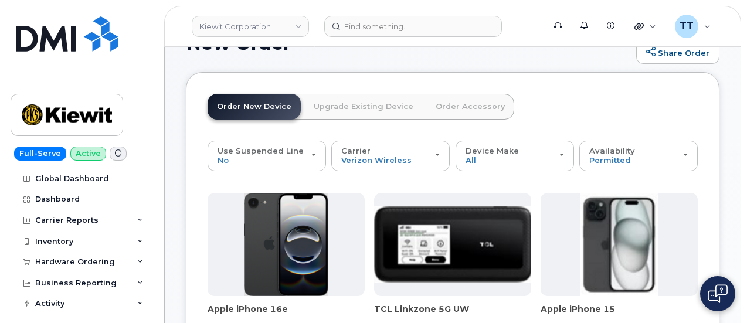
click at [466, 112] on link "Order Accessory" at bounding box center [470, 107] width 88 height 26
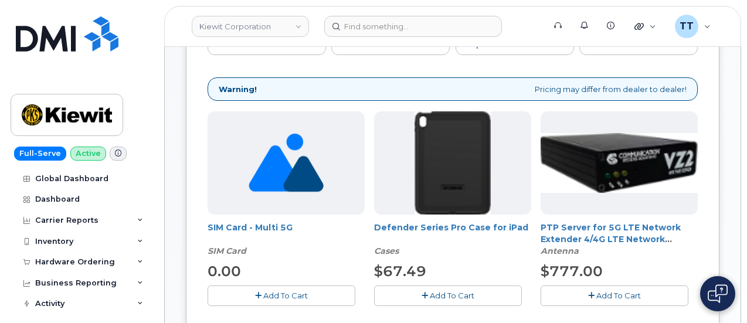
scroll to position [293, 0]
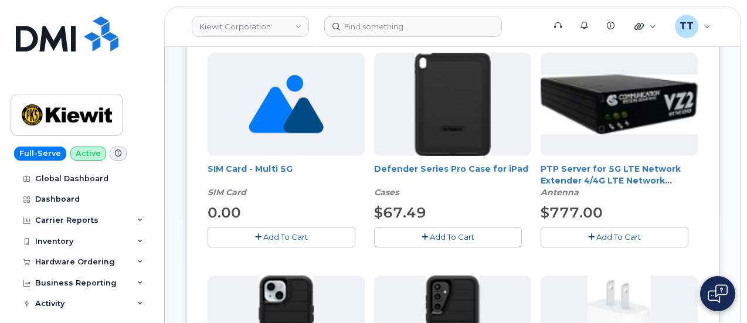
click at [263, 240] on span "Add To Cart" at bounding box center [285, 236] width 45 height 9
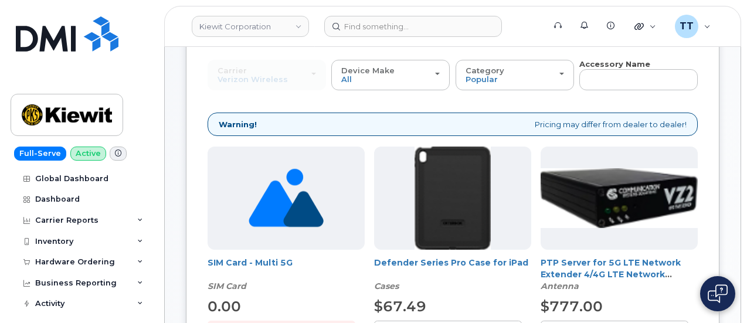
scroll to position [176, 0]
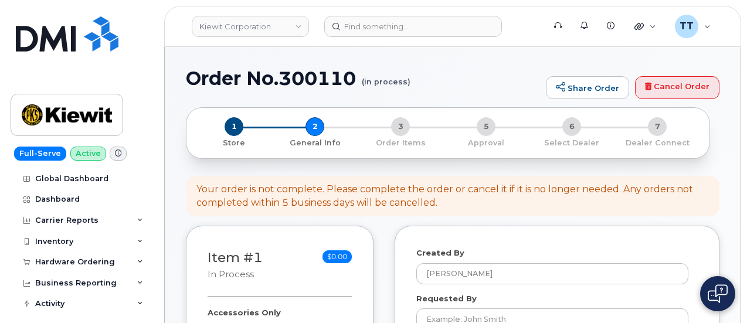
select select
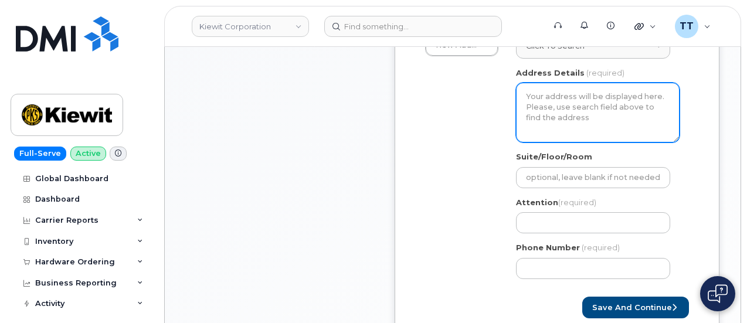
scroll to position [410, 0]
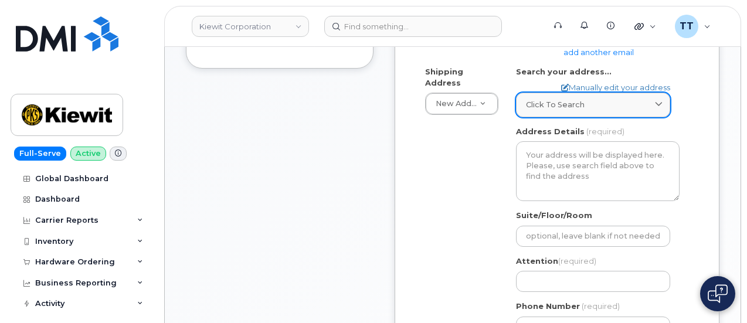
click at [561, 107] on span "Click to search" at bounding box center [555, 104] width 59 height 11
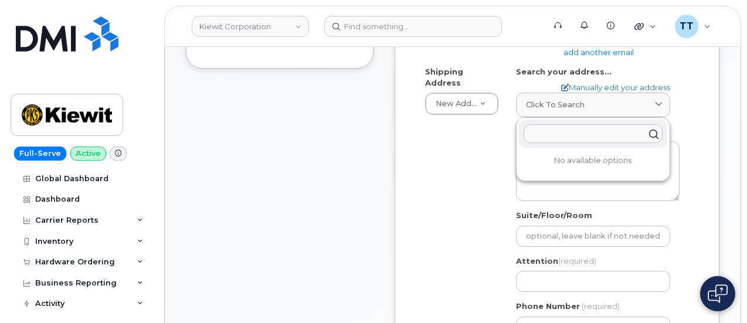
paste input "[STREET_ADDRESS]­"
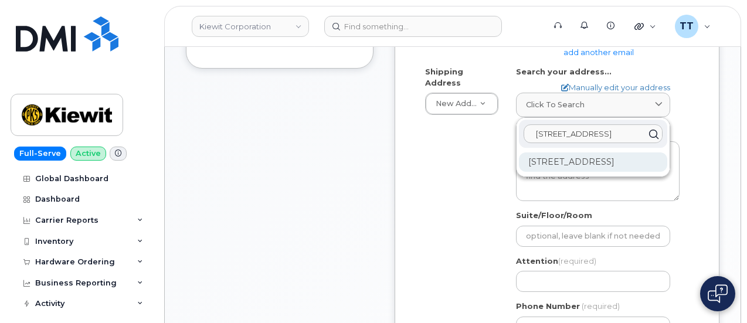
type input "[STREET_ADDRESS]­"
click at [592, 165] on div "5354 E Loop 820 S Fort Worth TX 76119-6539" at bounding box center [593, 161] width 148 height 19
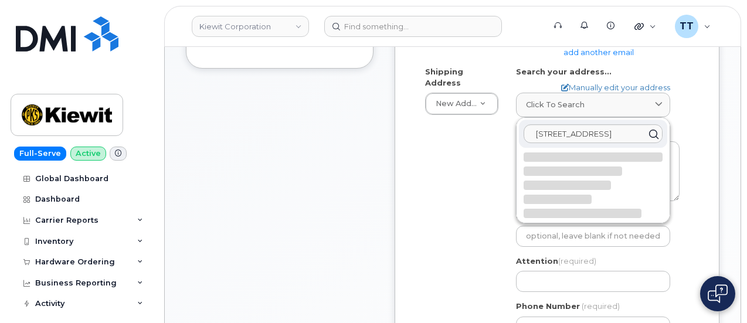
select select
type textarea "5354 E Loop 820 S FORT WORTH TX 76119-6539 UNITED STATES"
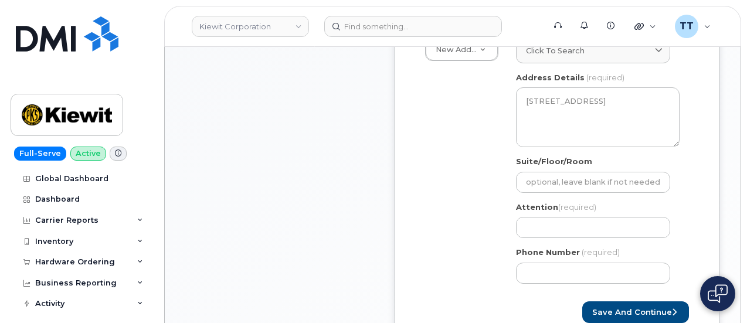
scroll to position [527, 0]
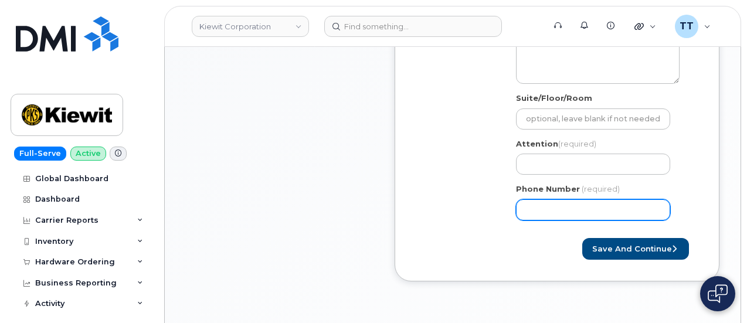
click at [585, 214] on input "Phone Number" at bounding box center [593, 209] width 154 height 21
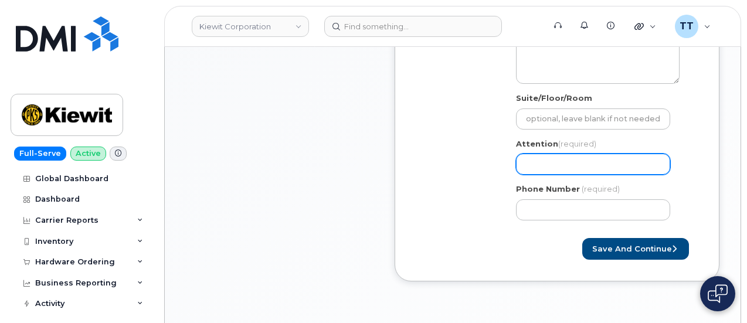
click at [557, 159] on input "Attention (required)" at bounding box center [593, 164] width 154 height 21
drag, startPoint x: 557, startPoint y: 159, endPoint x: 544, endPoint y: 162, distance: 13.1
click at [533, 161] on input "Attention (required)" at bounding box center [593, 164] width 154 height 21
paste input "CS0791225"
select select
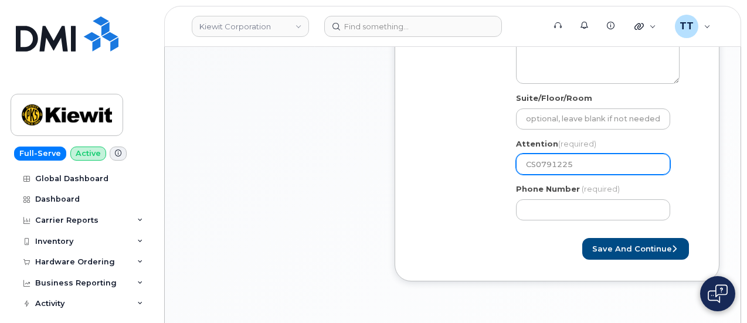
type input "CS0791225"
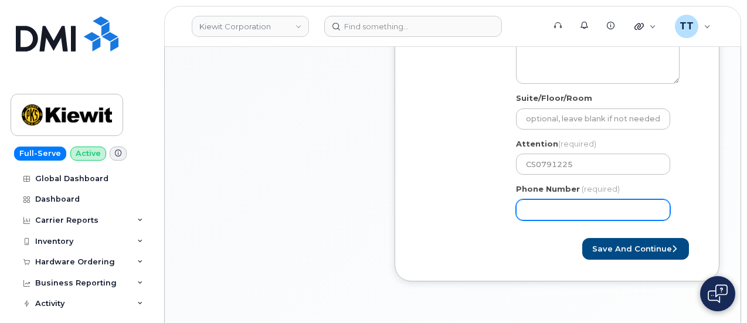
click at [580, 210] on input "Phone Number" at bounding box center [593, 209] width 154 height 21
paste input "602.7571278"
type input "602.7571278"
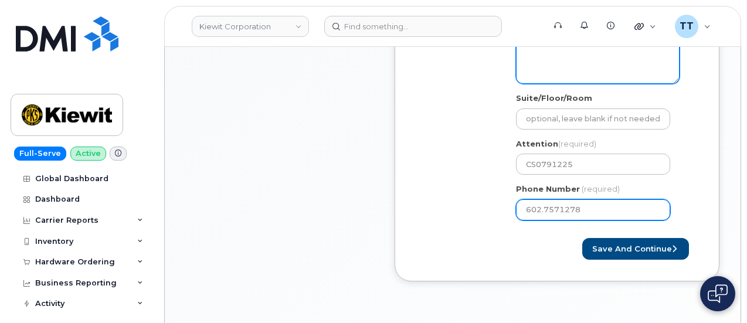
select select
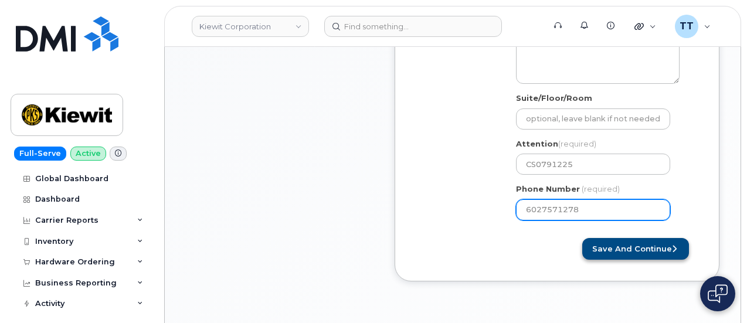
type input "6027571278"
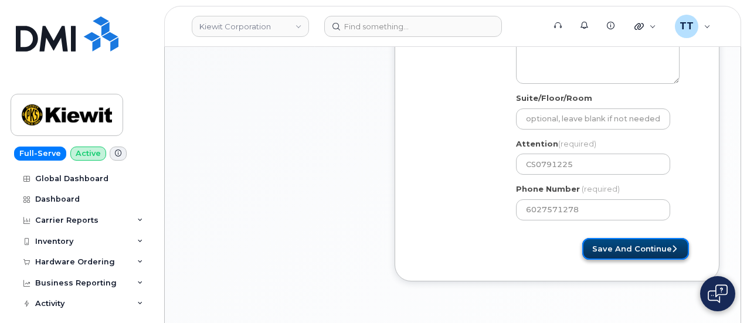
click at [618, 251] on button "Save and Continue" at bounding box center [635, 249] width 107 height 22
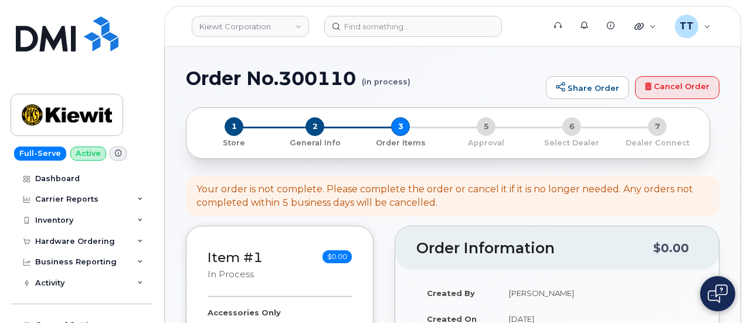
select select
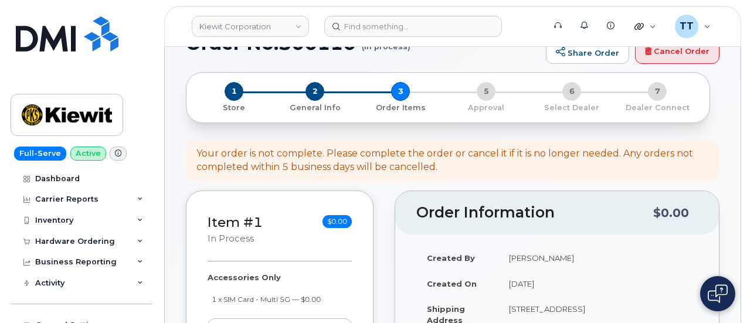
scroll to position [234, 0]
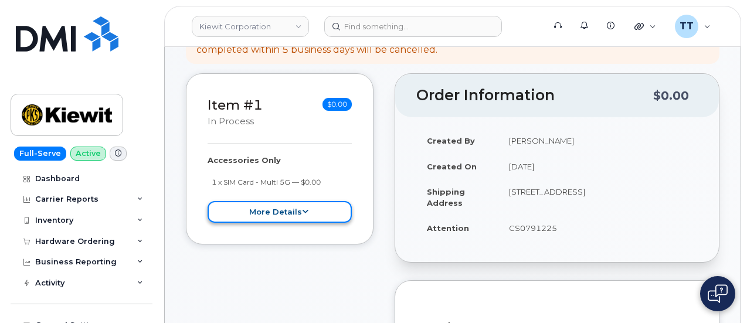
click at [306, 215] on button "more details" at bounding box center [279, 212] width 144 height 22
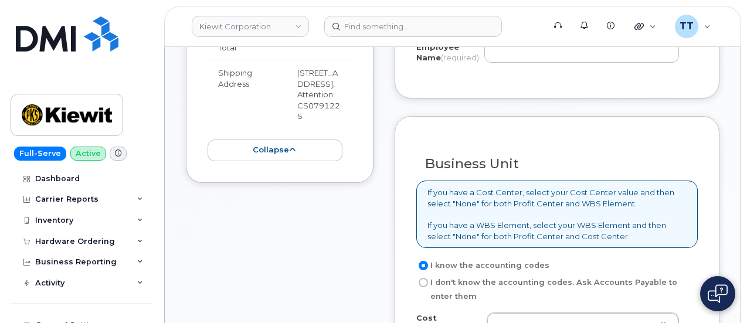
scroll to position [586, 0]
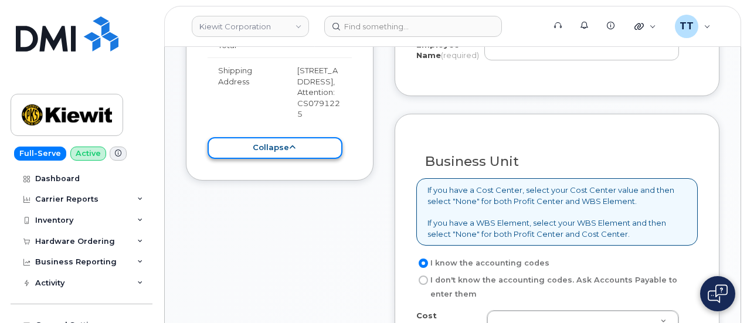
click at [300, 159] on button "collapse" at bounding box center [274, 148] width 135 height 22
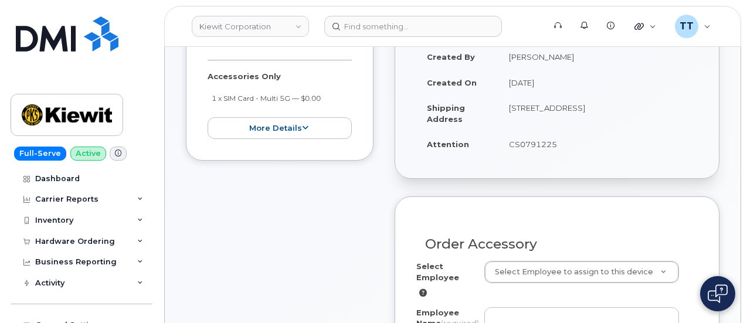
scroll to position [527, 0]
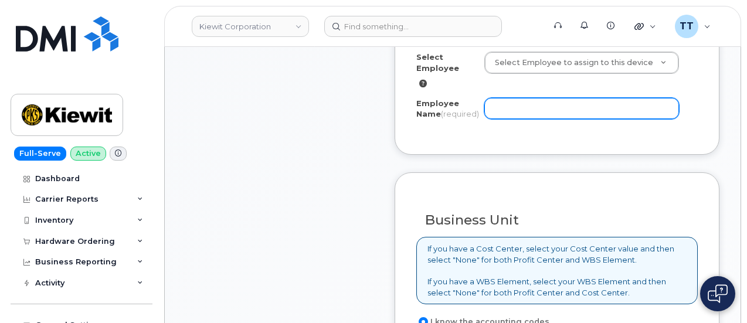
click at [503, 113] on input "Employee Name (required)" at bounding box center [581, 108] width 195 height 21
paste input "[PERSON_NAME]"
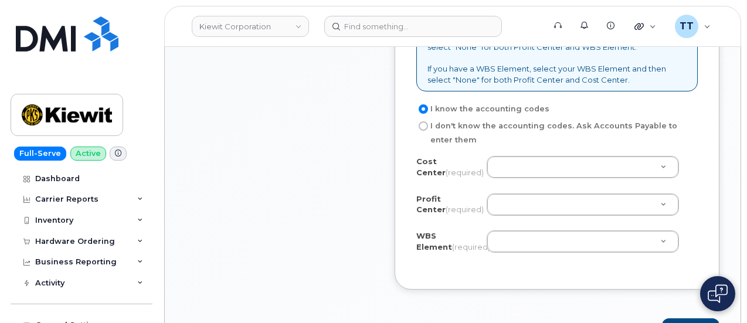
scroll to position [820, 0]
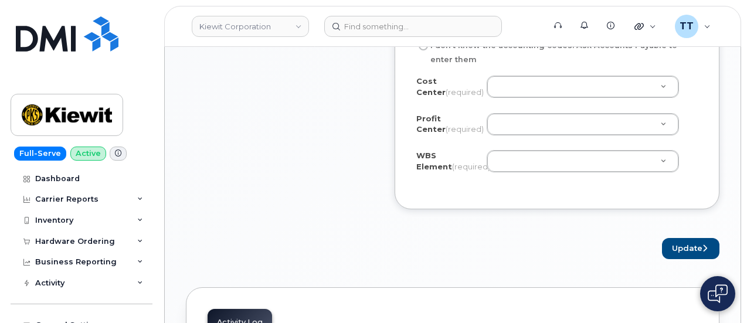
type input "[PERSON_NAME]"
drag, startPoint x: 329, startPoint y: 93, endPoint x: 376, endPoint y: 30, distance: 78.8
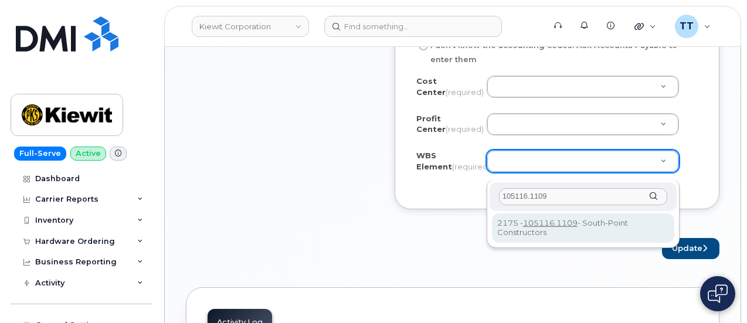
type input "105116.1109"
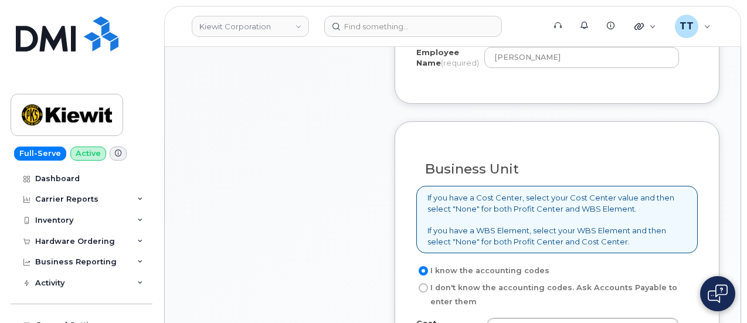
scroll to position [703, 0]
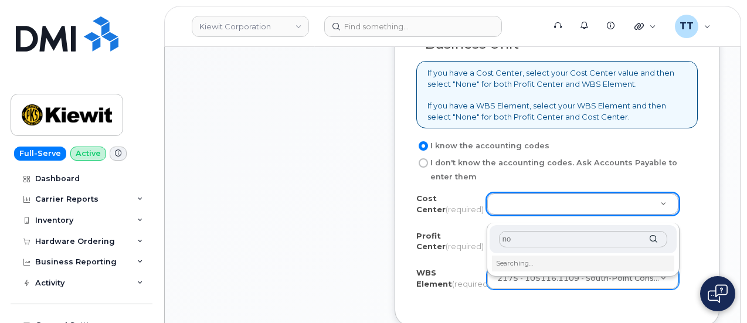
type input "non"
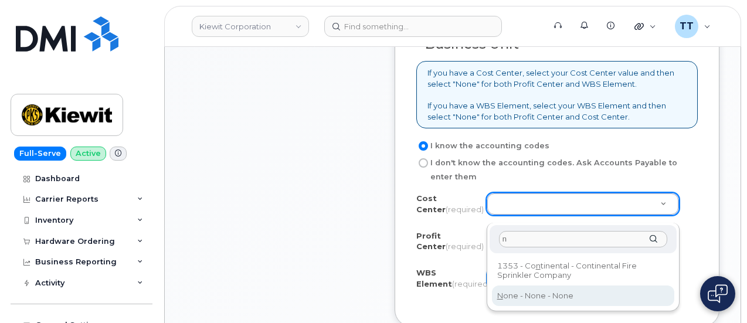
type input "n"
type input "None"
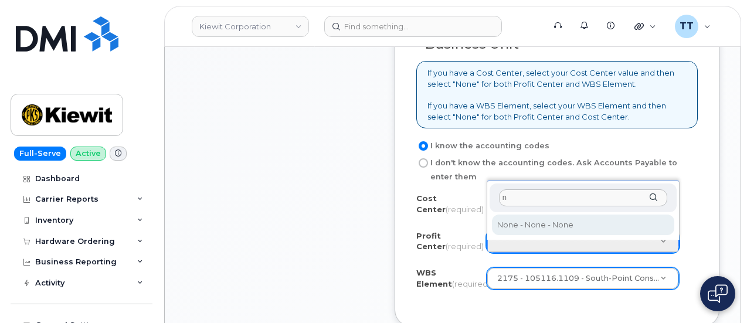
type input "n"
select select "None"
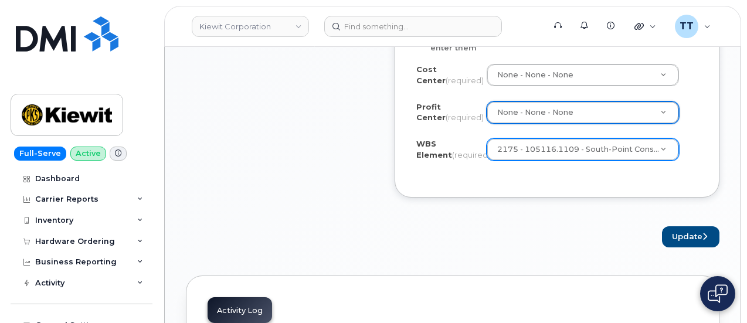
scroll to position [879, 0]
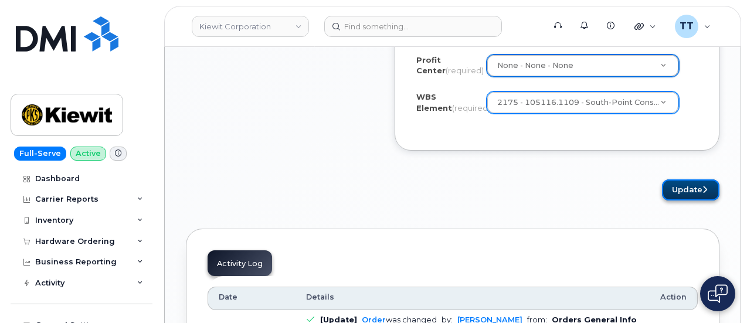
click at [693, 190] on button "Update" at bounding box center [690, 190] width 57 height 22
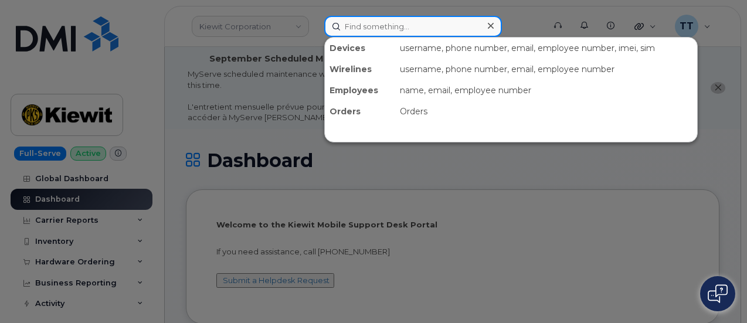
click at [405, 25] on input at bounding box center [413, 26] width 178 height 21
paste input "300091"
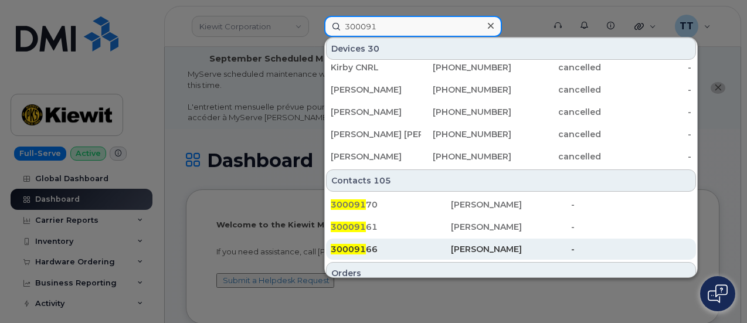
scroll to position [410, 0]
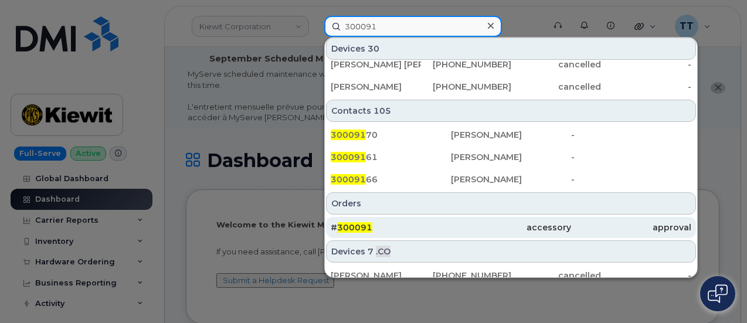
type input "300091"
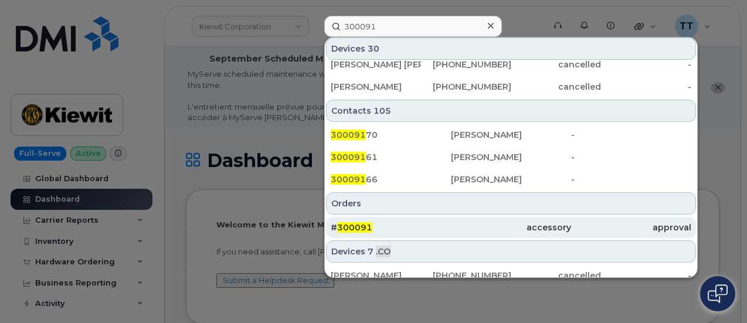
click at [368, 224] on span "300091" at bounding box center [354, 227] width 35 height 11
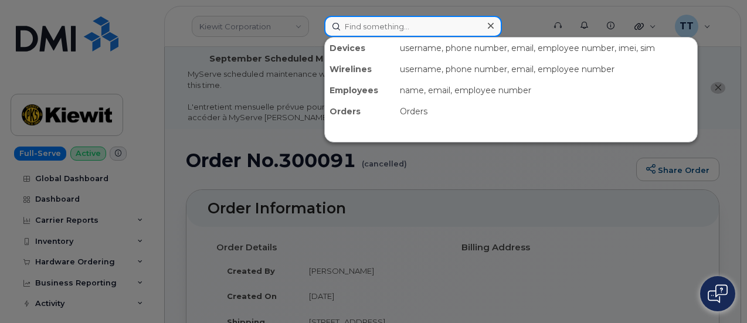
click at [379, 17] on input at bounding box center [413, 26] width 178 height 21
paste input "Emilee Chiappetti"
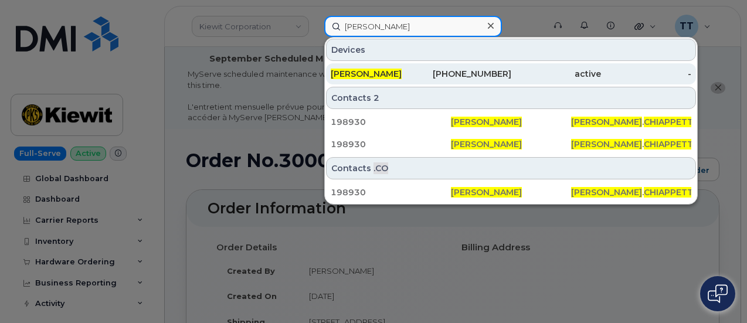
type input "Emilee Chiappetti"
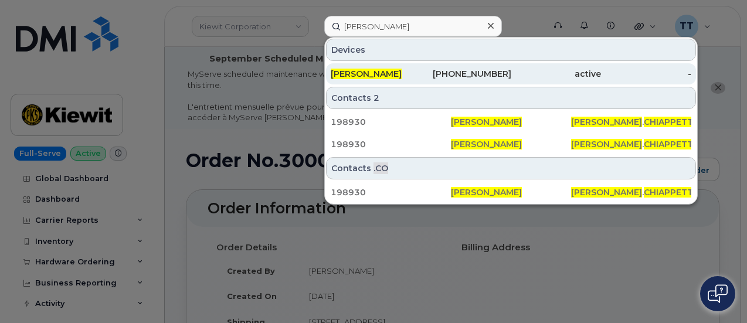
click at [449, 74] on div "605-209-5320" at bounding box center [466, 74] width 90 height 12
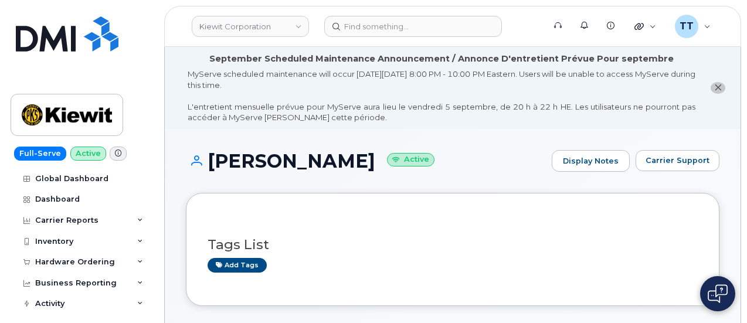
scroll to position [352, 0]
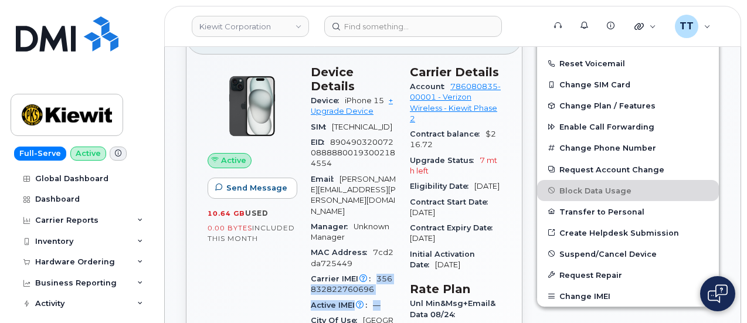
drag, startPoint x: 377, startPoint y: 253, endPoint x: 382, endPoint y: 271, distance: 18.8
click at [382, 271] on section "Device Details Device iPhone 15 + Upgrade Device SIM [TECHNICAL_ID] EID 8904903…" at bounding box center [353, 202] width 85 height 274
click at [382, 271] on div "Carrier IMEI Carrier IMEI is reported during the last billing cycle or change o…" at bounding box center [353, 284] width 85 height 26
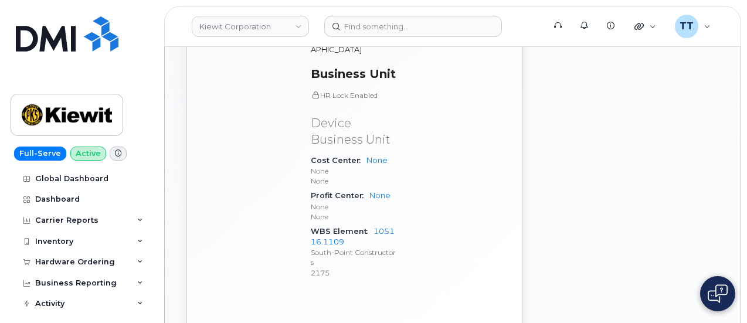
scroll to position [645, 0]
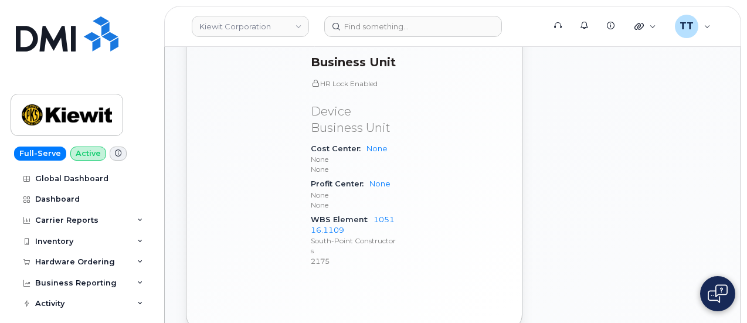
click at [318, 212] on div "WBS Element 105116.1109 South-Point Constructors 2175" at bounding box center [353, 240] width 85 height 56
copy div "WBS Element 105116.1109"
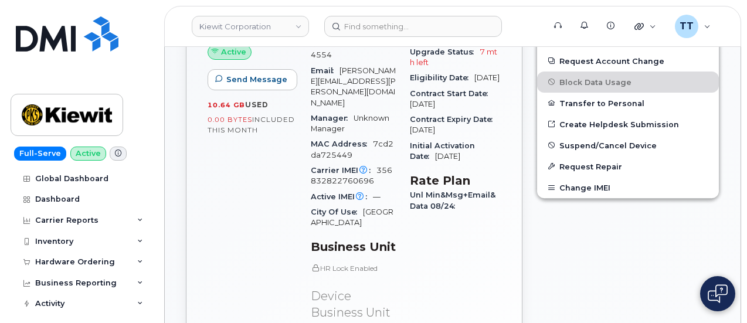
scroll to position [410, 0]
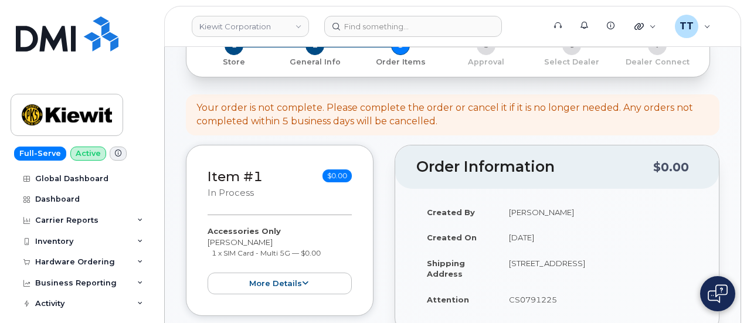
scroll to position [176, 0]
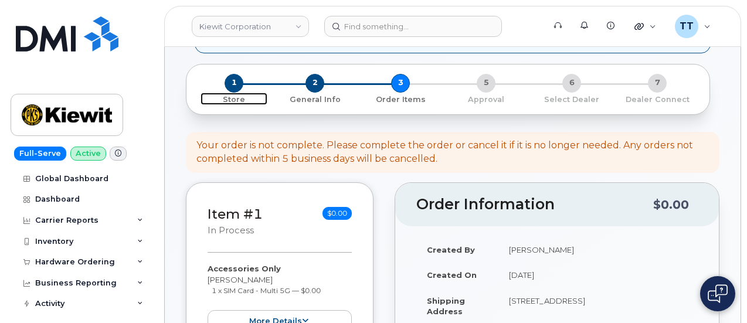
click at [237, 86] on span "1" at bounding box center [233, 83] width 19 height 19
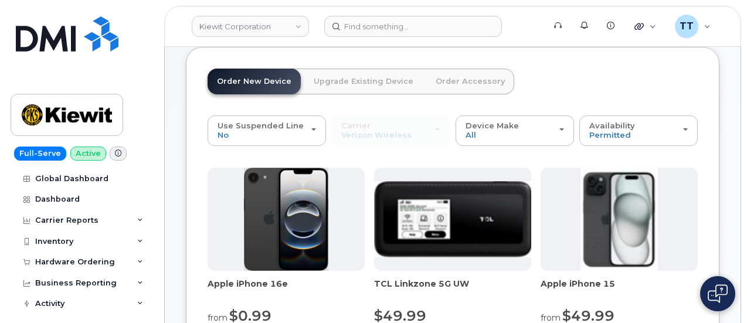
scroll to position [124, 0]
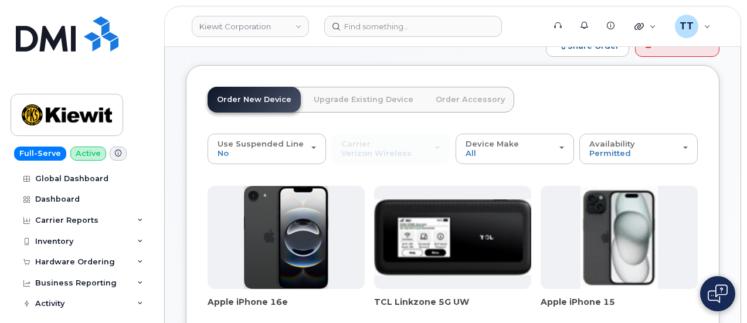
click at [334, 100] on link "Upgrade Existing Device" at bounding box center [363, 100] width 118 height 26
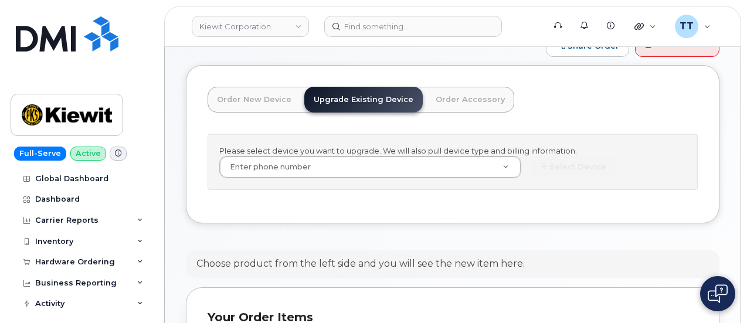
click at [449, 99] on link "Order Accessory" at bounding box center [470, 100] width 88 height 26
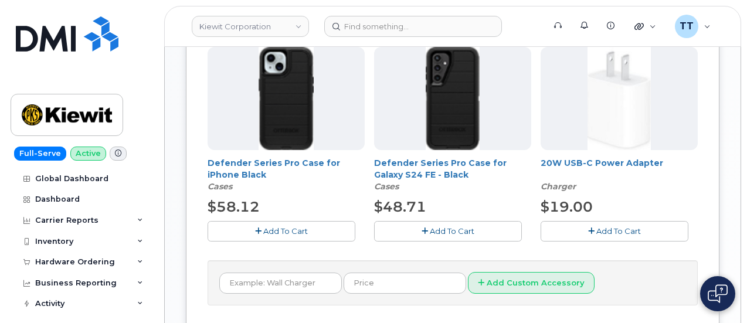
scroll to position [631, 0]
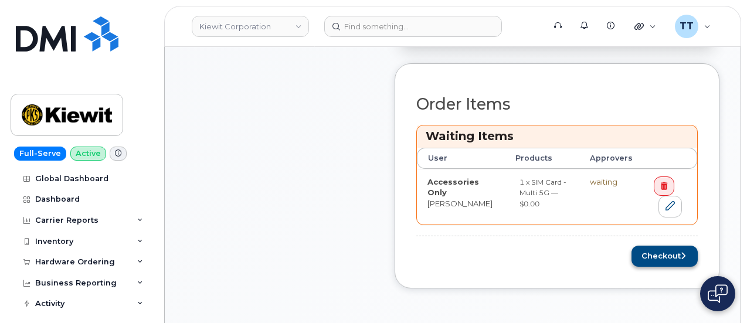
scroll to position [469, 0]
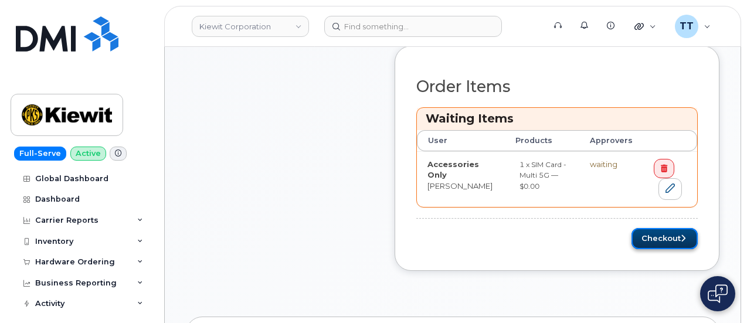
click at [657, 231] on button "Checkout" at bounding box center [664, 239] width 66 height 22
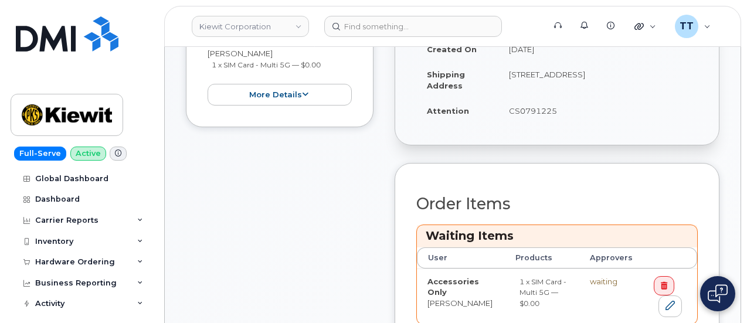
scroll to position [352, 0]
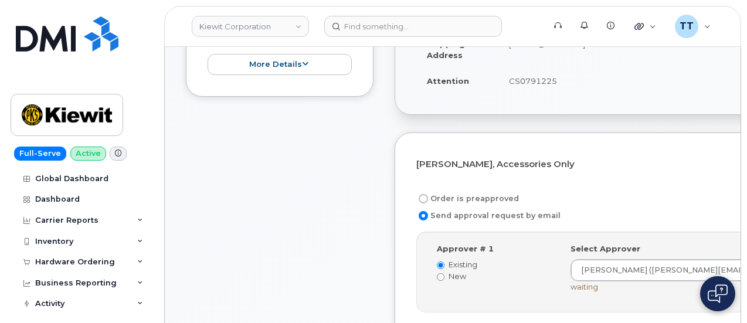
scroll to position [410, 0]
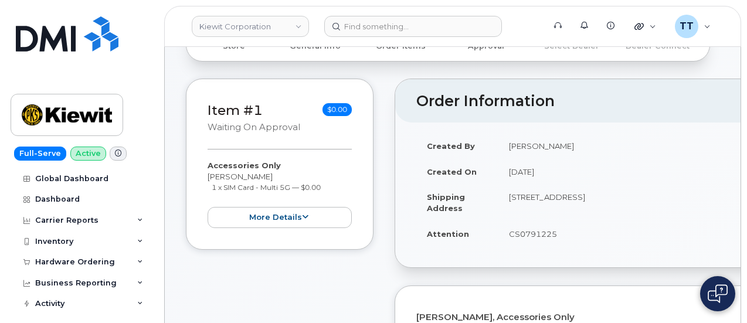
scroll to position [176, 0]
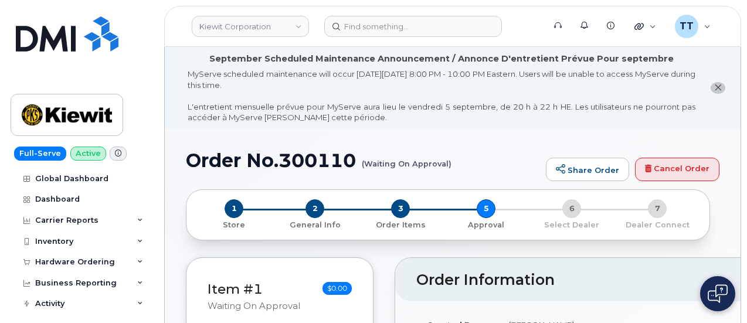
click at [307, 161] on h1 "Order No.300110 (Waiting On Approval)" at bounding box center [363, 160] width 354 height 21
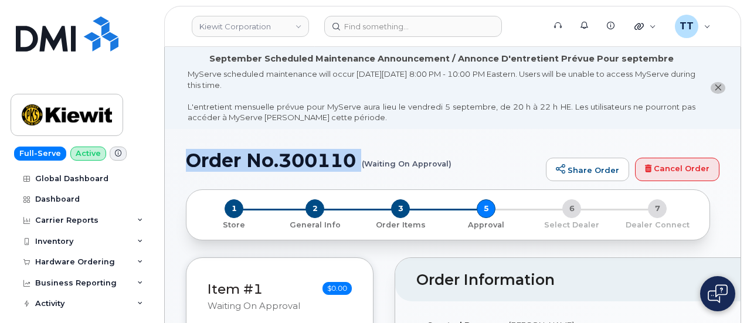
click at [307, 161] on h1 "Order No.300110 (Waiting On Approval)" at bounding box center [363, 160] width 354 height 21
copy h1 "Order No.300110"
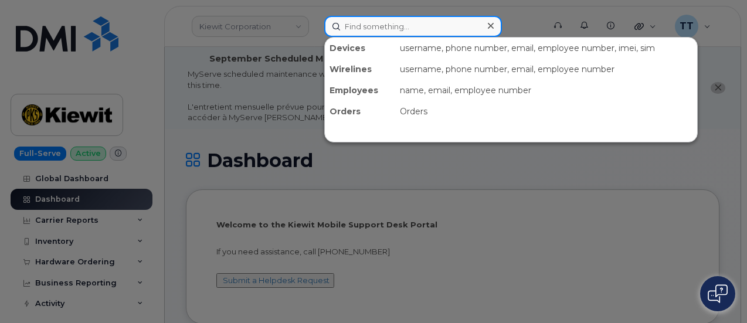
click at [375, 30] on input at bounding box center [413, 26] width 178 height 21
paste input "702.335.3159"
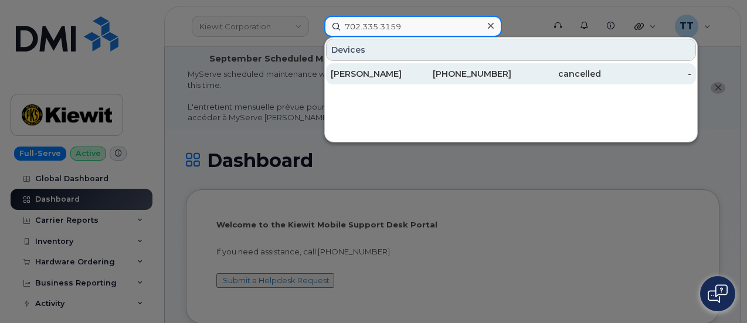
type input "702.335.3159"
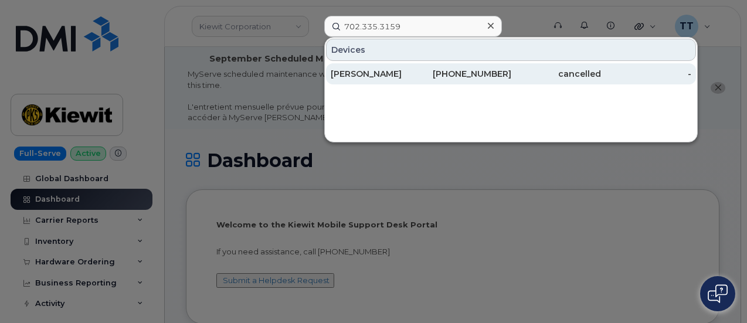
click at [362, 69] on div "[PERSON_NAME]" at bounding box center [375, 74] width 90 height 12
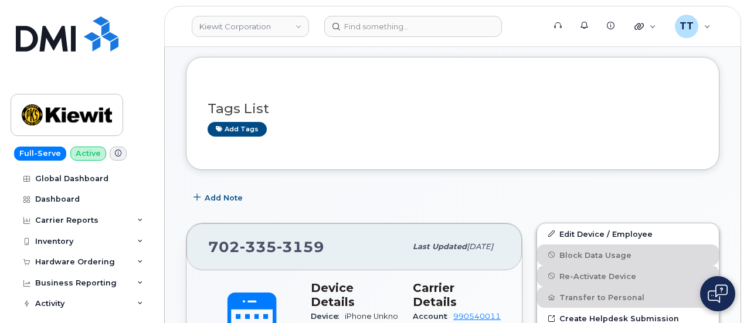
scroll to position [352, 0]
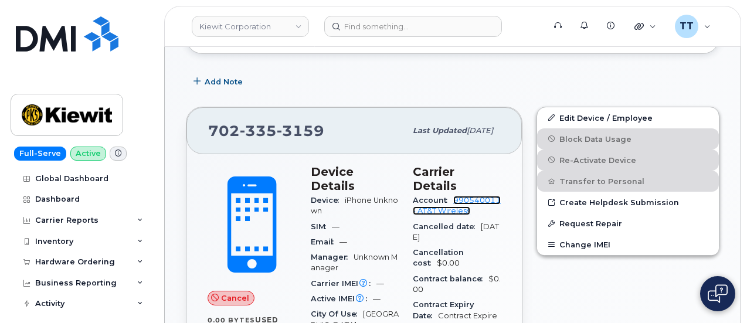
click at [462, 196] on link "990540011 - AT&T Wireless" at bounding box center [457, 205] width 88 height 19
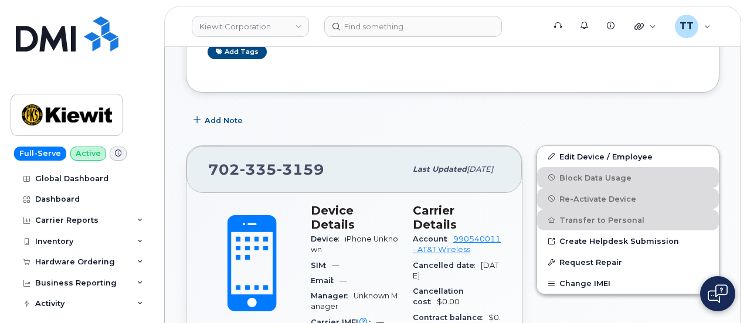
scroll to position [352, 0]
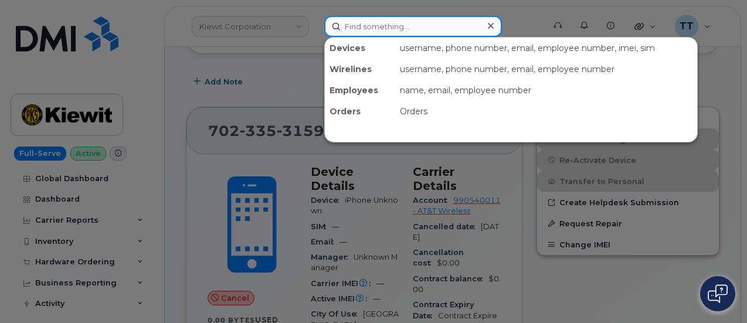
paste input "4092775409"
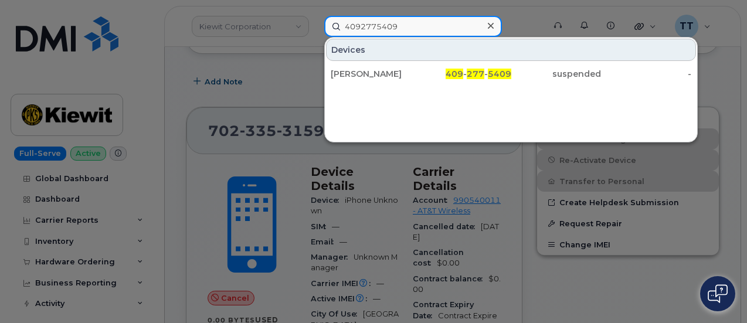
type input "4092775409"
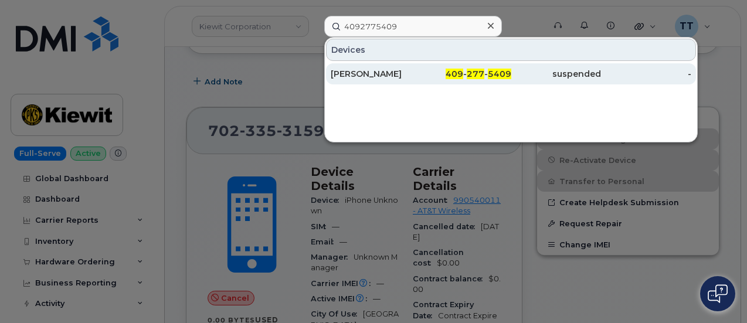
click at [428, 79] on div "409 - 277 - 5409" at bounding box center [466, 73] width 90 height 21
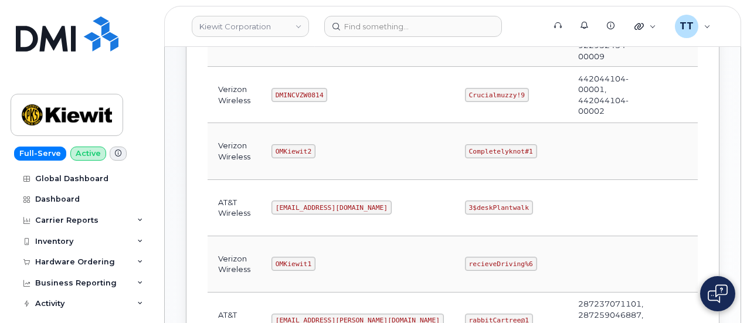
scroll to position [352, 0]
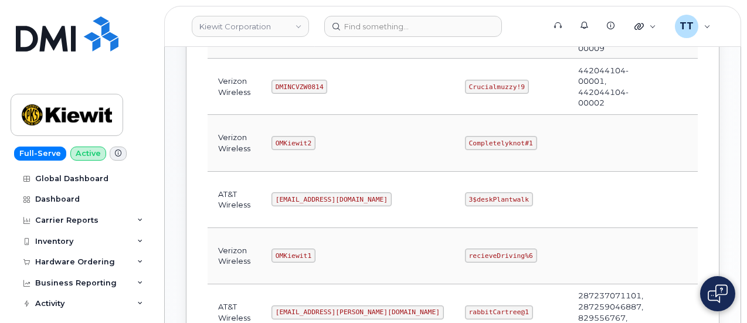
click at [286, 196] on code "[EMAIL_ADDRESS][DOMAIN_NAME]" at bounding box center [331, 199] width 120 height 14
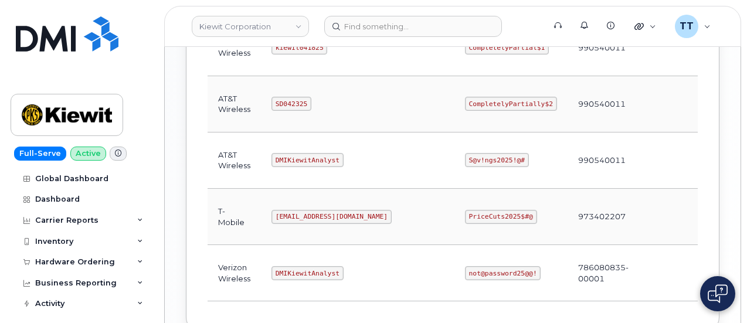
scroll to position [680, 0]
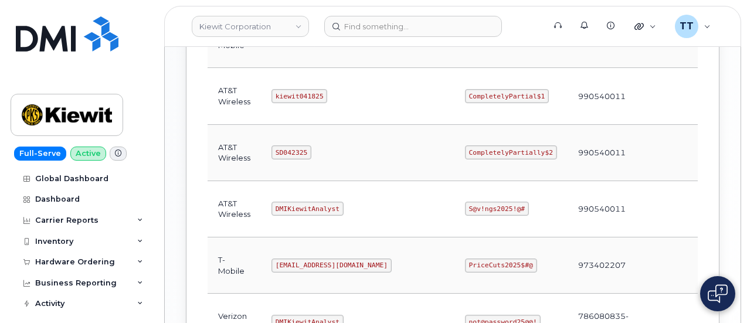
click at [283, 145] on code "SD042325" at bounding box center [291, 152] width 40 height 14
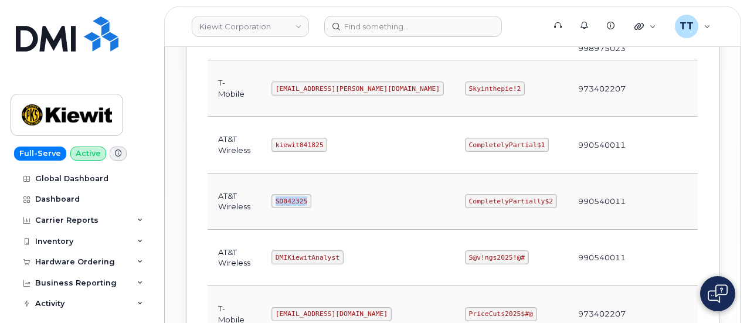
scroll to position [563, 0]
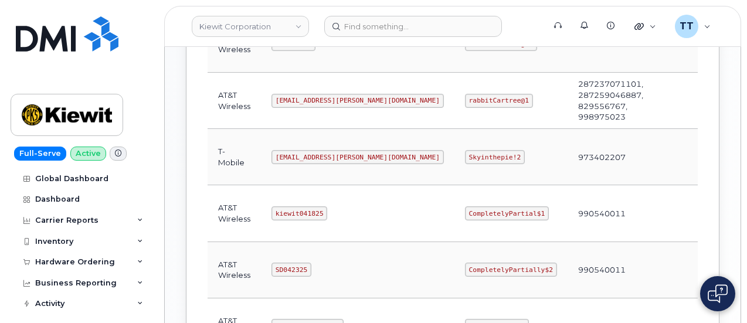
click at [297, 206] on code "kiewit041825" at bounding box center [299, 213] width 56 height 14
copy code "kiewit041825"
click at [348, 216] on td "kiewit041825" at bounding box center [357, 213] width 193 height 56
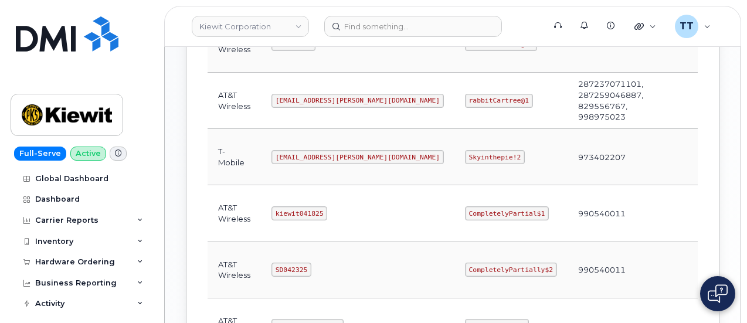
click at [465, 206] on code "CompletelyPartial$1" at bounding box center [507, 213] width 84 height 14
copy code "CompletelyPartial$1"
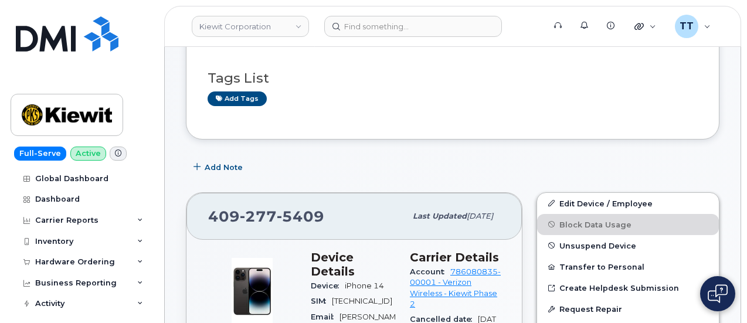
scroll to position [176, 0]
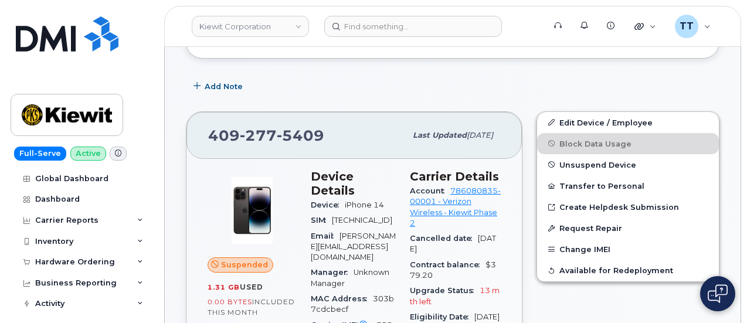
scroll to position [293, 0]
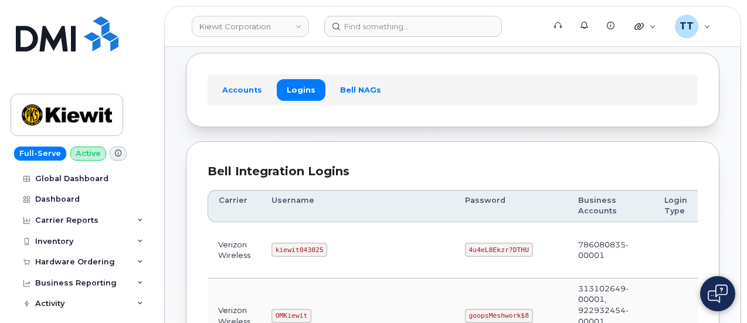
scroll to position [176, 0]
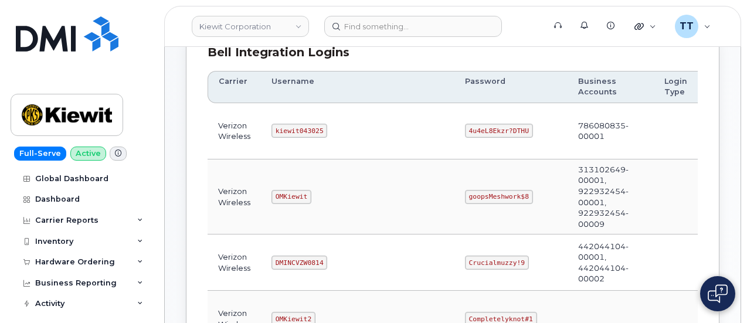
click at [282, 125] on code "kiewit043025" at bounding box center [299, 131] width 56 height 14
copy code "kiewit043025"
click at [331, 124] on td "kiewit043025" at bounding box center [357, 131] width 193 height 56
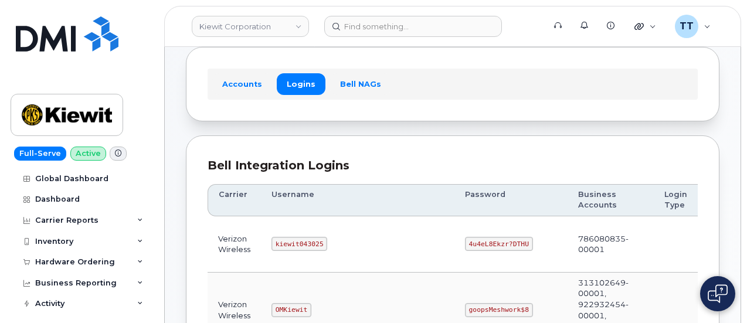
scroll to position [117, 0]
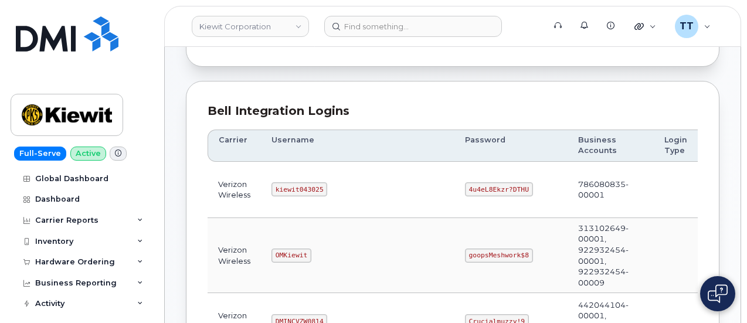
click at [284, 186] on code "kiewit043025" at bounding box center [299, 189] width 56 height 14
copy code "kiewit043025"
click at [465, 188] on code "4u4eL8Ekzr?DTHU" at bounding box center [499, 189] width 68 height 14
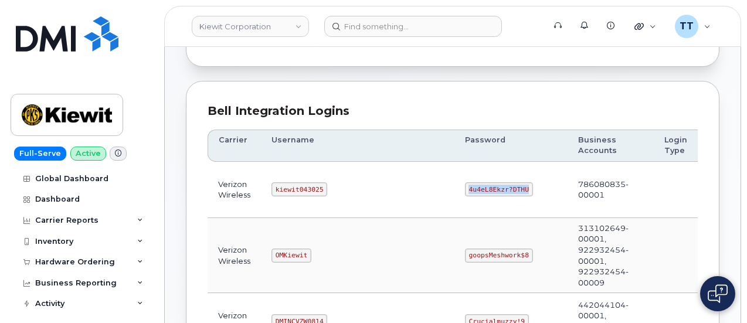
click at [465, 188] on code "4u4eL8Ekzr?DTHU" at bounding box center [499, 189] width 68 height 14
copy code "4u4eL8Ekzr?DTHU"
